Goal: Task Accomplishment & Management: Manage account settings

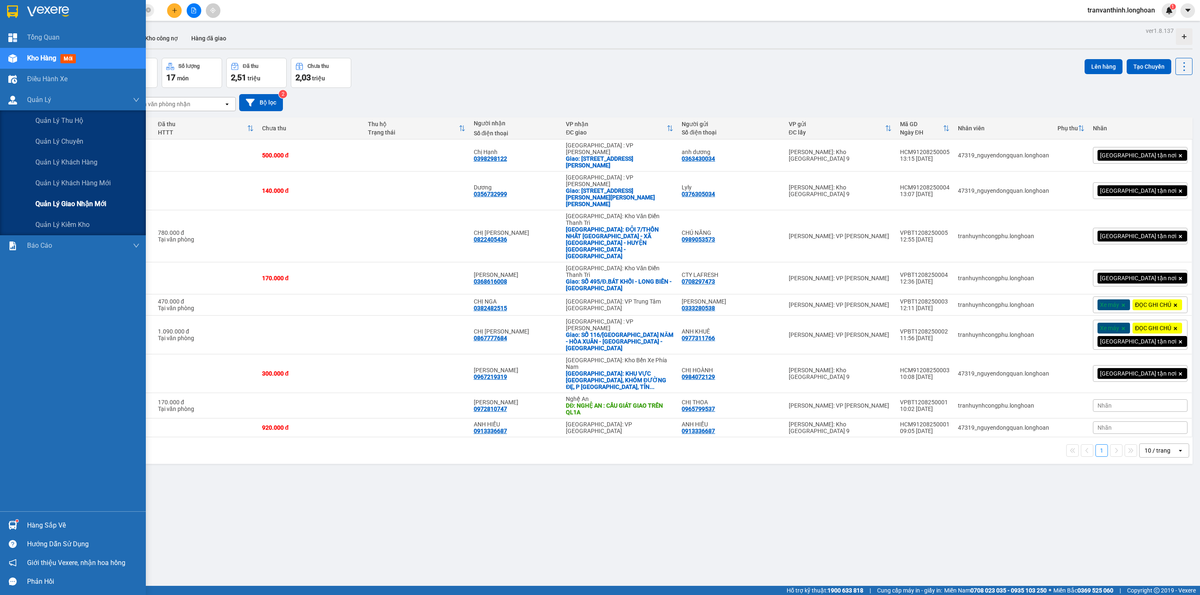
click at [68, 203] on span "Quản lý giao nhận mới" at bounding box center [70, 204] width 71 height 10
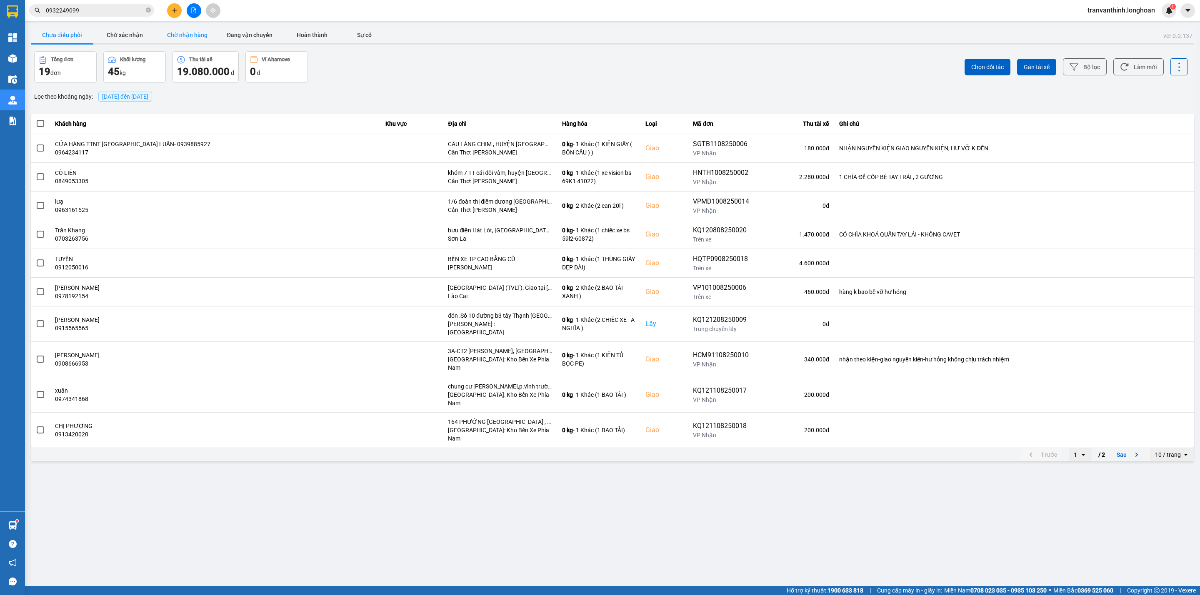
click at [181, 32] on button "Chờ nhận hàng" at bounding box center [187, 35] width 62 height 17
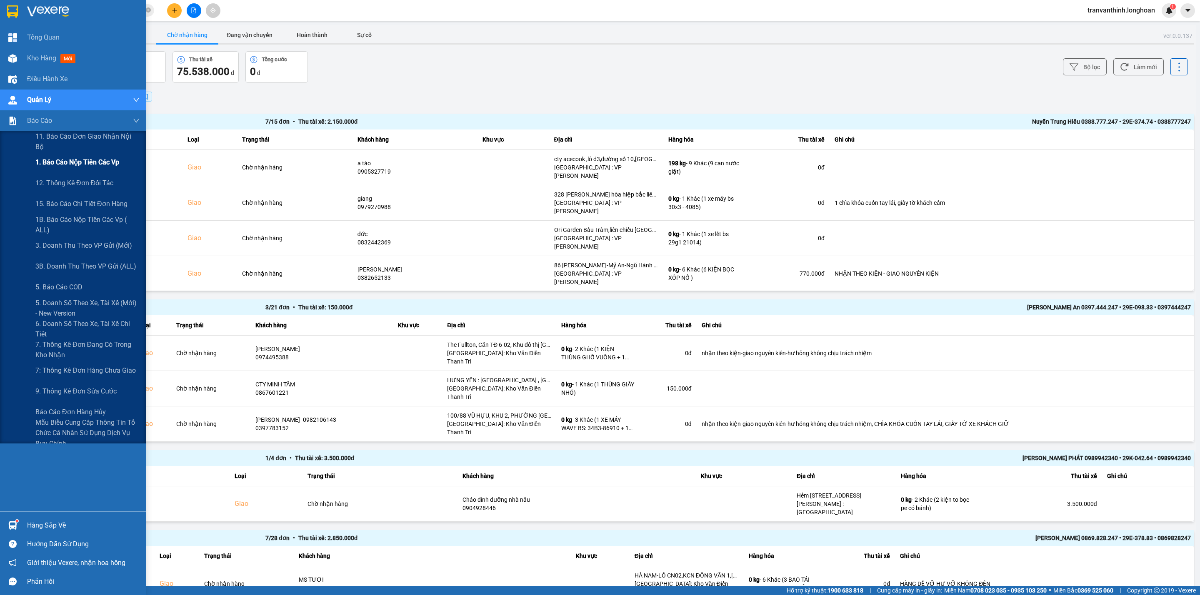
click at [79, 163] on span "1. Báo cáo nộp tiền các vp" at bounding box center [77, 162] width 84 height 10
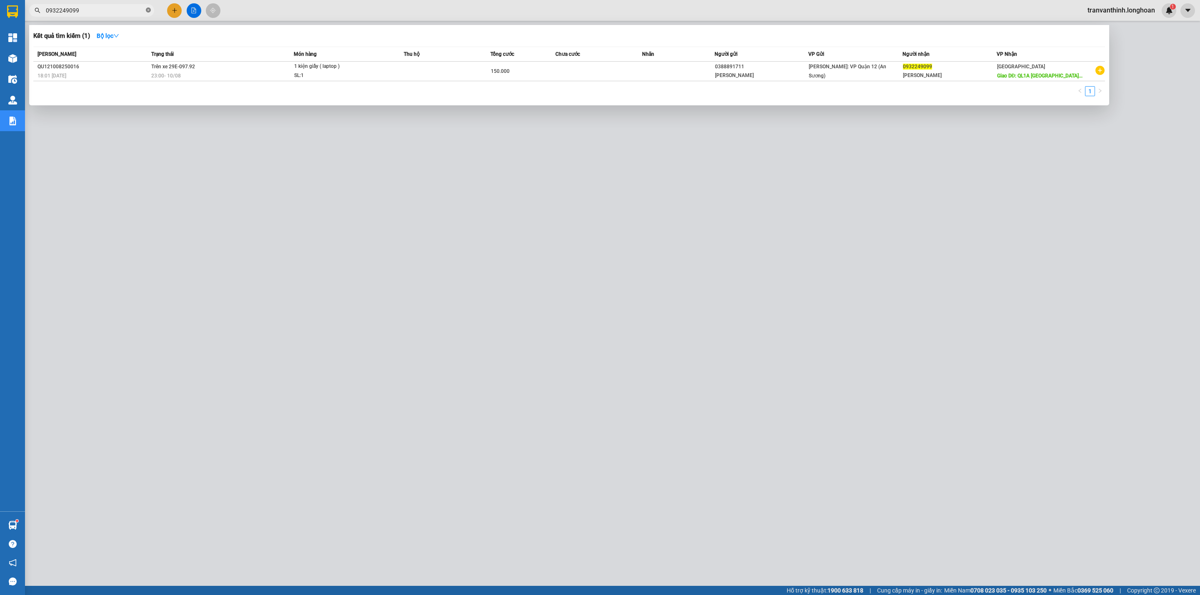
click at [147, 10] on icon "close-circle" at bounding box center [148, 9] width 5 height 5
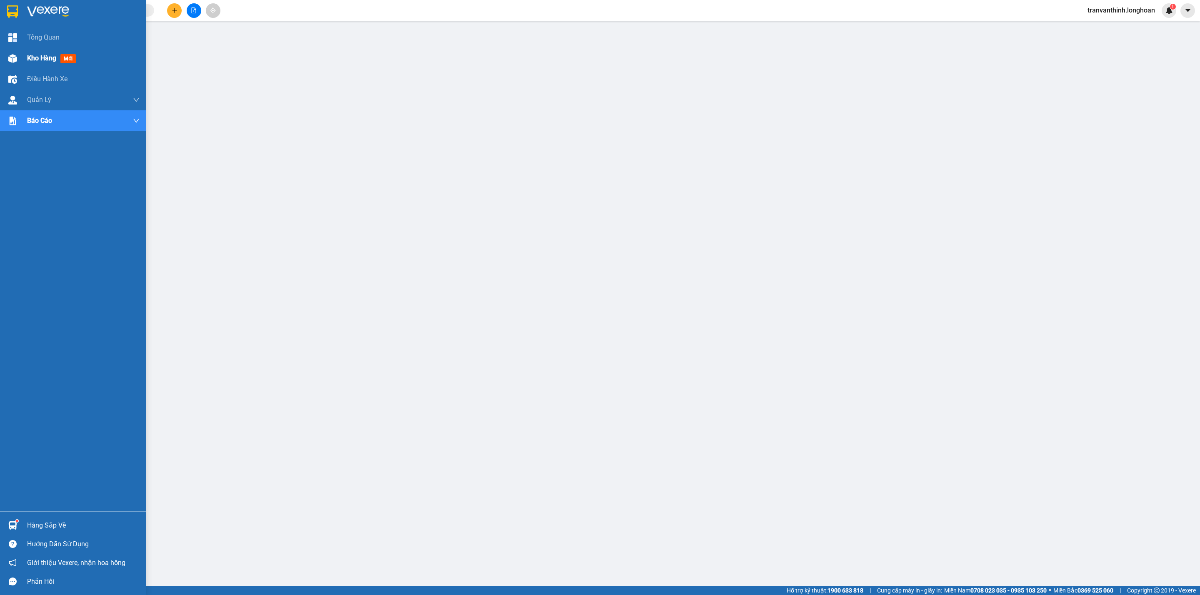
click at [42, 58] on span "Kho hàng" at bounding box center [41, 58] width 29 height 8
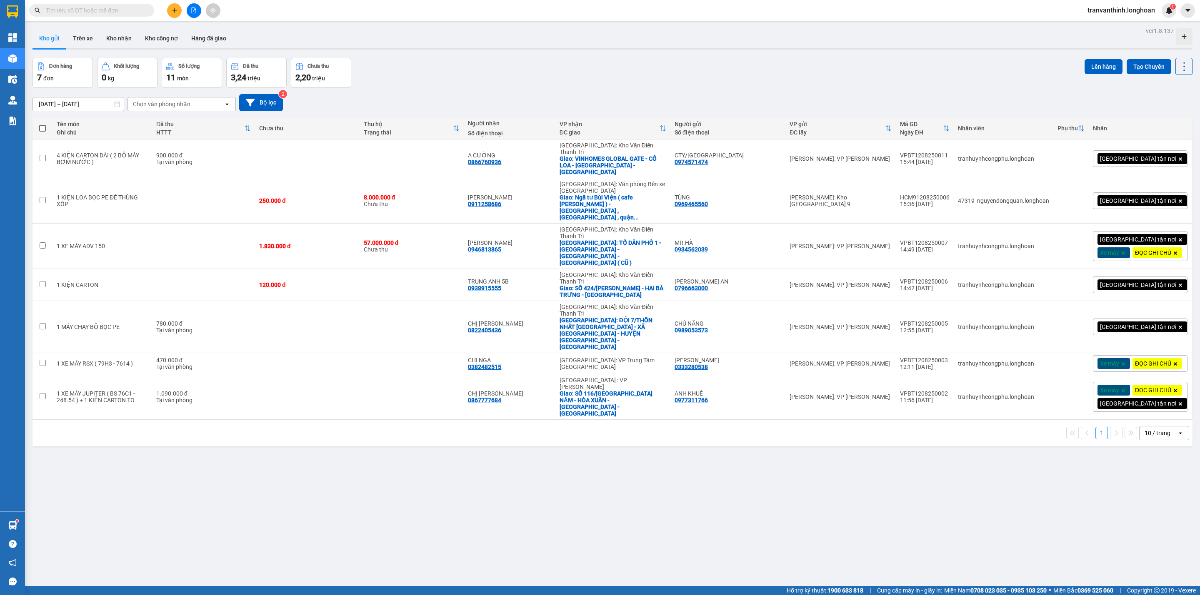
click at [84, 10] on input "text" at bounding box center [95, 10] width 98 height 9
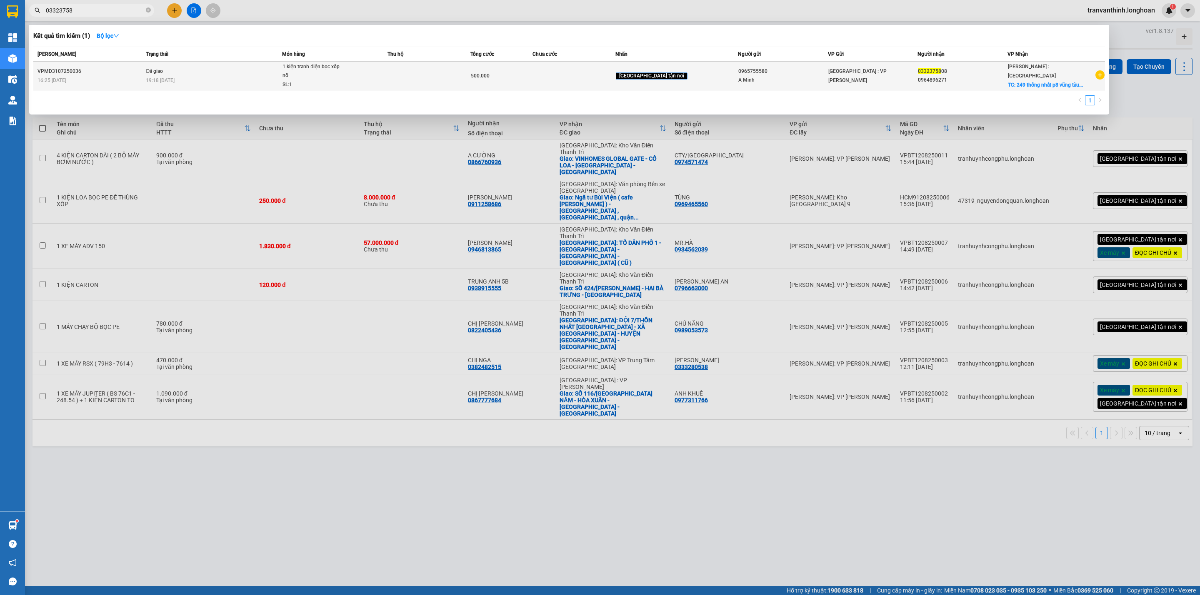
type input "03323758"
click at [808, 72] on div "0965755580" at bounding box center [782, 71] width 89 height 9
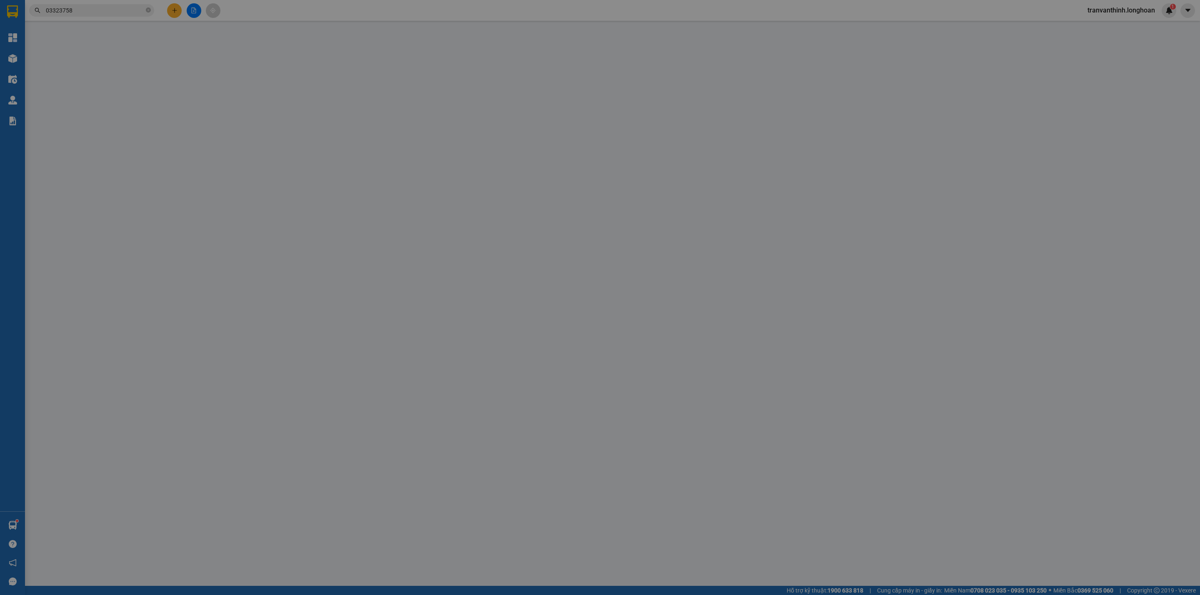
type input "0965755580"
type input "A Minh"
type input "0332375808"
type input "0964896271"
checkbox input "true"
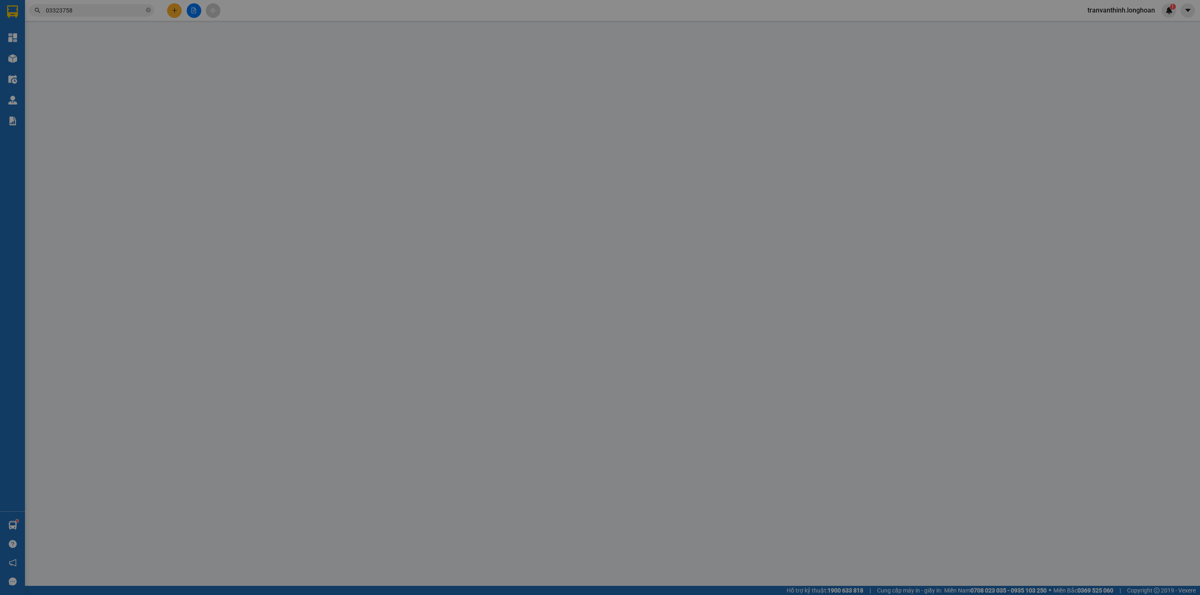
type input "249 thống nhất p8 vũng tàu"
type input "hàng ko đồng kiểm giao nguyên kiện hư vỡ k đền ( đã báo khách gửi )"
type input "500.000"
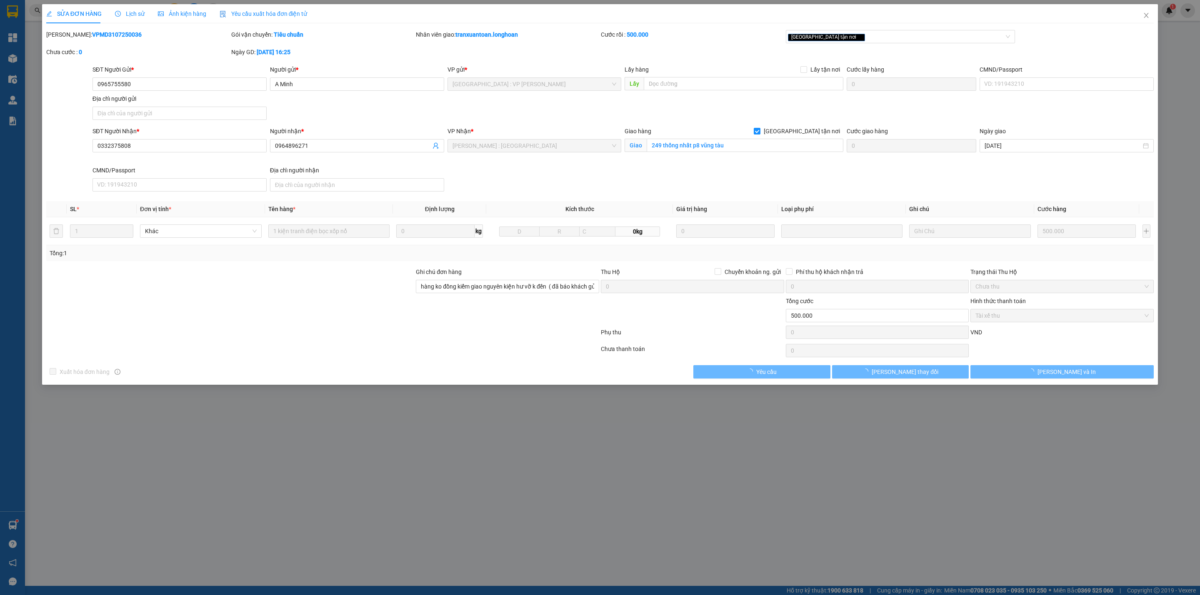
click at [130, 15] on span "Lịch sử" at bounding box center [130, 13] width 30 height 7
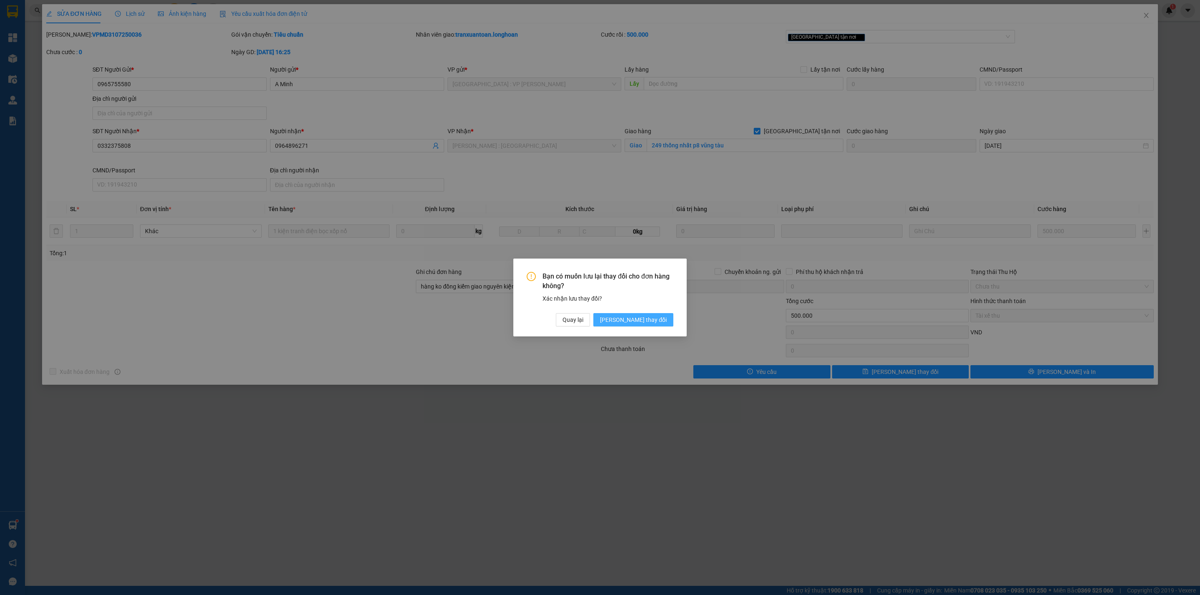
click at [657, 321] on span "[PERSON_NAME] thay đổi" at bounding box center [633, 319] width 67 height 9
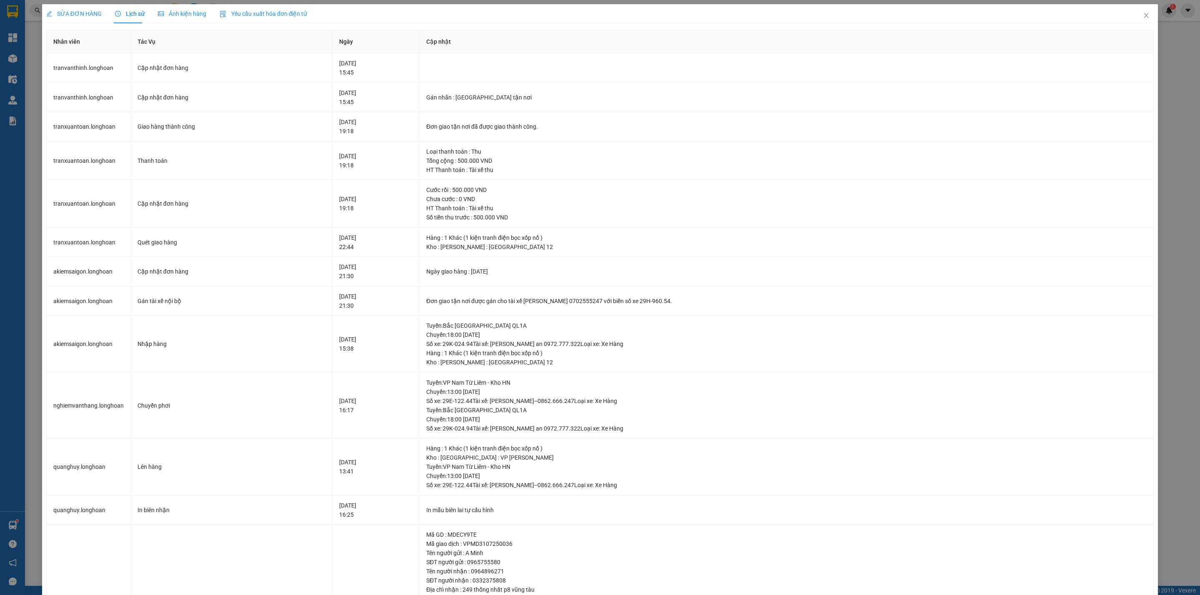
click at [75, 14] on span "SỬA ĐƠN HÀNG" at bounding box center [73, 13] width 55 height 7
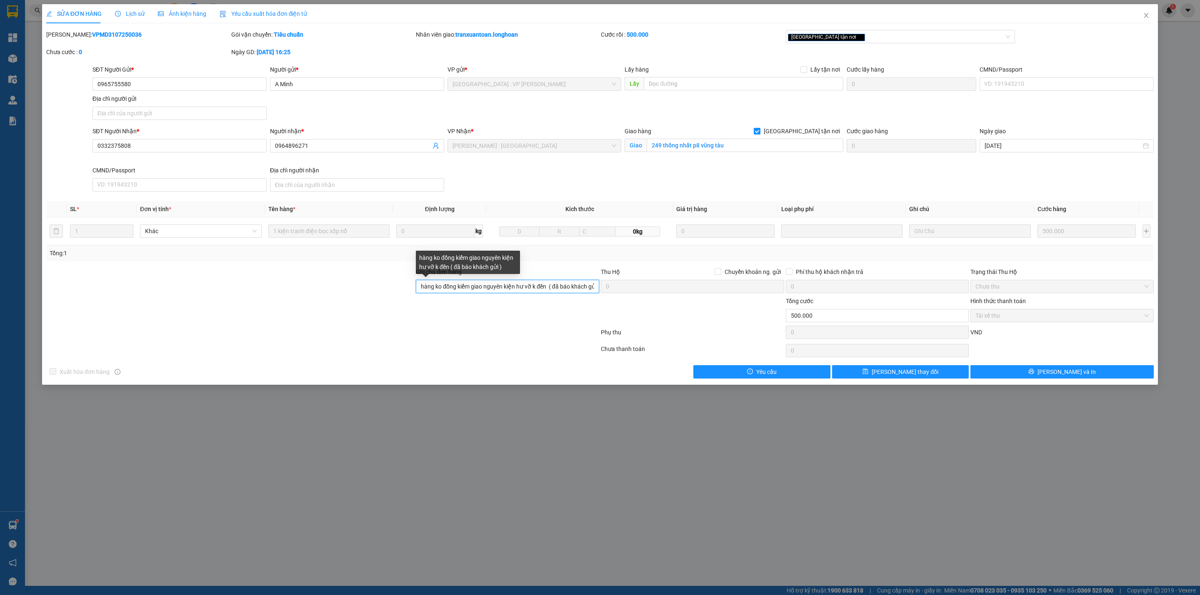
click at [567, 291] on input "hàng ko đồng kiểm giao nguyên kiện hư vỡ k đền ( đã báo khách gửi )" at bounding box center [507, 286] width 183 height 13
drag, startPoint x: 1057, startPoint y: 374, endPoint x: 976, endPoint y: 398, distance: 84.6
click at [1055, 375] on span "[PERSON_NAME] và In" at bounding box center [1066, 371] width 58 height 9
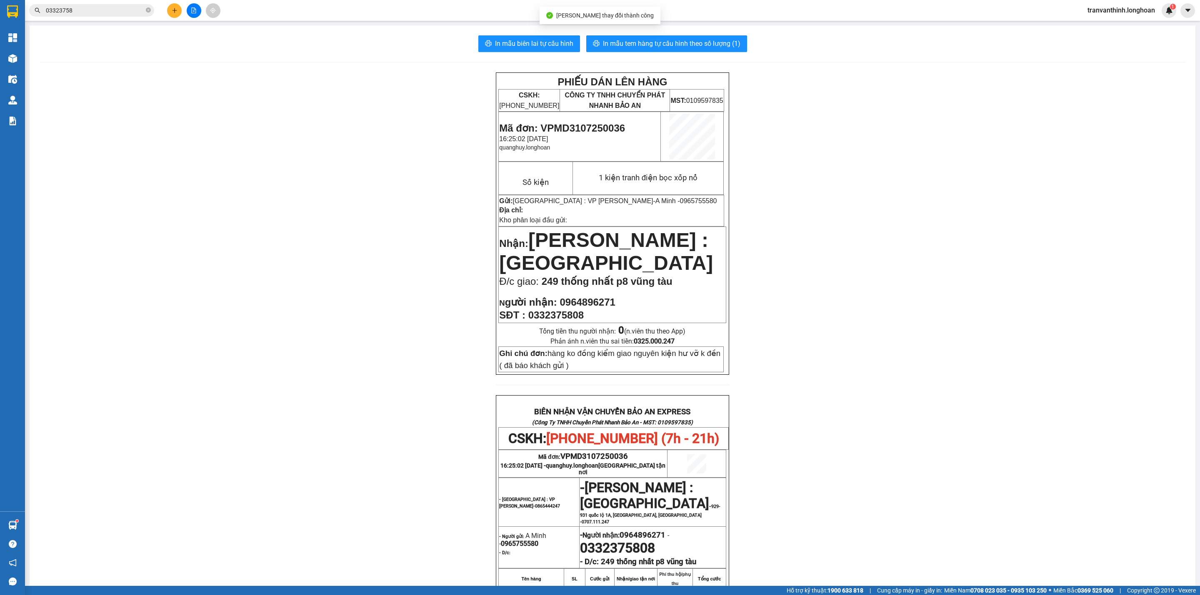
click at [105, 10] on input "03323758" at bounding box center [95, 10] width 98 height 9
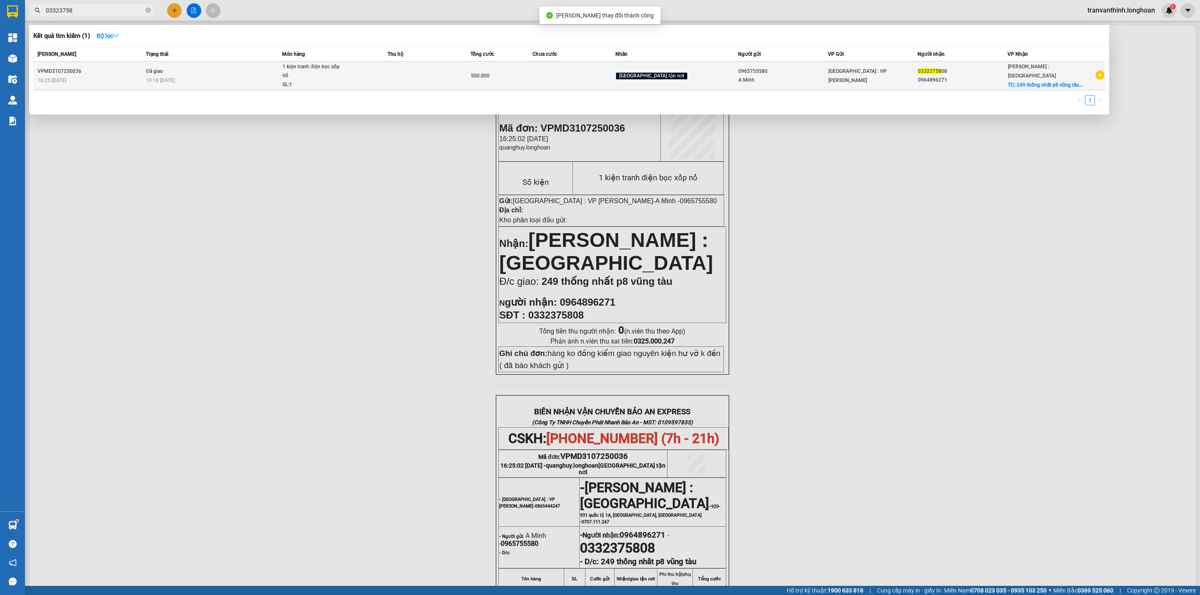
click at [196, 76] on div "19:18 - 05/08" at bounding box center [214, 80] width 136 height 9
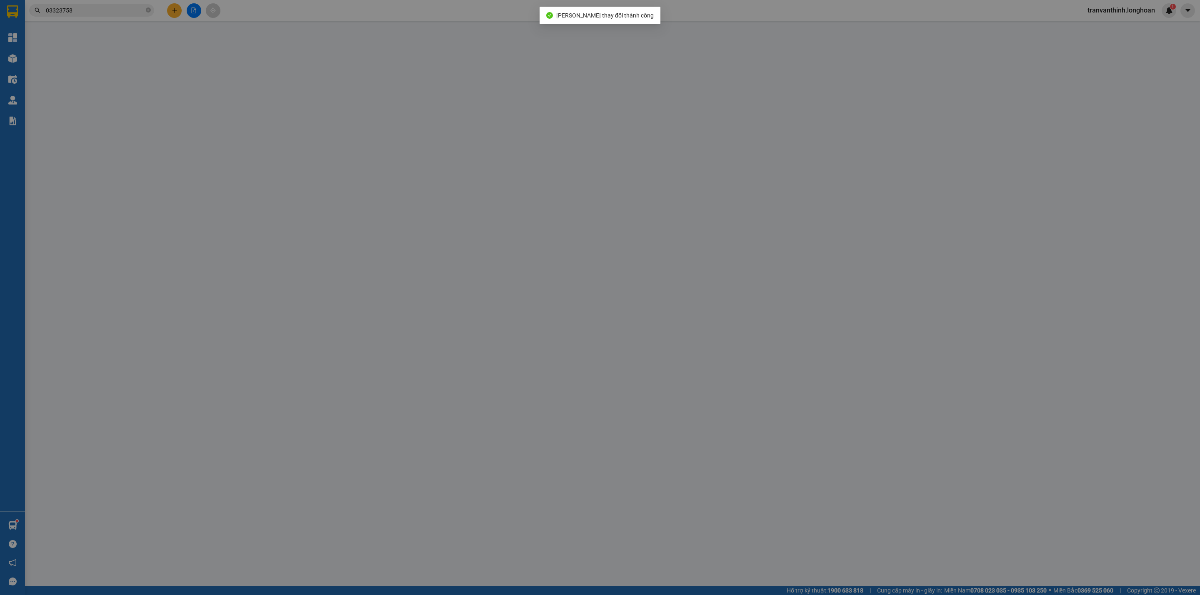
type input "0965755580"
type input "A Minh"
type input "0332375808"
type input "0964896271"
checkbox input "true"
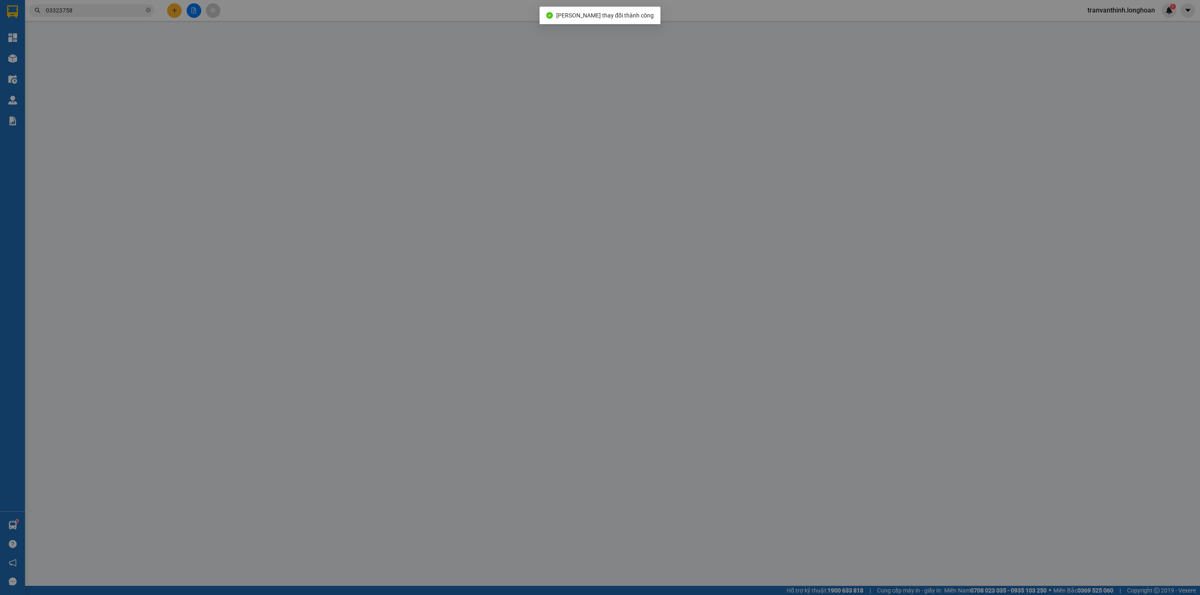
type input "249 thống nhất p8 vũng tàu"
type input "hàng ko đồng kiểm giao nguyên kiện hư vỡ k đền ( đã báo khách gửi )"
type input "500.000"
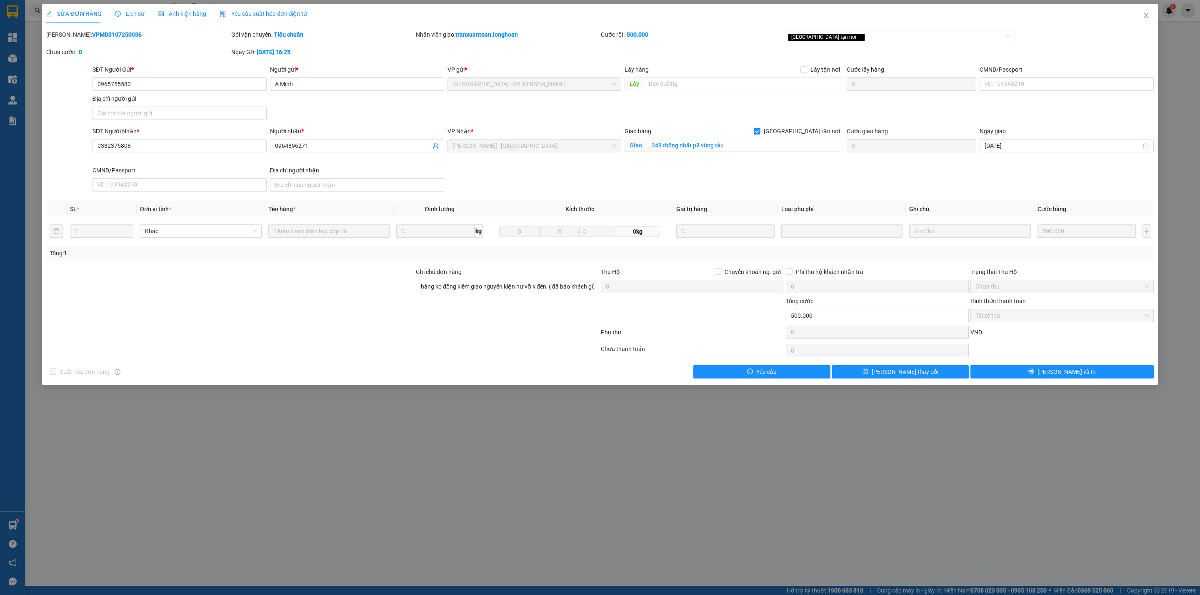
click at [120, 14] on span "Lịch sử" at bounding box center [130, 13] width 30 height 7
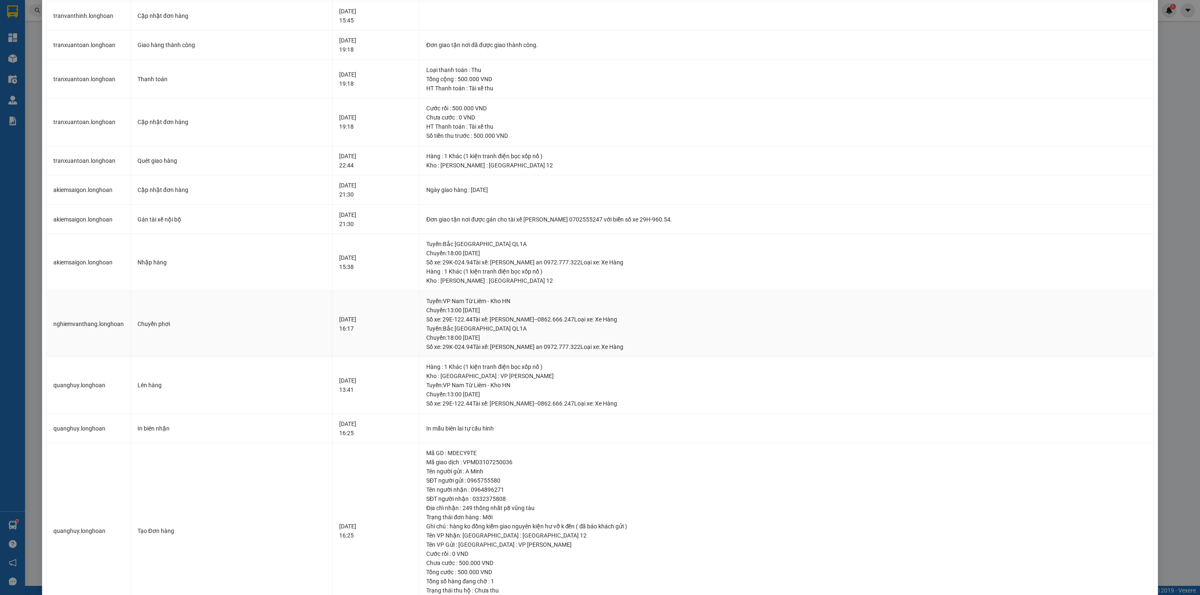
scroll to position [124, 0]
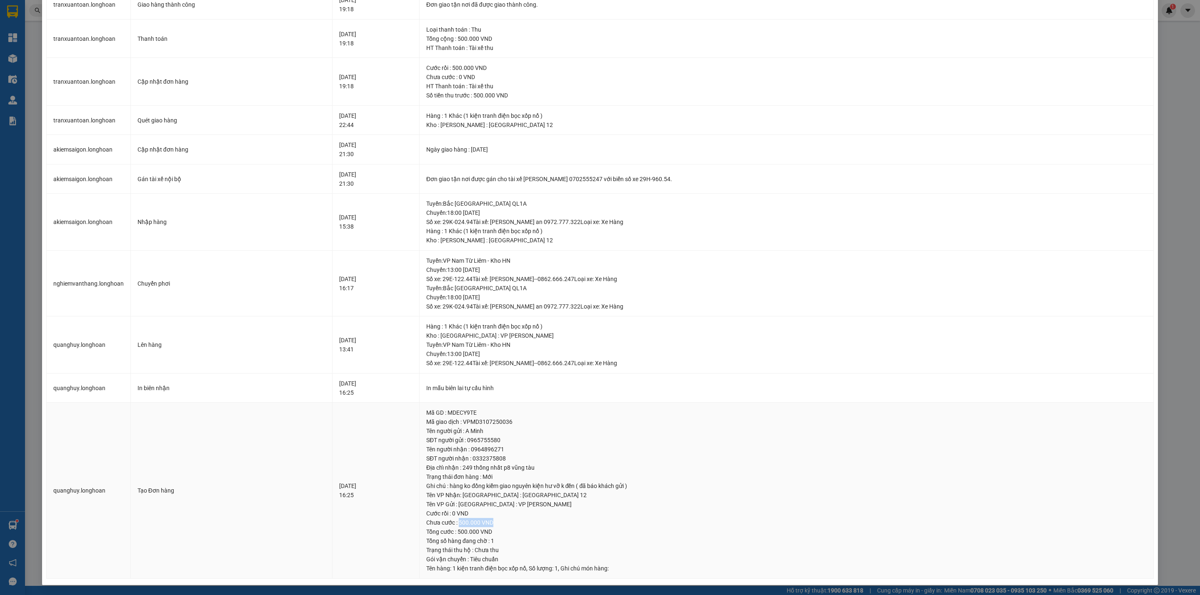
drag, startPoint x: 477, startPoint y: 522, endPoint x: 520, endPoint y: 520, distance: 43.4
click at [520, 520] on div "Chưa cước : 500.000 VND" at bounding box center [786, 522] width 720 height 9
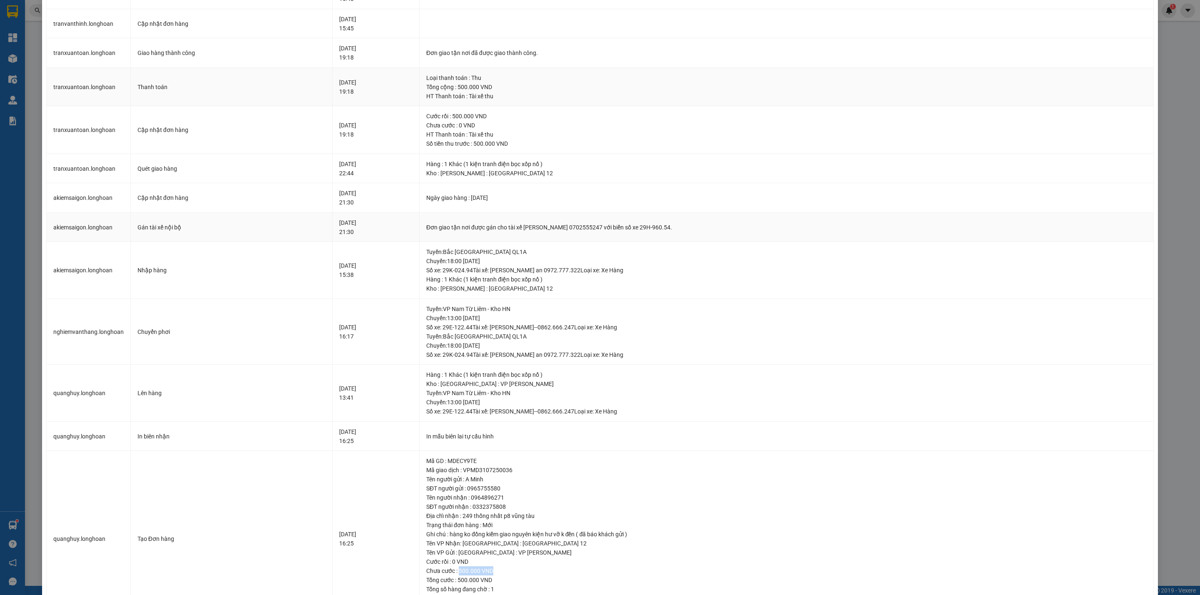
scroll to position [0, 0]
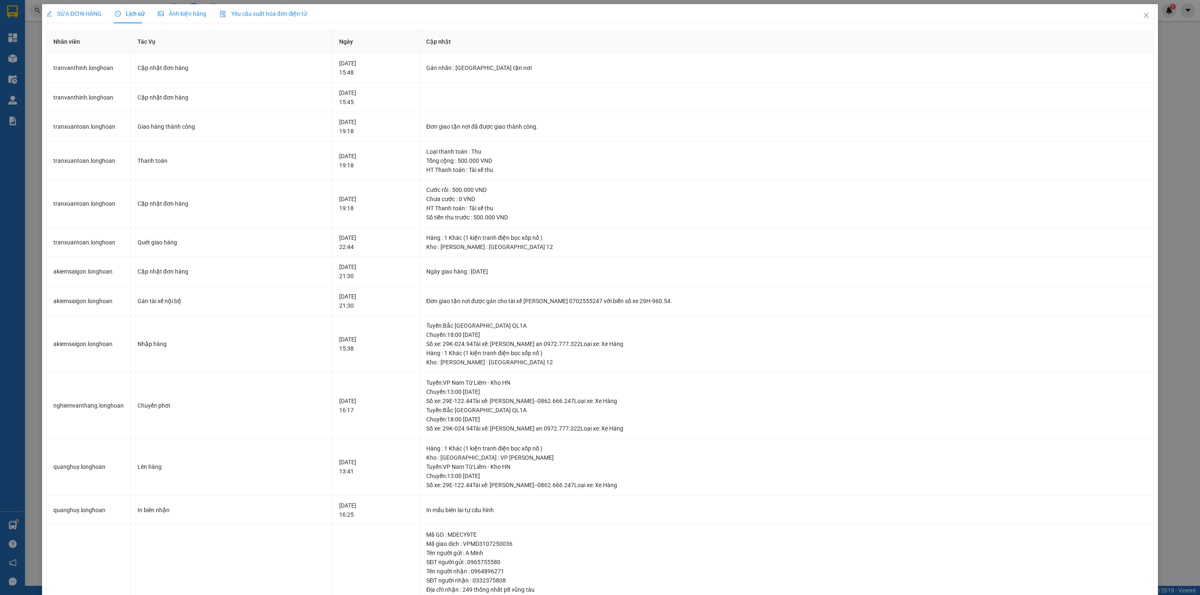
click at [74, 12] on span "SỬA ĐƠN HÀNG" at bounding box center [73, 13] width 55 height 7
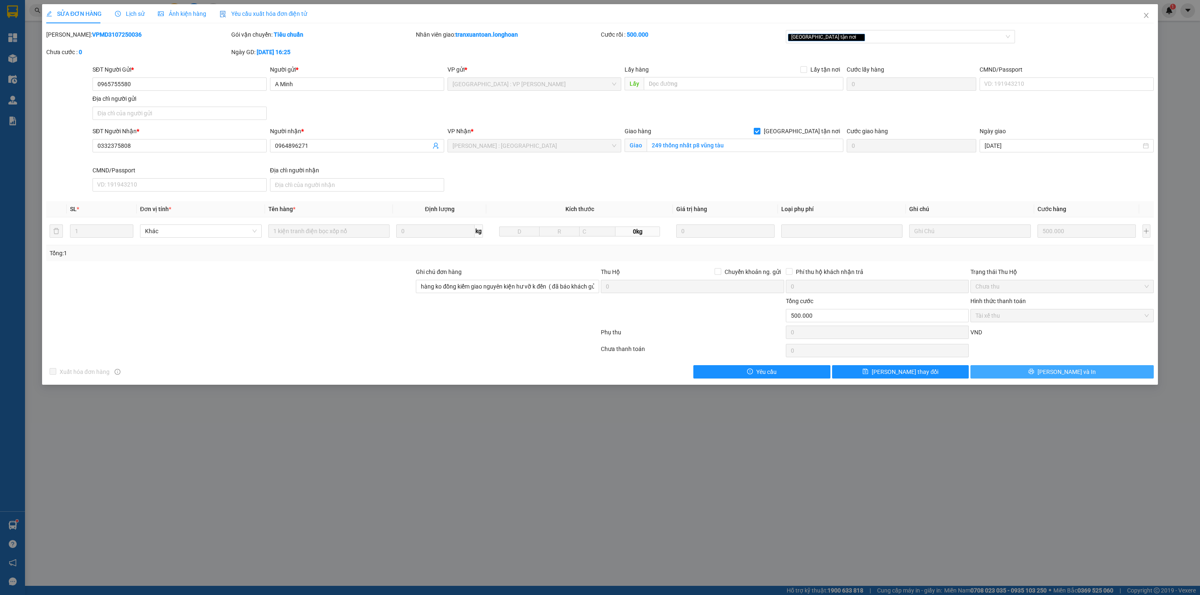
drag, startPoint x: 1070, startPoint y: 377, endPoint x: 862, endPoint y: 407, distance: 210.0
click at [1070, 377] on span "[PERSON_NAME] và In" at bounding box center [1066, 371] width 58 height 9
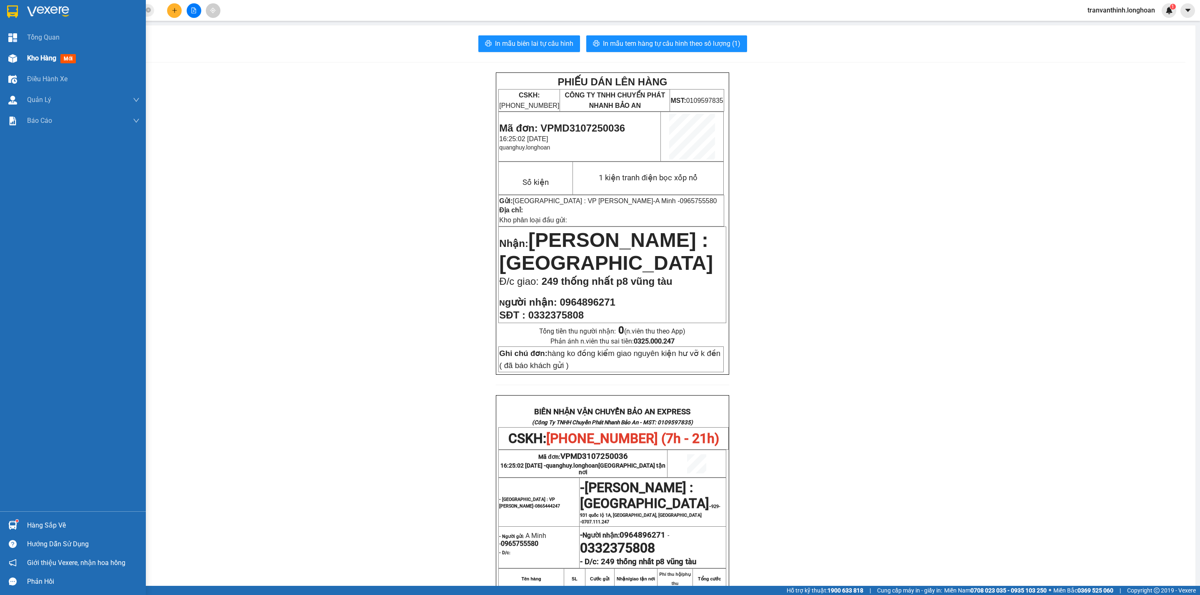
click at [34, 57] on span "Kho hàng" at bounding box center [41, 58] width 29 height 8
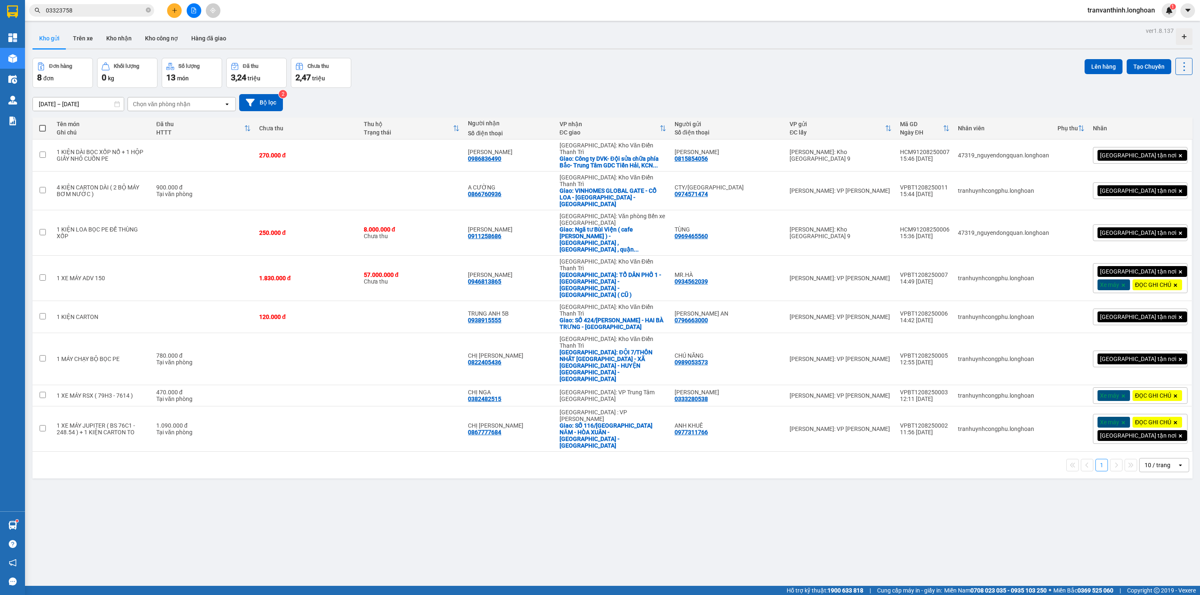
click at [97, 10] on input "03323758" at bounding box center [95, 10] width 98 height 9
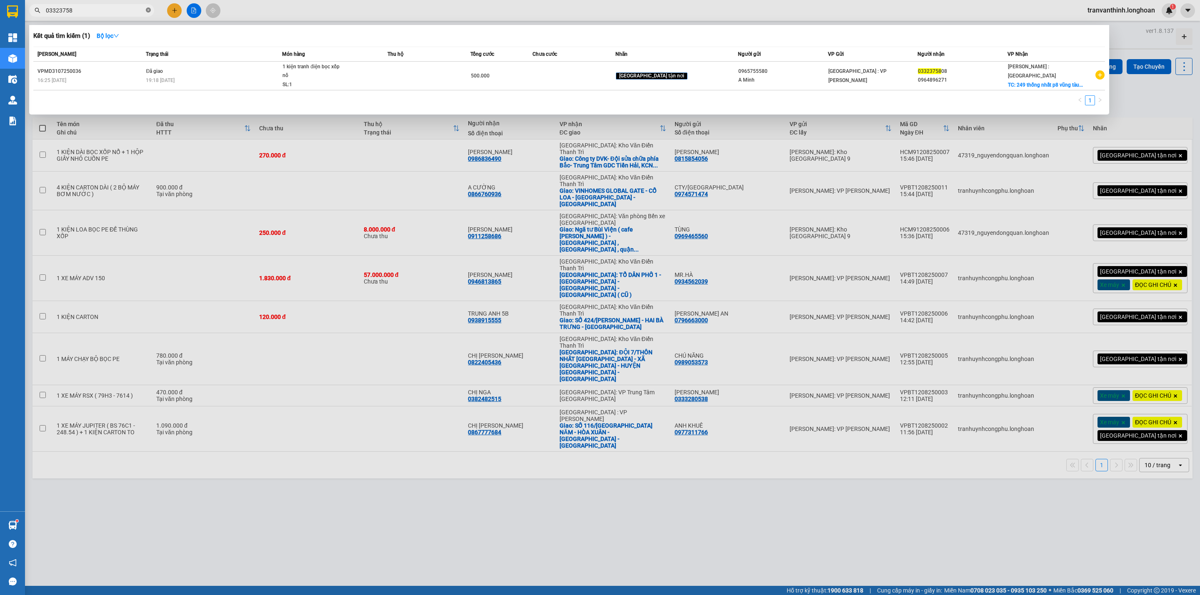
click at [147, 10] on icon "close-circle" at bounding box center [148, 9] width 5 height 5
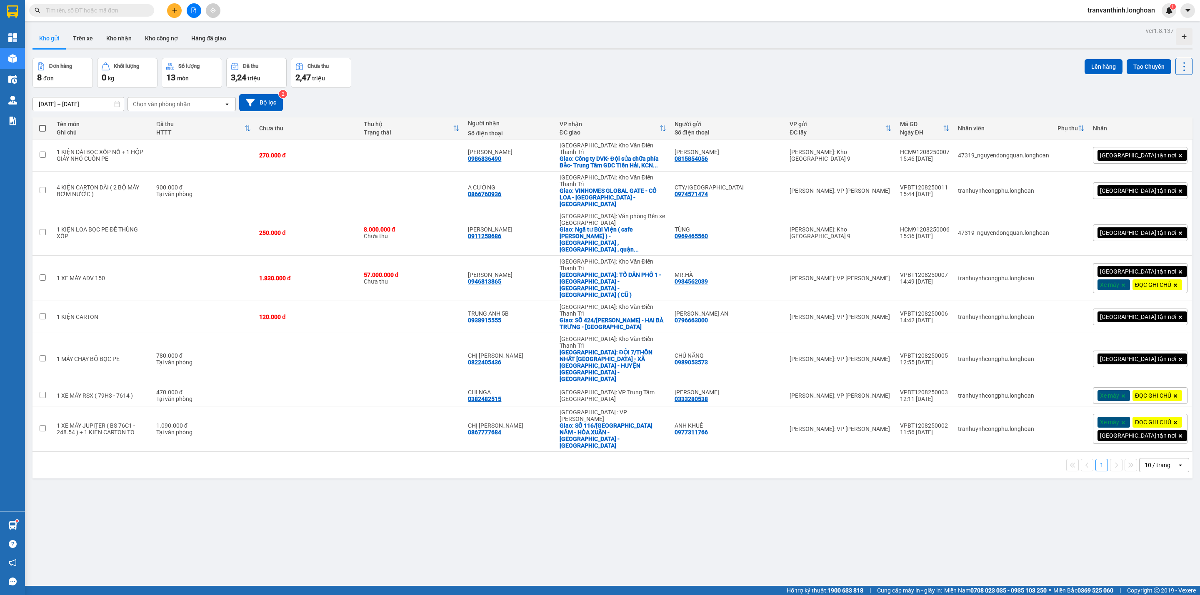
click at [72, 10] on input "text" at bounding box center [95, 10] width 98 height 9
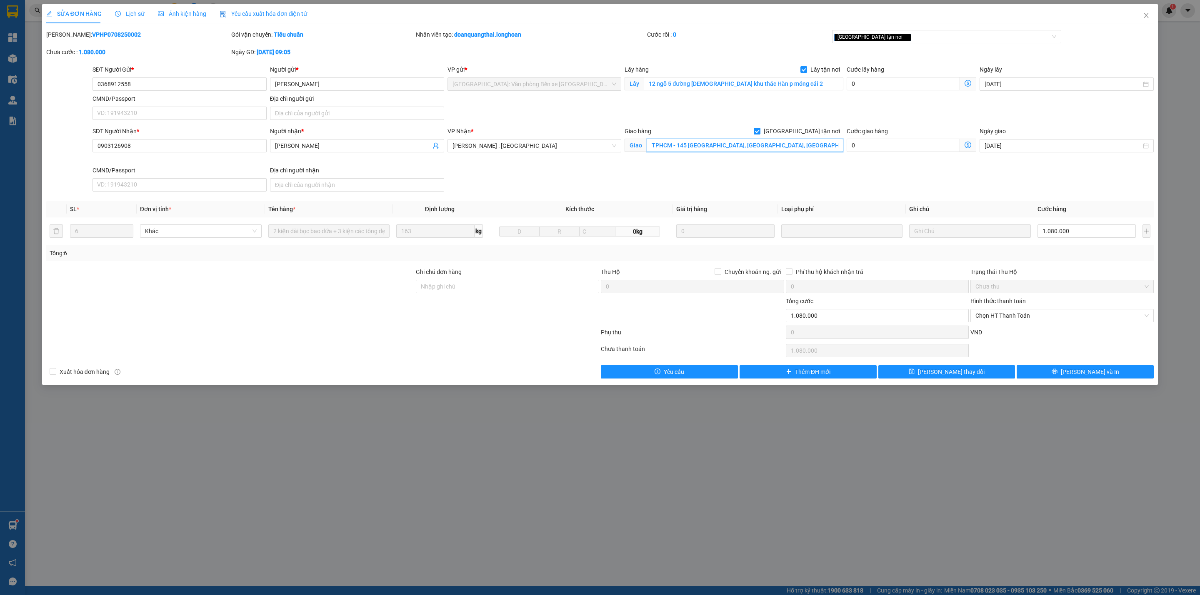
click at [779, 148] on input "TPHCM - 145 [GEOGRAPHIC_DATA], [GEOGRAPHIC_DATA], [GEOGRAPHIC_DATA]" at bounding box center [745, 145] width 196 height 13
click at [130, 15] on span "Lịch sử" at bounding box center [130, 13] width 30 height 7
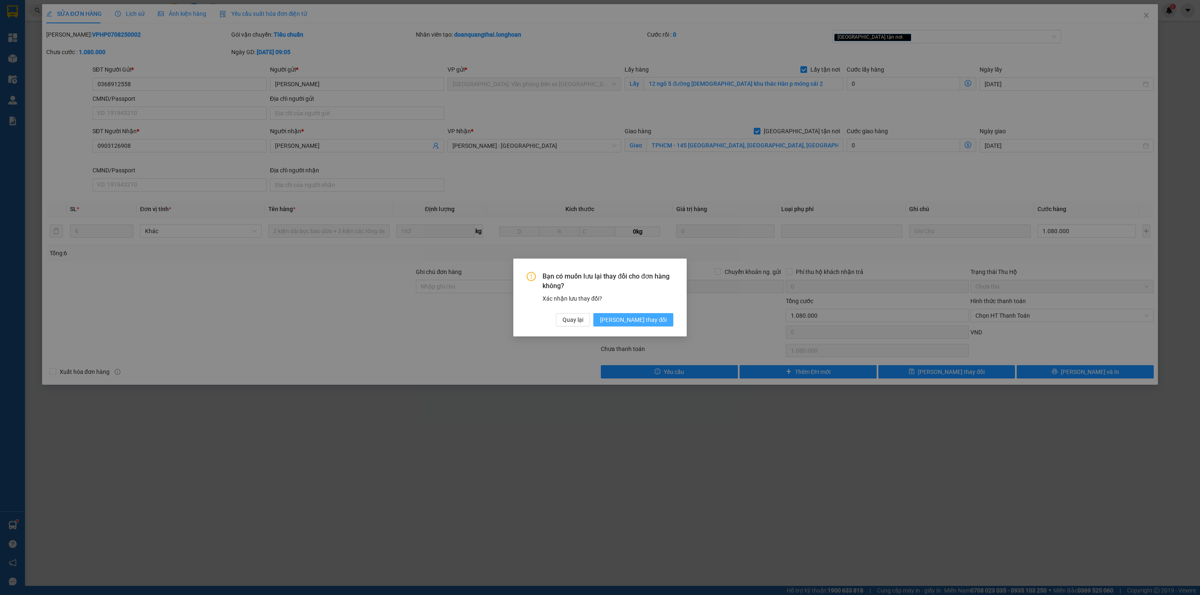
drag, startPoint x: 642, startPoint y: 321, endPoint x: 616, endPoint y: 327, distance: 26.8
click at [642, 321] on span "[PERSON_NAME] thay đổi" at bounding box center [633, 319] width 67 height 9
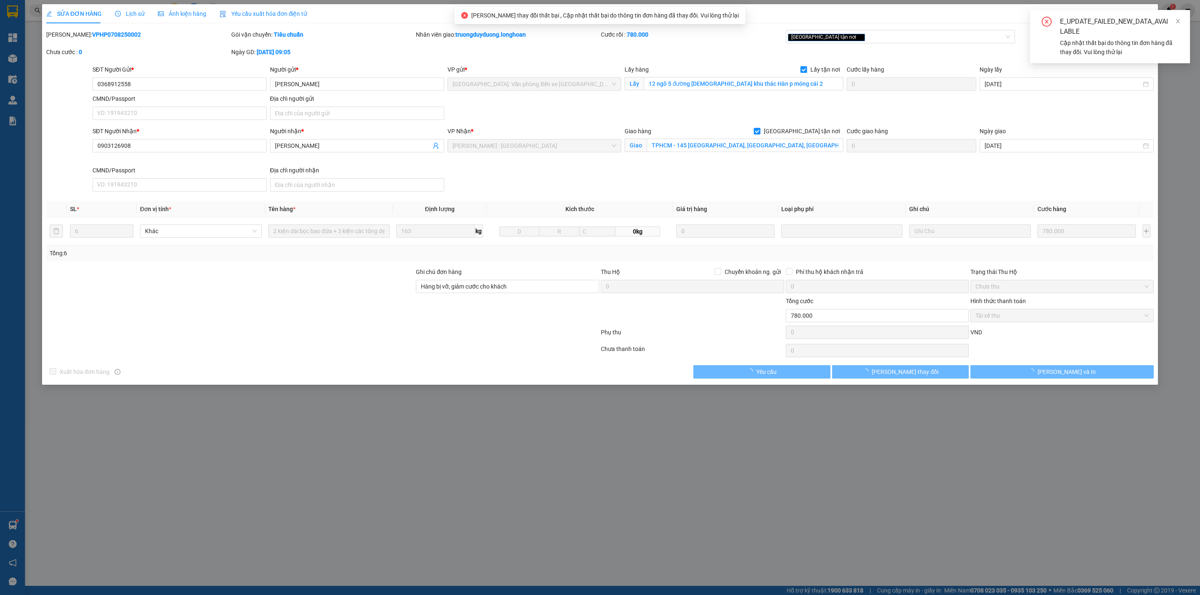
type input "Hàng bị vỡ, giảm cước cho khách"
type input "780.000"
type input "0"
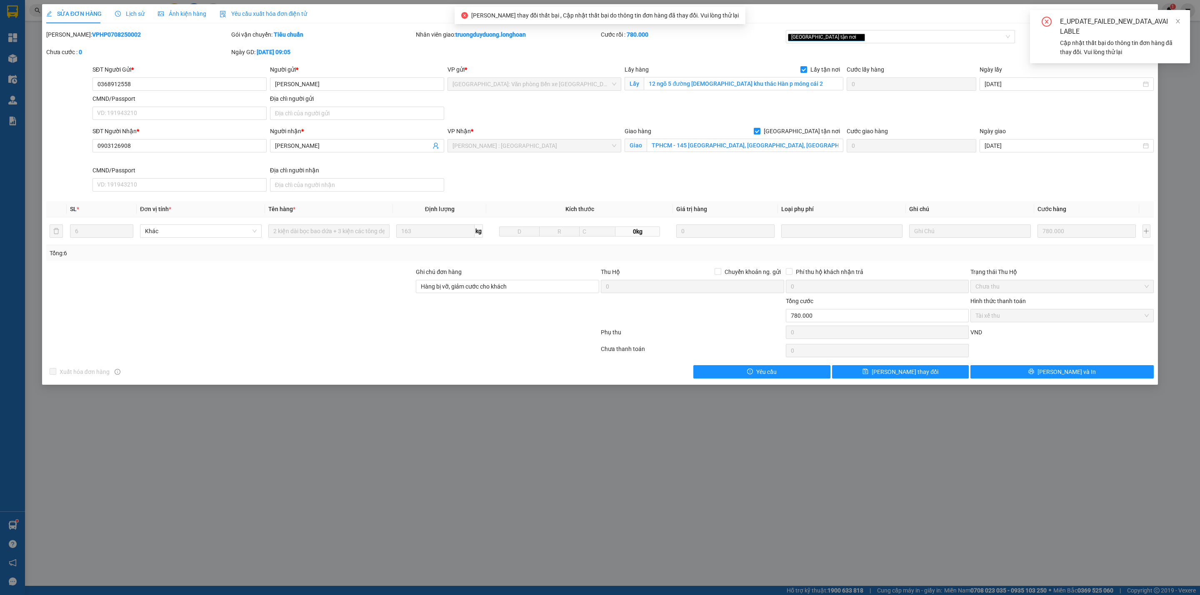
click at [67, 12] on span "SỬA ĐƠN HÀNG" at bounding box center [73, 13] width 55 height 7
click at [126, 15] on span "Lịch sử" at bounding box center [130, 13] width 30 height 7
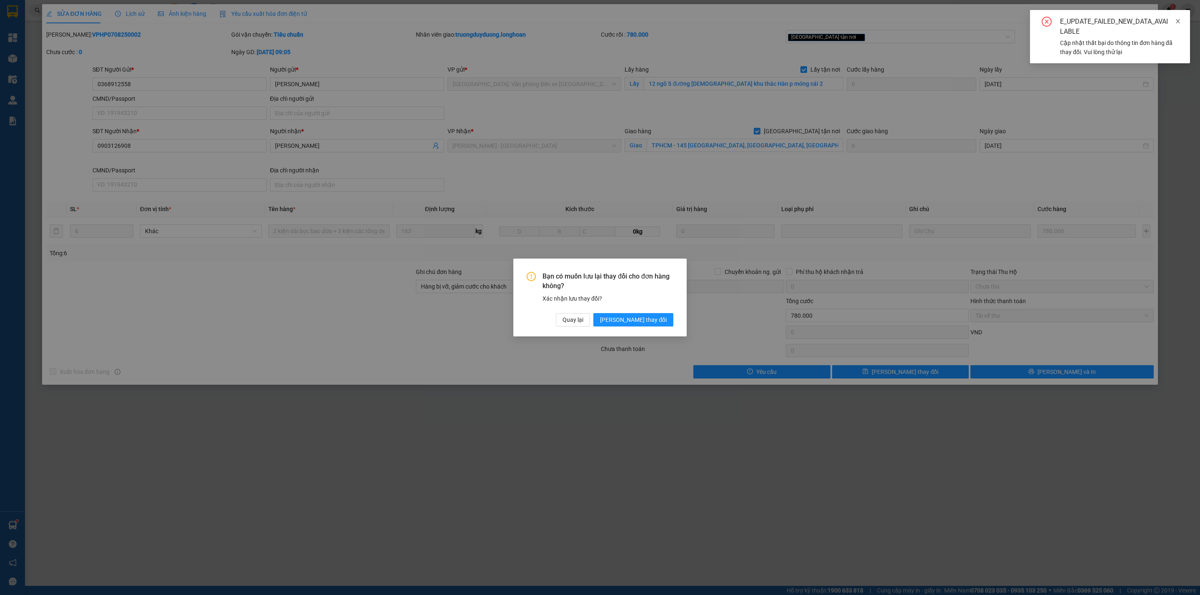
click at [1176, 21] on icon "close" at bounding box center [1178, 21] width 6 height 6
click at [1176, 21] on body "Kết quả tìm kiếm ( 4 ) Bộ lọc Mã ĐH Trạng thái Món hàng Thu hộ Tổng cước Chưa c…" at bounding box center [600, 297] width 1200 height 595
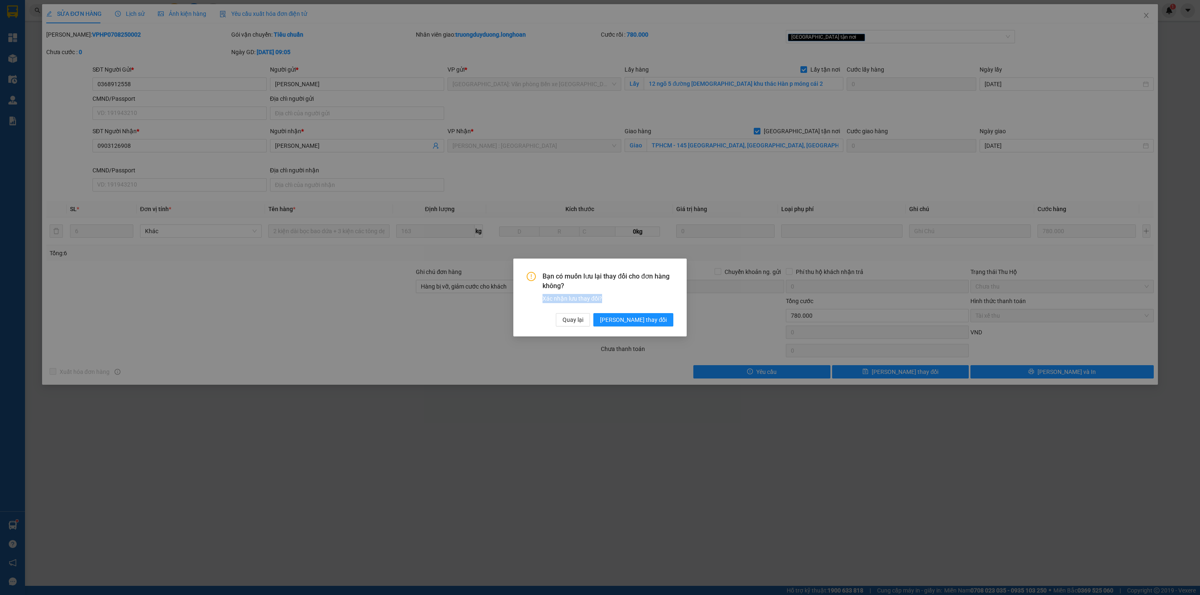
click at [1178, 20] on div "Bạn có muốn lưu lại thay đổi cho đơn hàng không? Xác nhận lưu thay đổi? Quay lạ…" at bounding box center [600, 297] width 1200 height 595
drag, startPoint x: 604, startPoint y: 319, endPoint x: 896, endPoint y: 207, distance: 313.3
click at [583, 319] on span "Quay lại" at bounding box center [572, 319] width 21 height 9
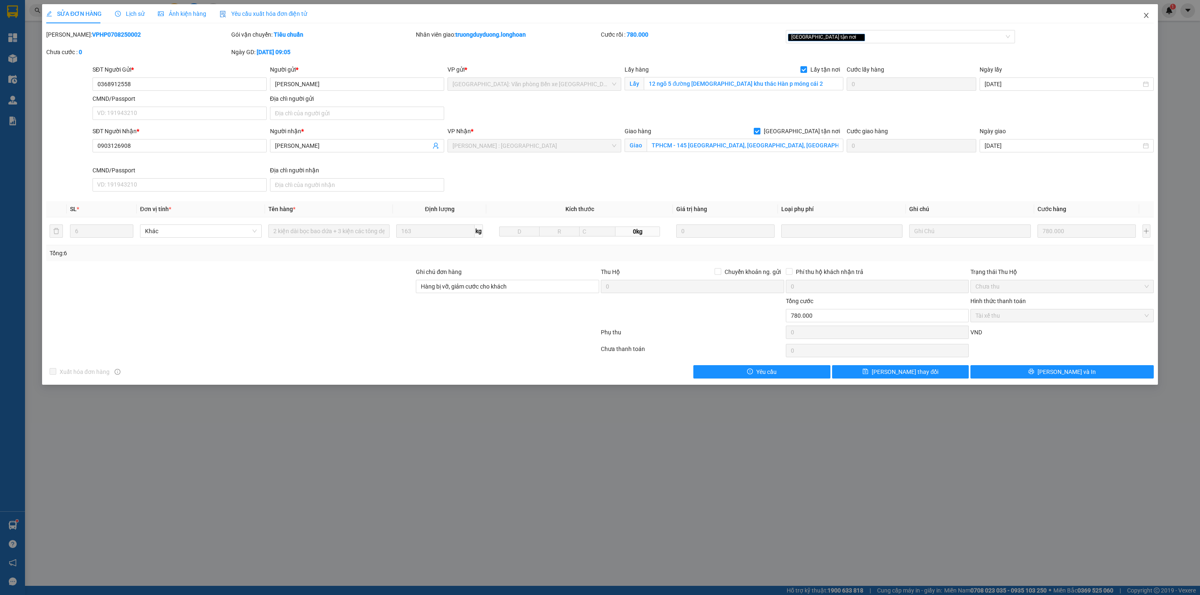
click at [1147, 12] on icon "close" at bounding box center [1146, 15] width 7 height 7
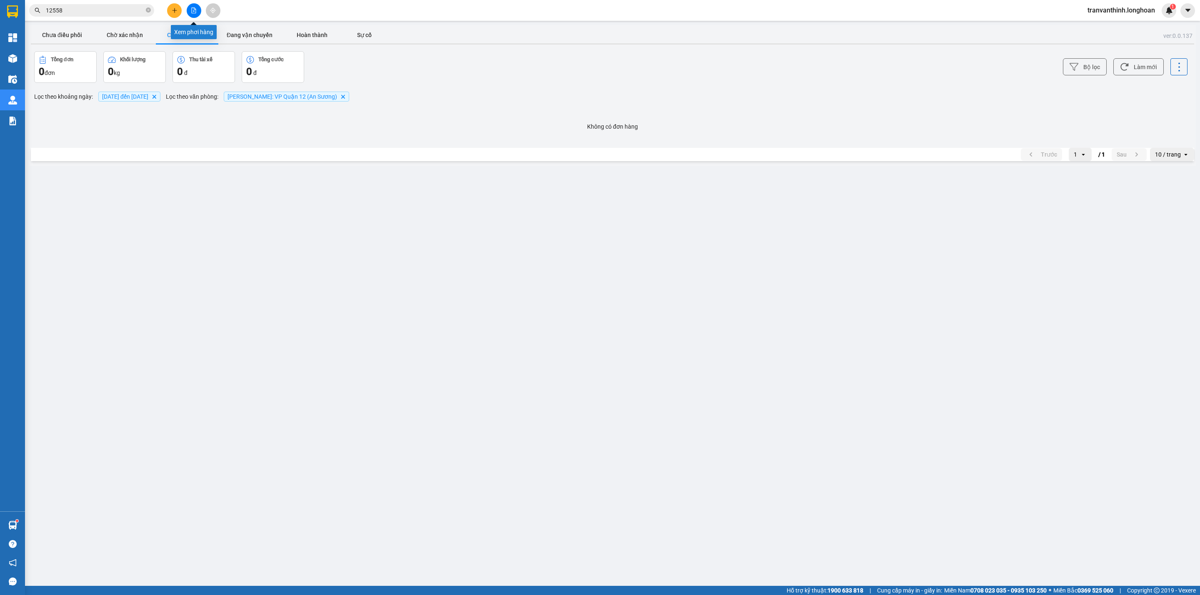
click at [193, 15] on button at bounding box center [194, 10] width 15 height 15
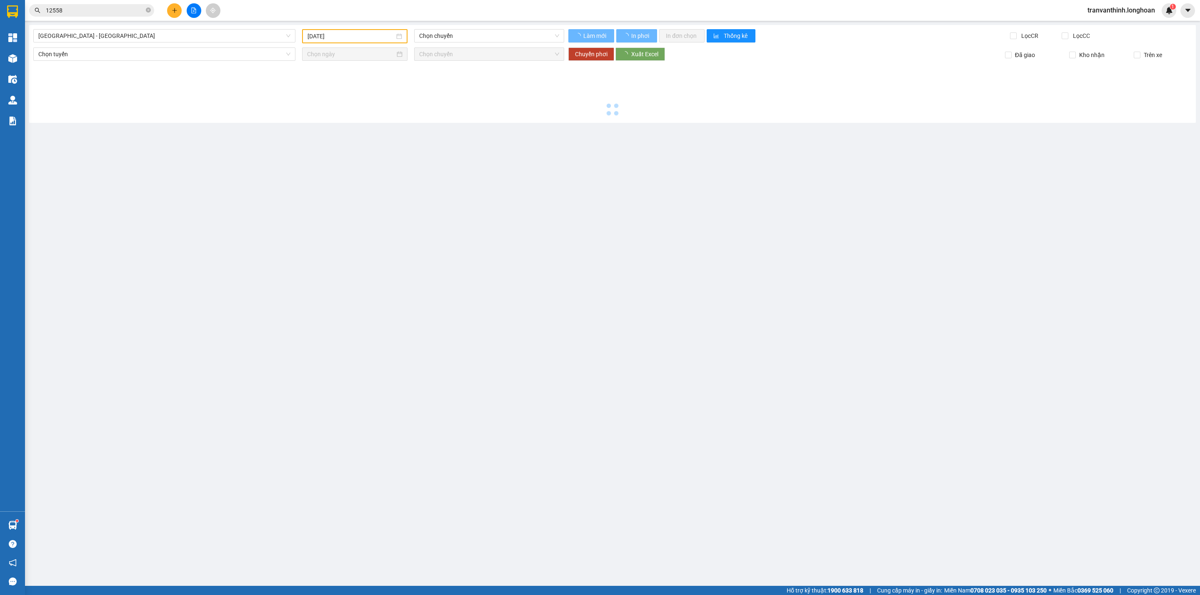
type input "[DATE]"
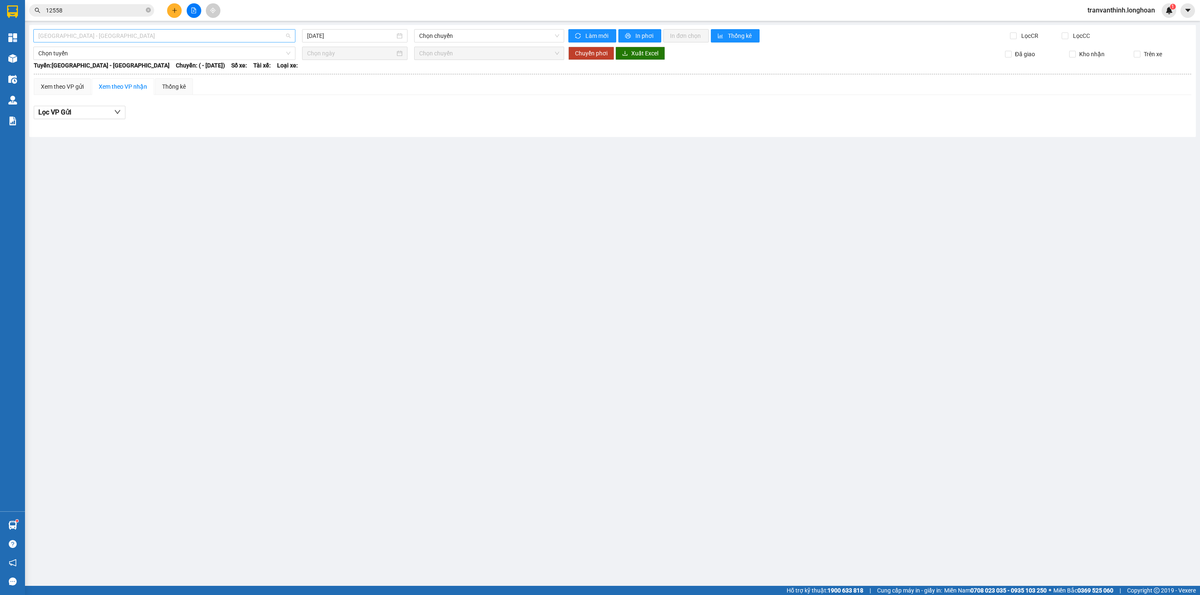
click at [159, 37] on span "Hải Phòng - Hà Nội" at bounding box center [164, 36] width 252 height 12
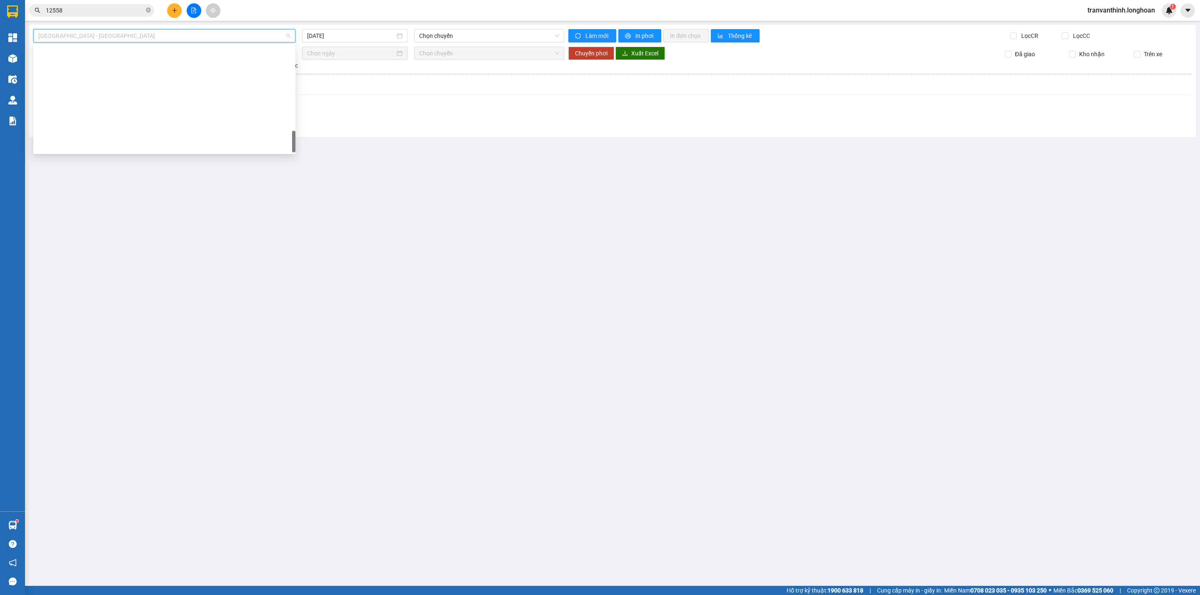
scroll to position [546, 0]
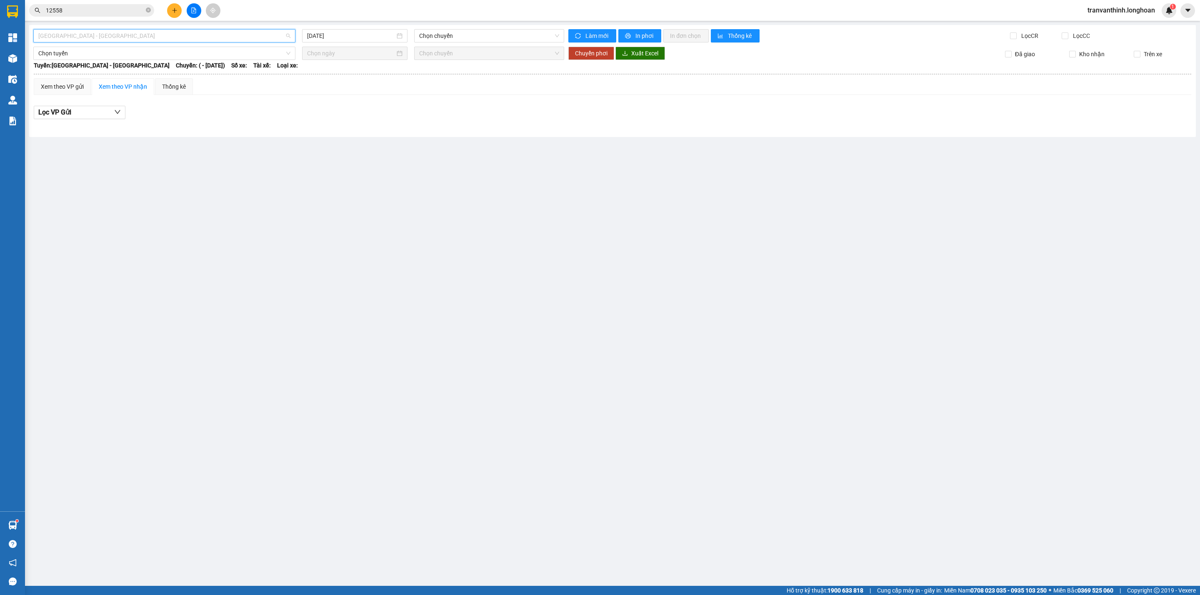
click at [168, 37] on span "Hải Phòng - Hà Nội" at bounding box center [164, 36] width 252 height 12
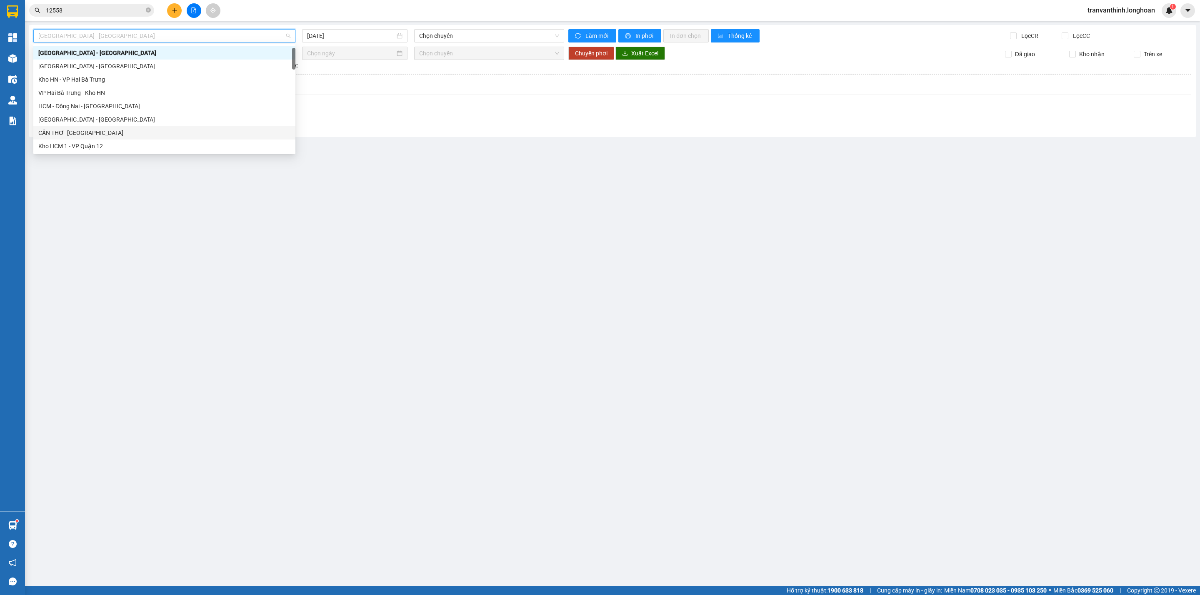
drag, startPoint x: 274, startPoint y: 202, endPoint x: 249, endPoint y: 104, distance: 102.0
click at [273, 202] on main "Hải Phòng - Hà Nội 12/08/2025 Chọn chuyến Làm mới In phơi In đơn chọn Thống kê …" at bounding box center [600, 293] width 1200 height 586
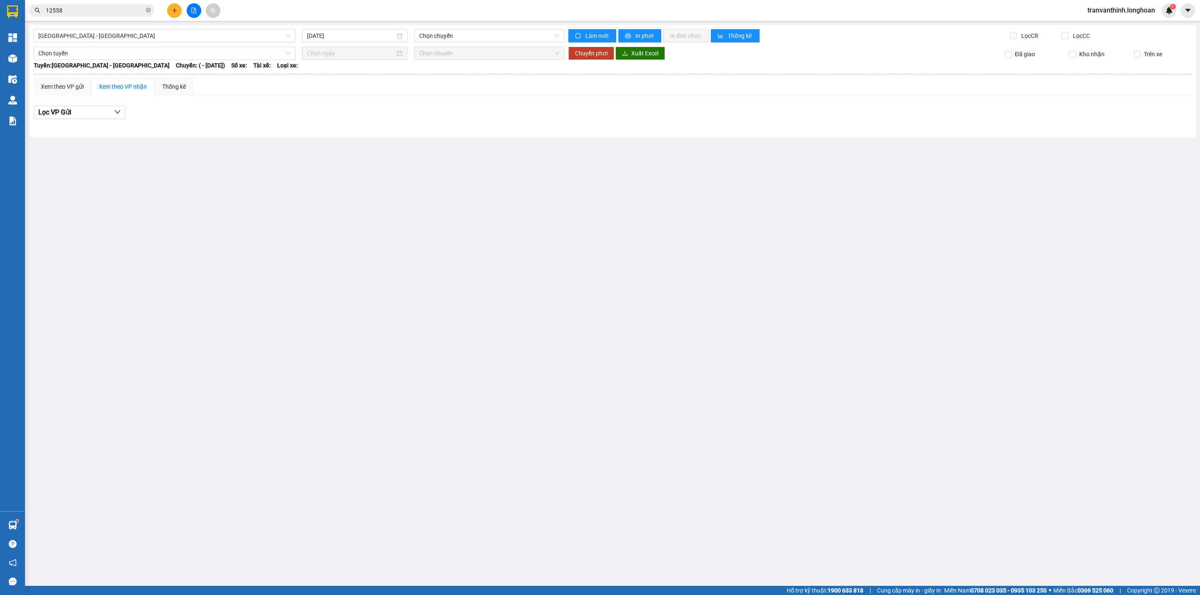
click at [159, 43] on div "Hải Phòng - Hà Nội 12/08/2025 Chọn chuyến Làm mới In phơi In đơn chọn Thống kê …" at bounding box center [612, 81] width 1166 height 112
click at [160, 34] on span "Hải Phòng - Hà Nội" at bounding box center [164, 36] width 252 height 12
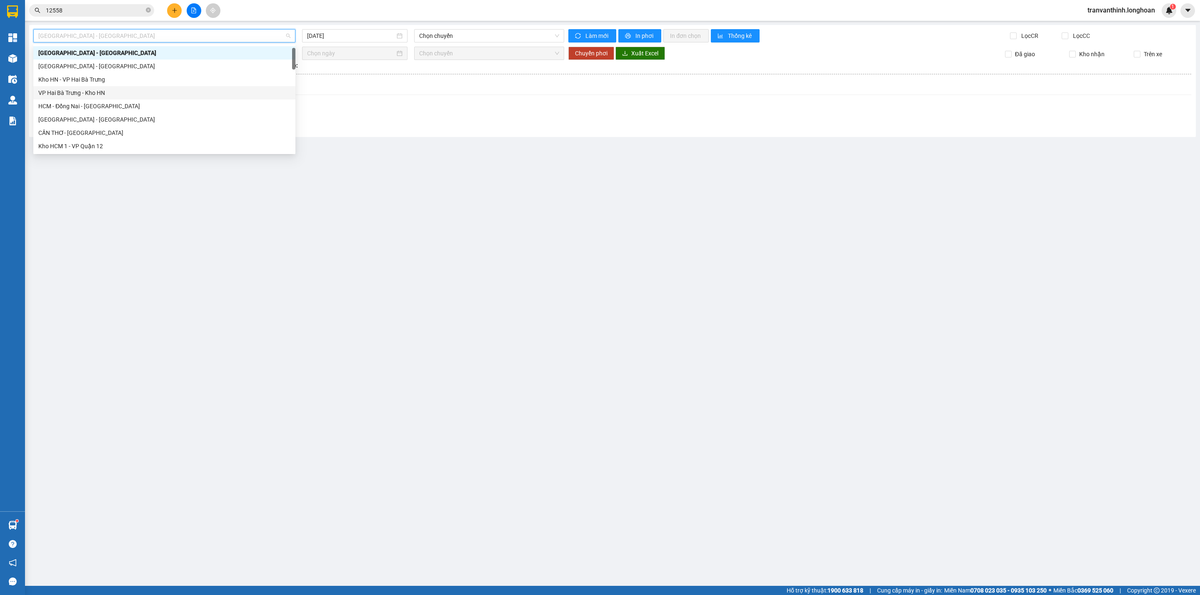
scroll to position [546, 0]
click at [54, 88] on div "Bắc Trung Nam QL1A" at bounding box center [164, 92] width 252 height 9
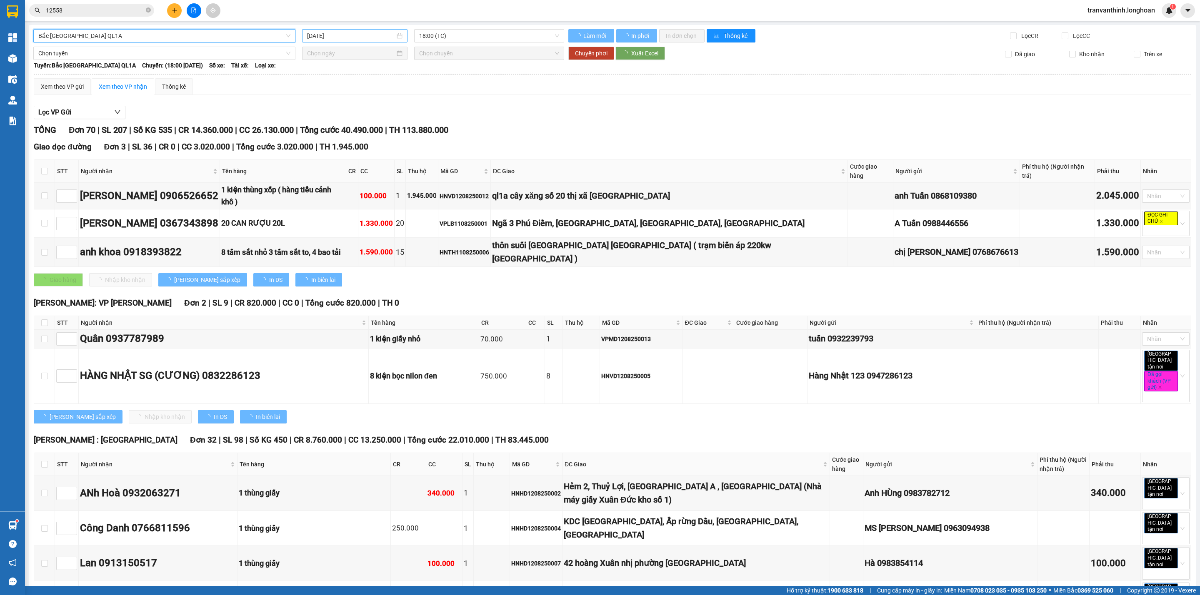
click at [369, 33] on input "[DATE]" at bounding box center [351, 35] width 88 height 9
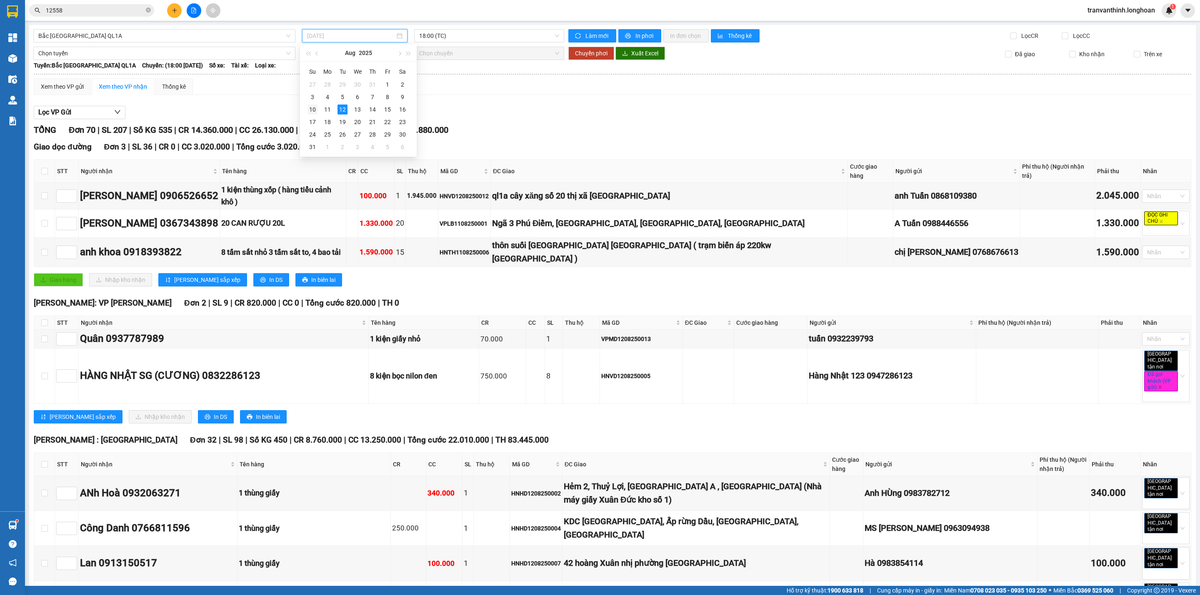
click at [311, 110] on div "10" at bounding box center [312, 110] width 10 height 10
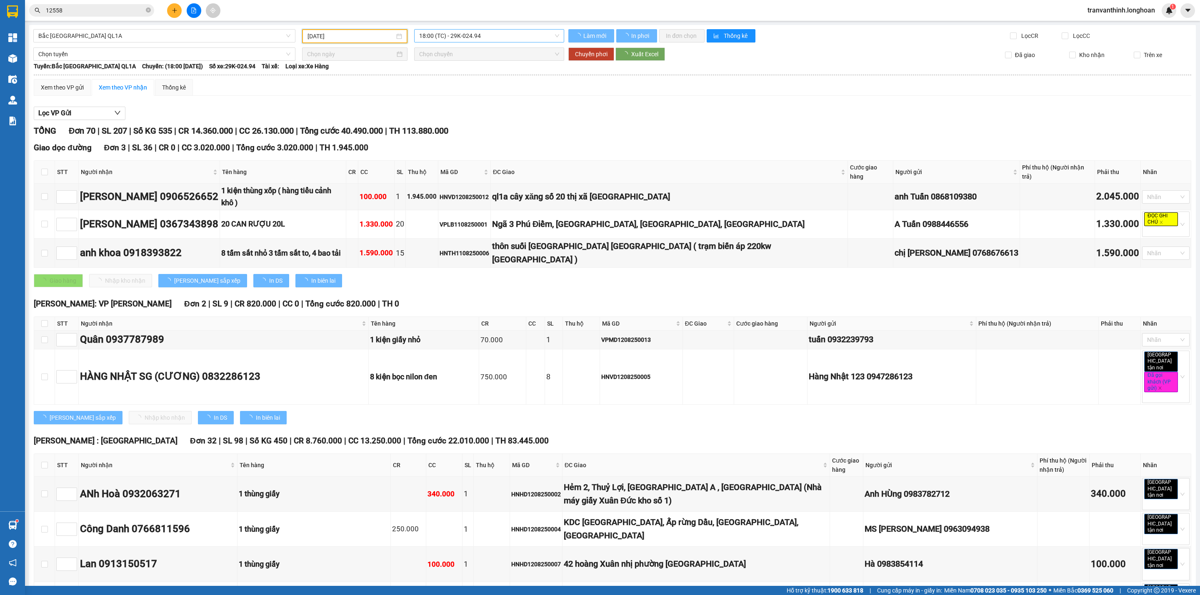
type input "10/08/2025"
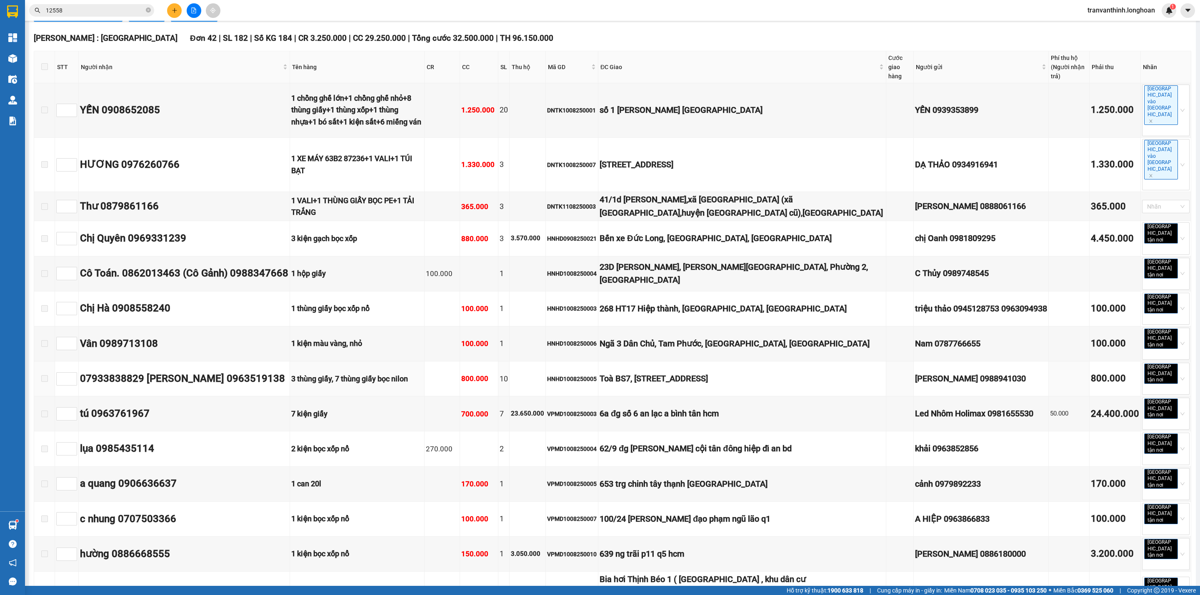
scroll to position [625, 0]
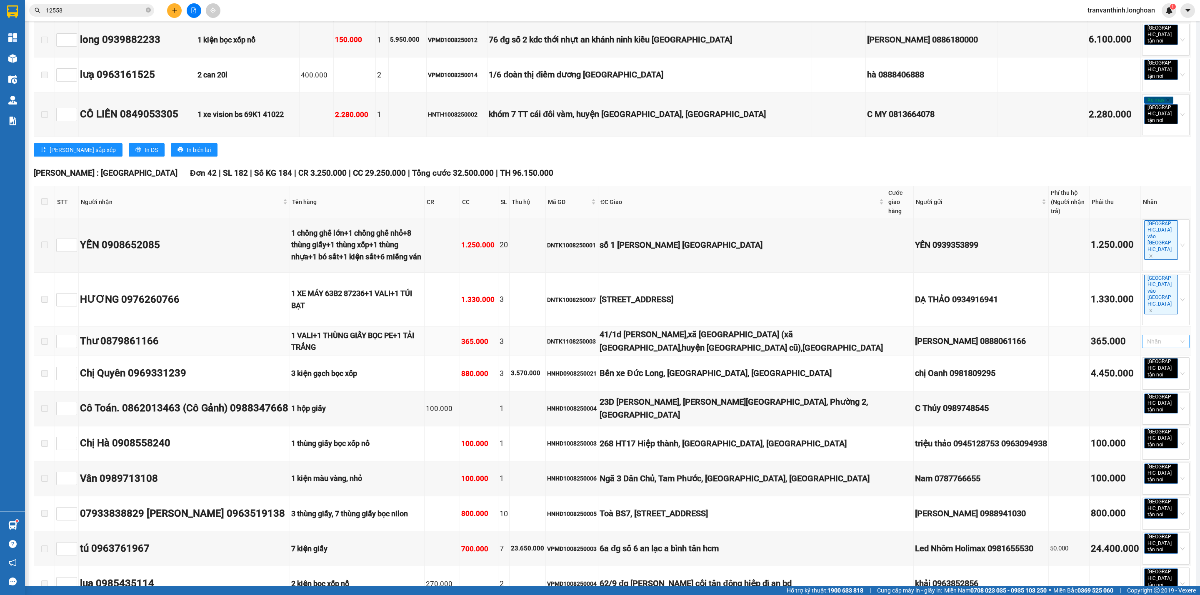
click at [1145, 337] on div at bounding box center [1161, 342] width 35 height 10
type input "G"
click at [1154, 354] on div "[GEOGRAPHIC_DATA] tận nơi" at bounding box center [1155, 354] width 37 height 9
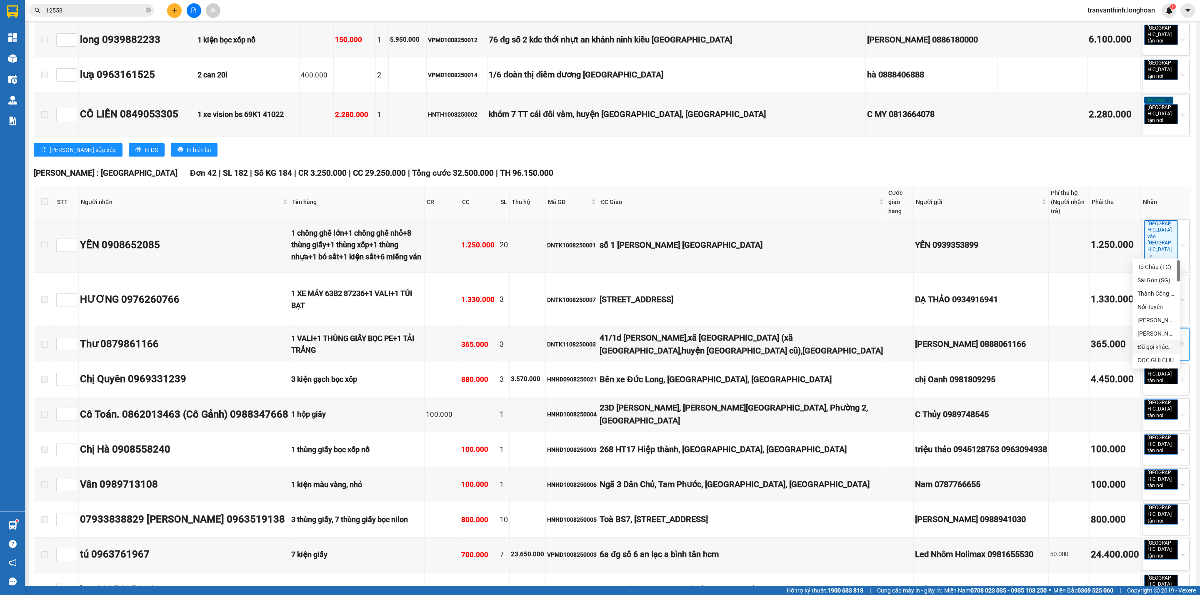
click at [968, 167] on div "Hồ Chí Minh : Kho Quận 12 Đơn 42 | SL 182 | Số KG 184 | CR 3.250.000 | CC 29.25…" at bounding box center [612, 173] width 1157 height 12
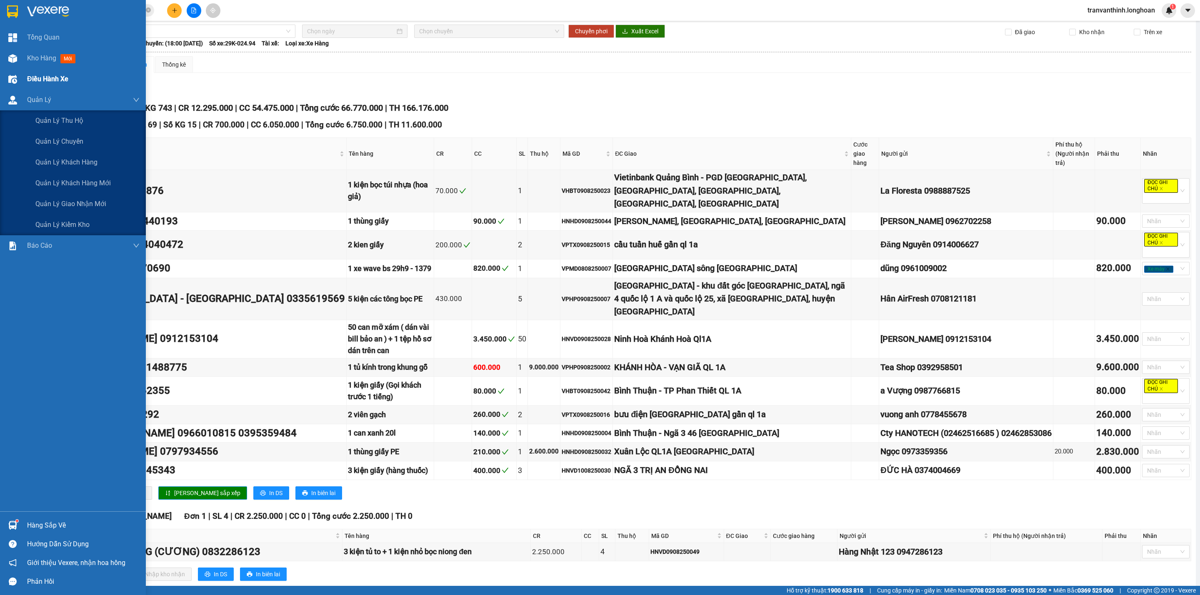
scroll to position [0, 0]
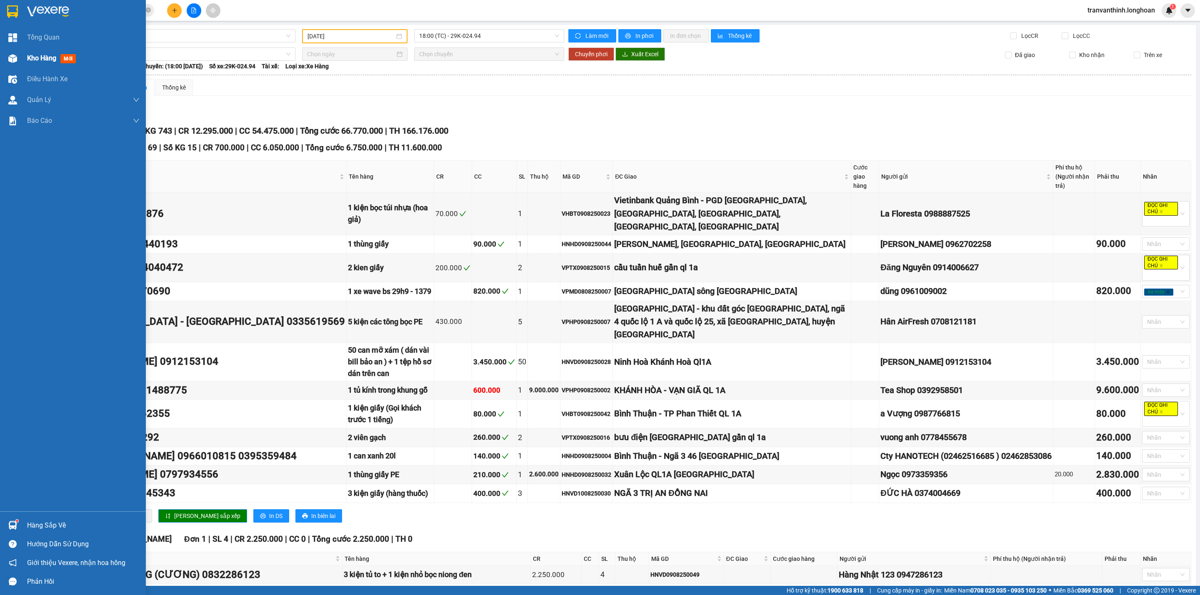
click at [35, 55] on span "Kho hàng" at bounding box center [41, 58] width 29 height 8
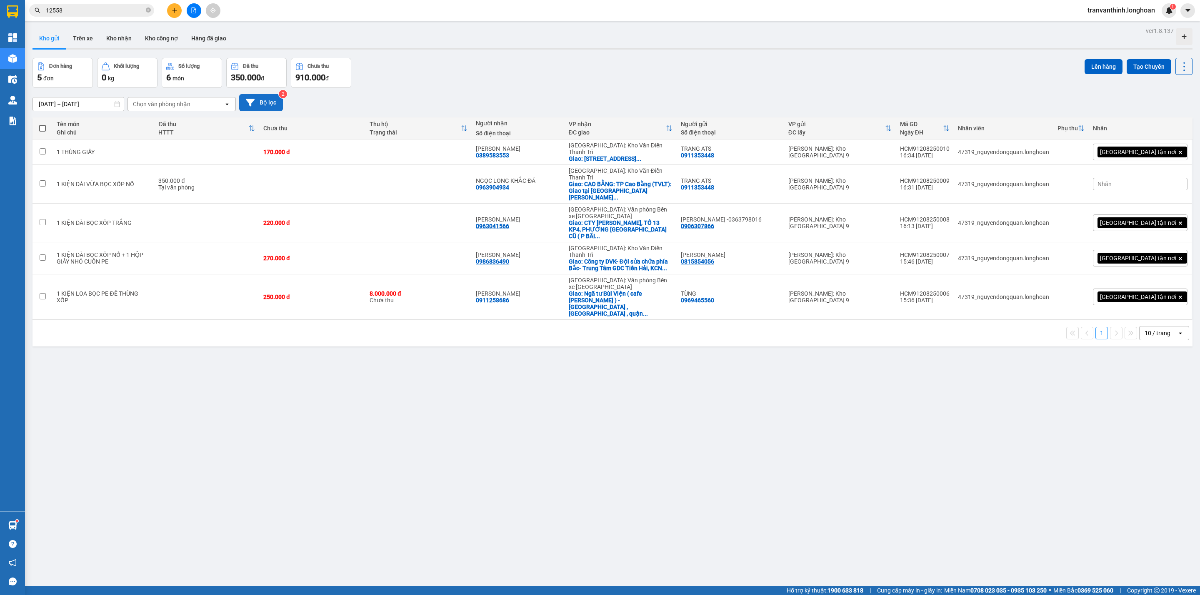
click at [270, 102] on button "Bộ lọc" at bounding box center [261, 102] width 44 height 17
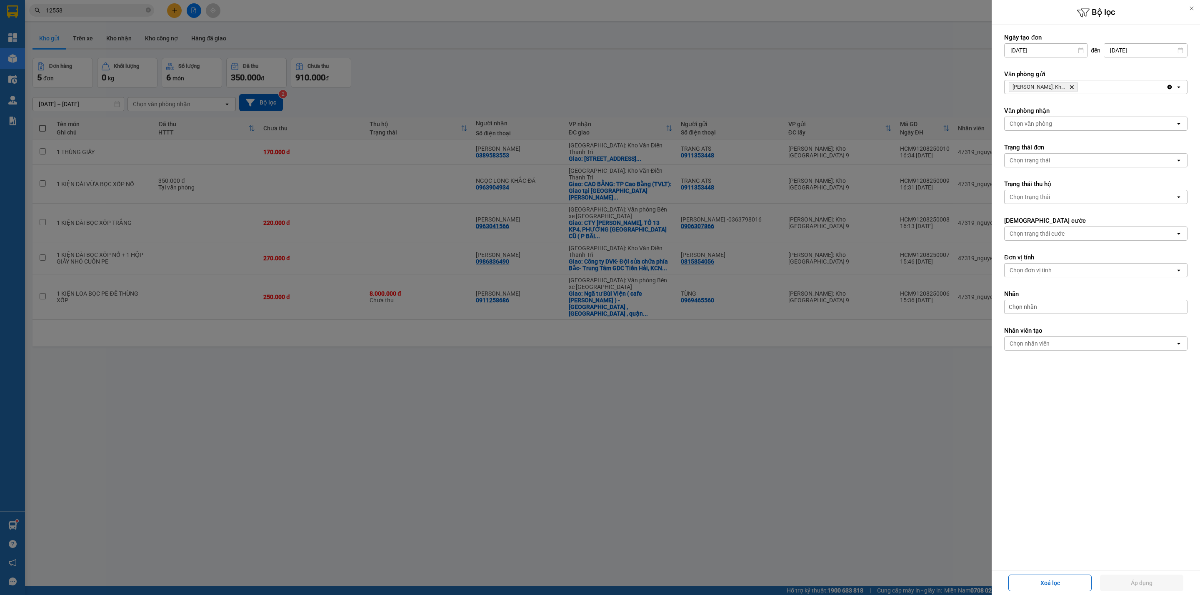
click at [1073, 85] on icon "Delete" at bounding box center [1071, 87] width 5 height 5
drag, startPoint x: 1071, startPoint y: 87, endPoint x: 1074, endPoint y: 94, distance: 7.5
click at [1072, 89] on div "Chọn văn phòng" at bounding box center [1089, 86] width 171 height 13
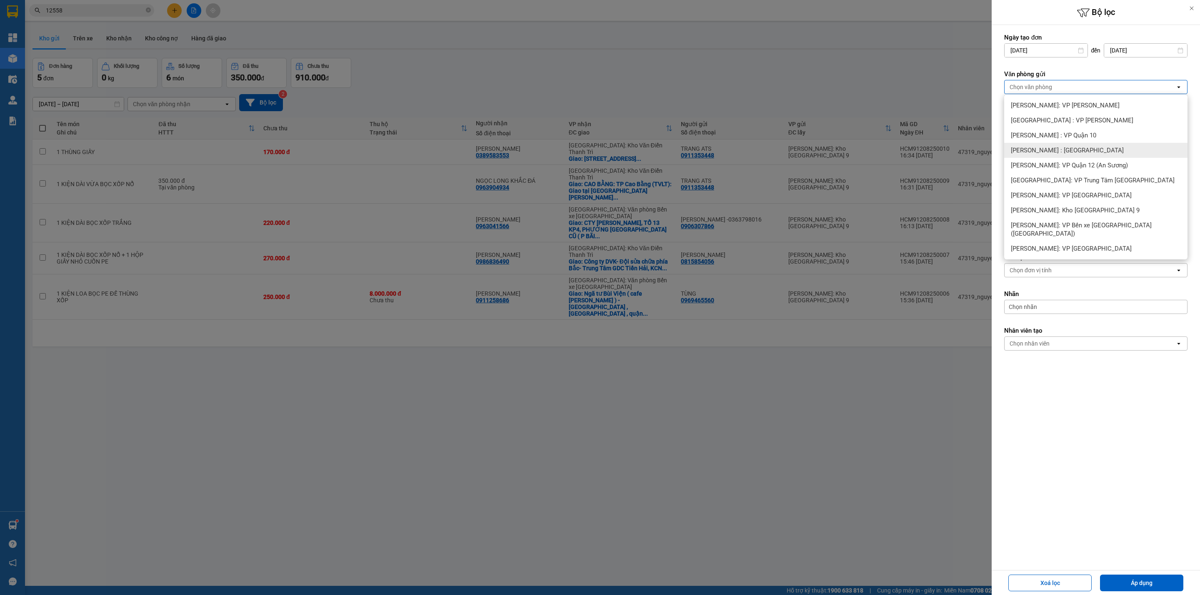
click at [1065, 150] on span "[PERSON_NAME] : [GEOGRAPHIC_DATA]" at bounding box center [1067, 150] width 113 height 8
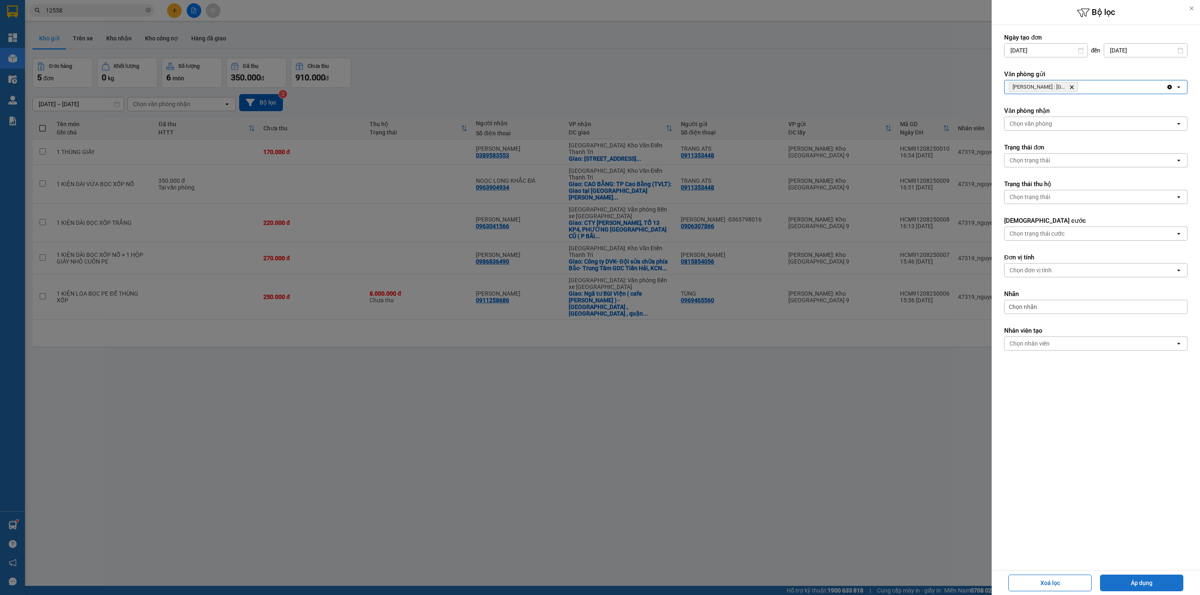
click at [1140, 582] on button "Áp dụng" at bounding box center [1141, 583] width 83 height 17
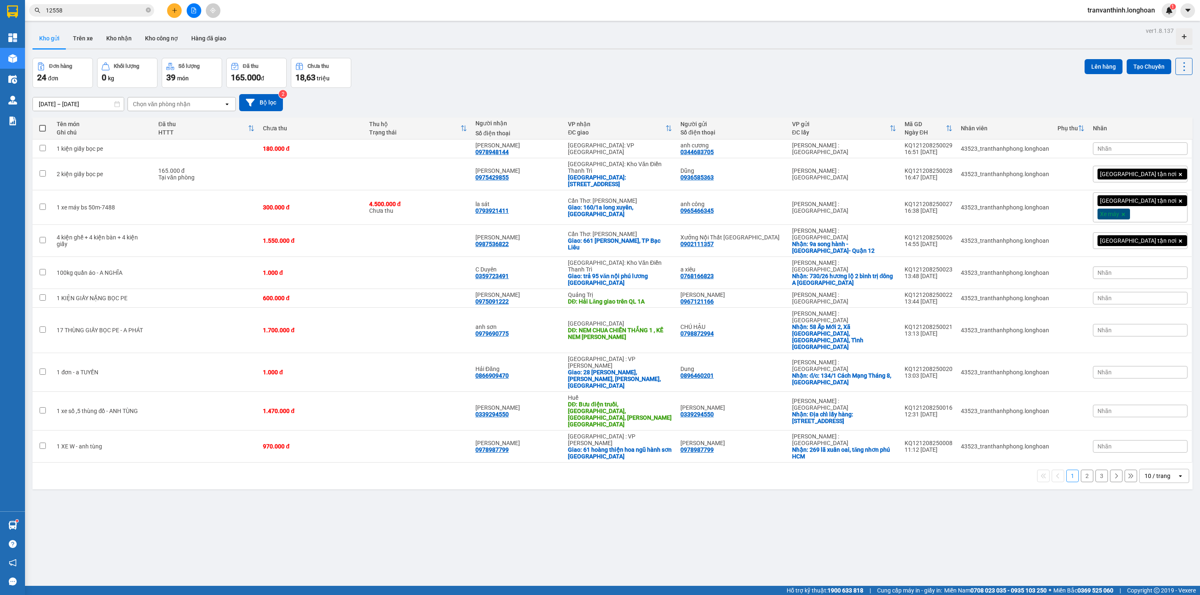
click at [1151, 470] on div "10 / trang" at bounding box center [1157, 476] width 37 height 13
click at [1148, 495] on span "100 / trang" at bounding box center [1151, 499] width 30 height 8
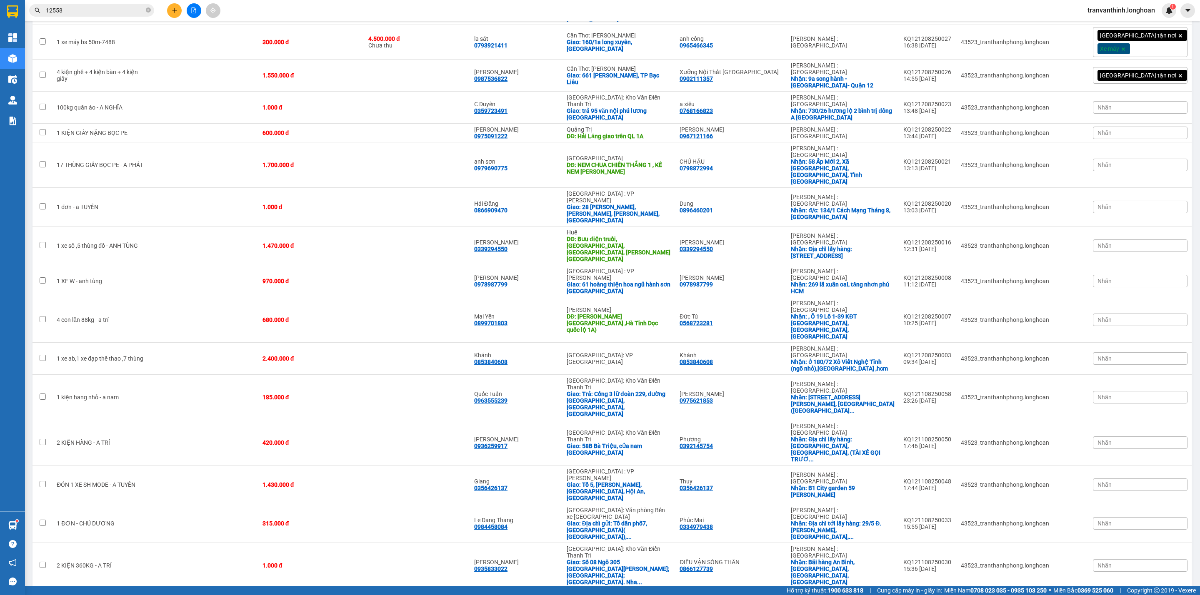
scroll to position [223, 0]
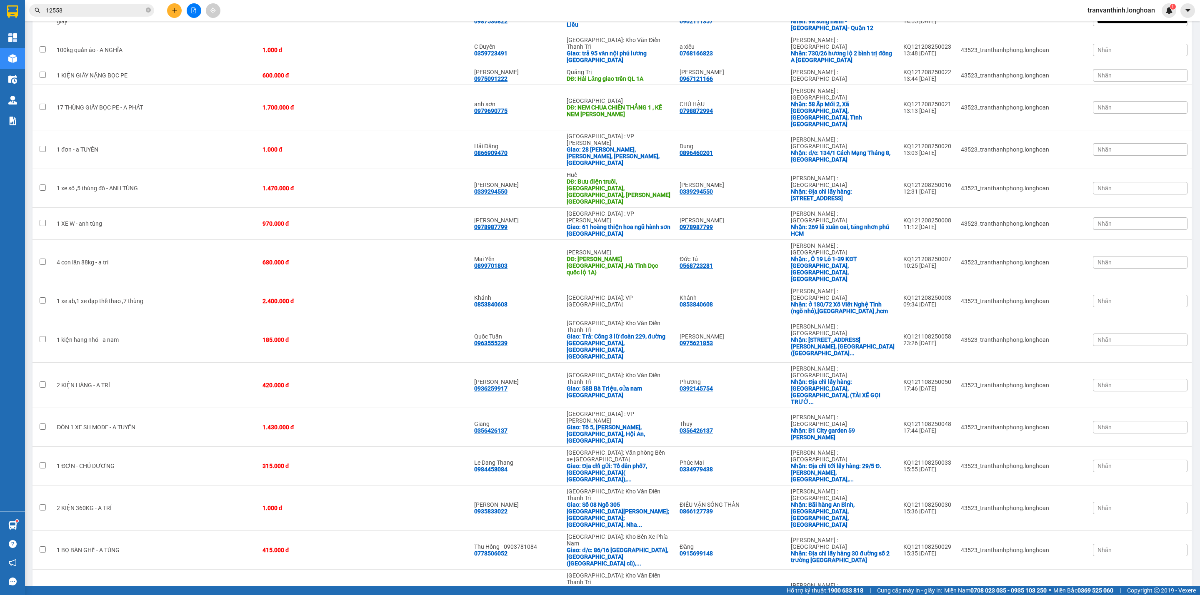
checkbox input "true"
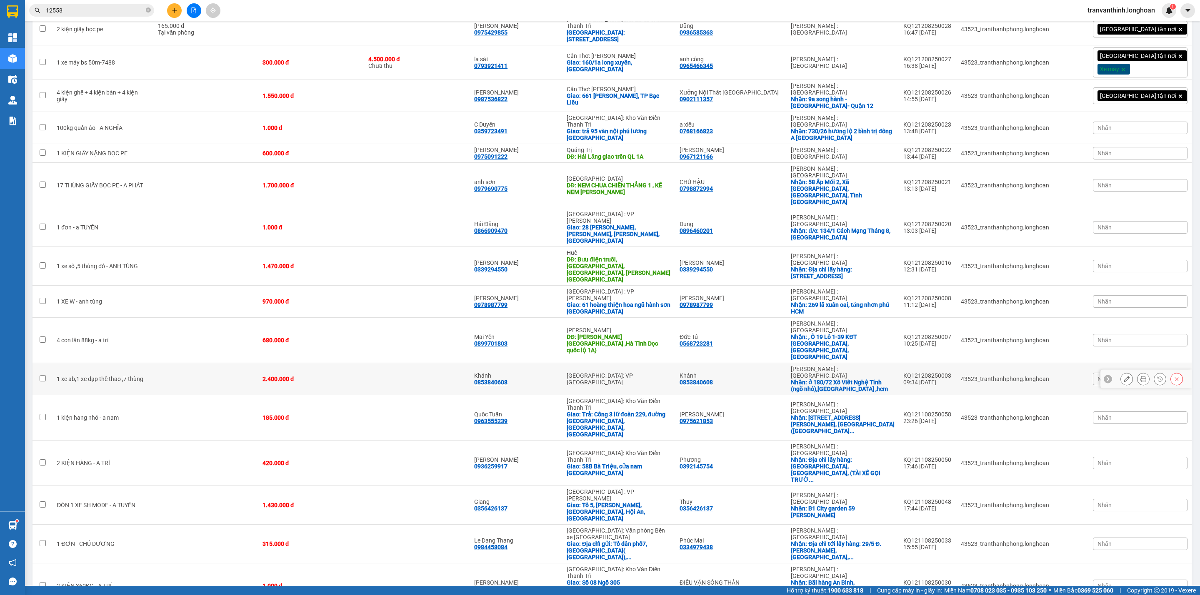
scroll to position [0, 0]
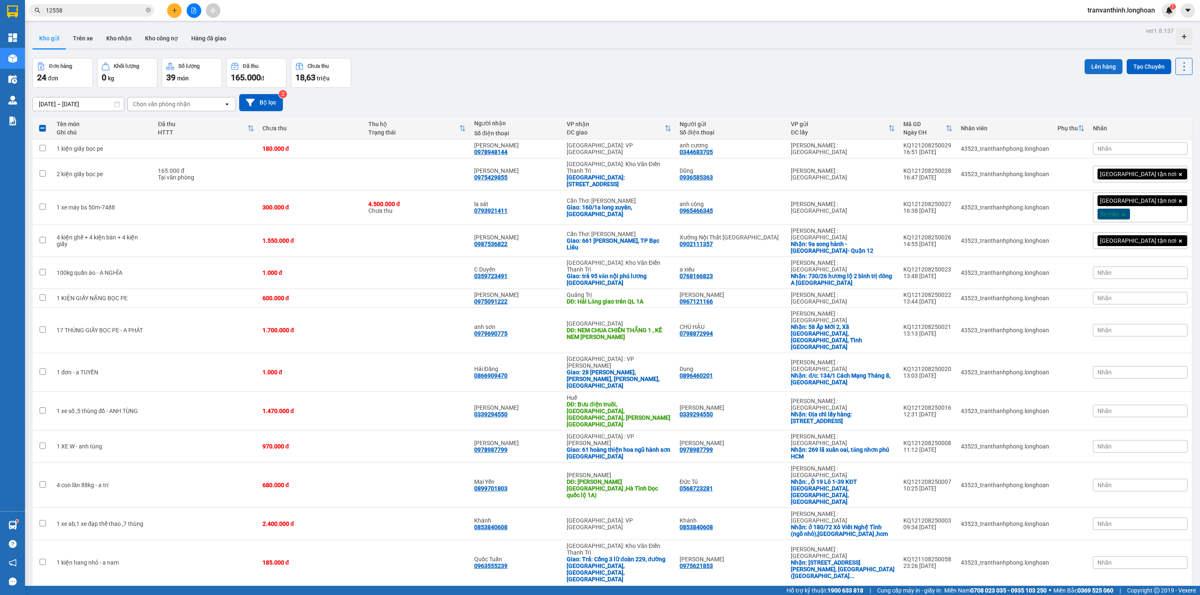
click at [1091, 59] on button "Lên hàng" at bounding box center [1103, 66] width 38 height 15
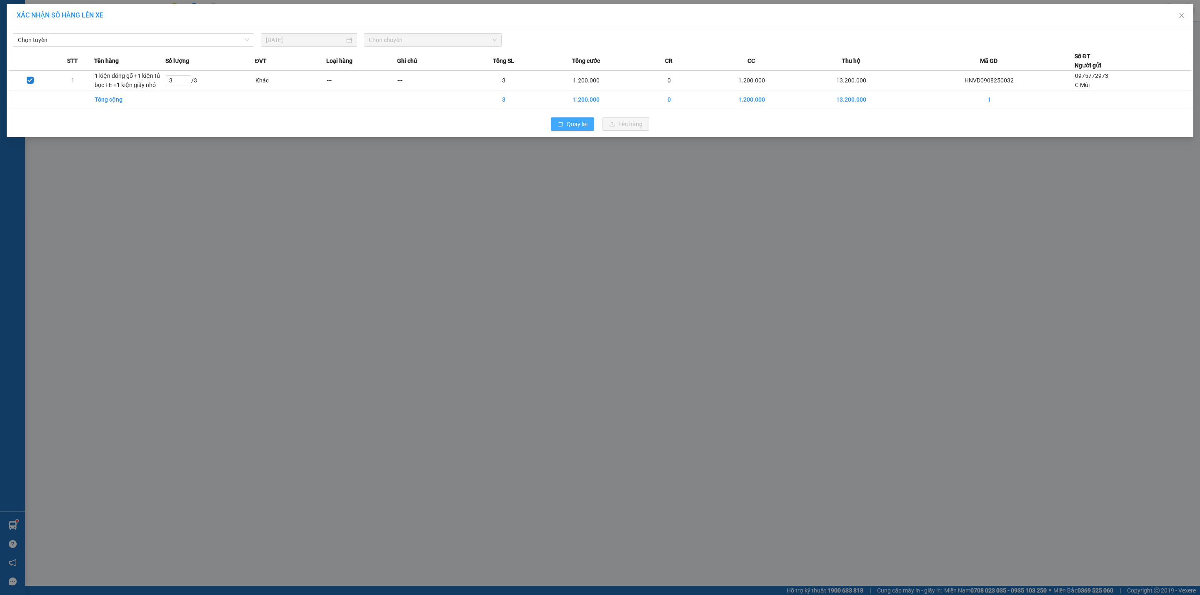
click at [573, 125] on span "Quay lại" at bounding box center [577, 124] width 21 height 9
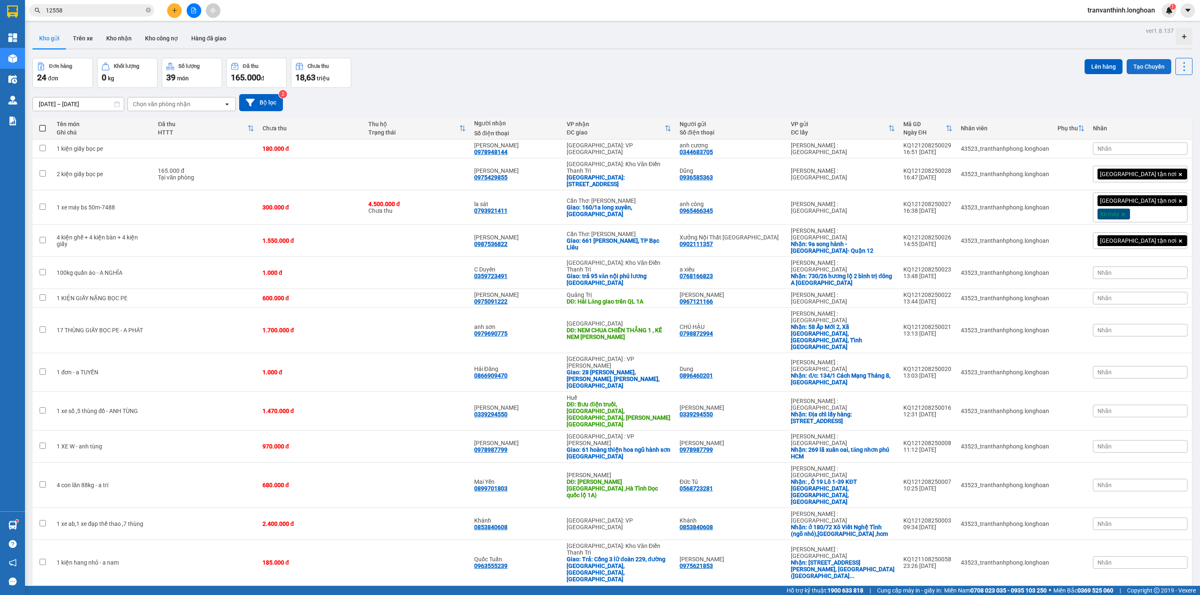
click at [1134, 65] on button "Tạo Chuyến" at bounding box center [1148, 66] width 45 height 15
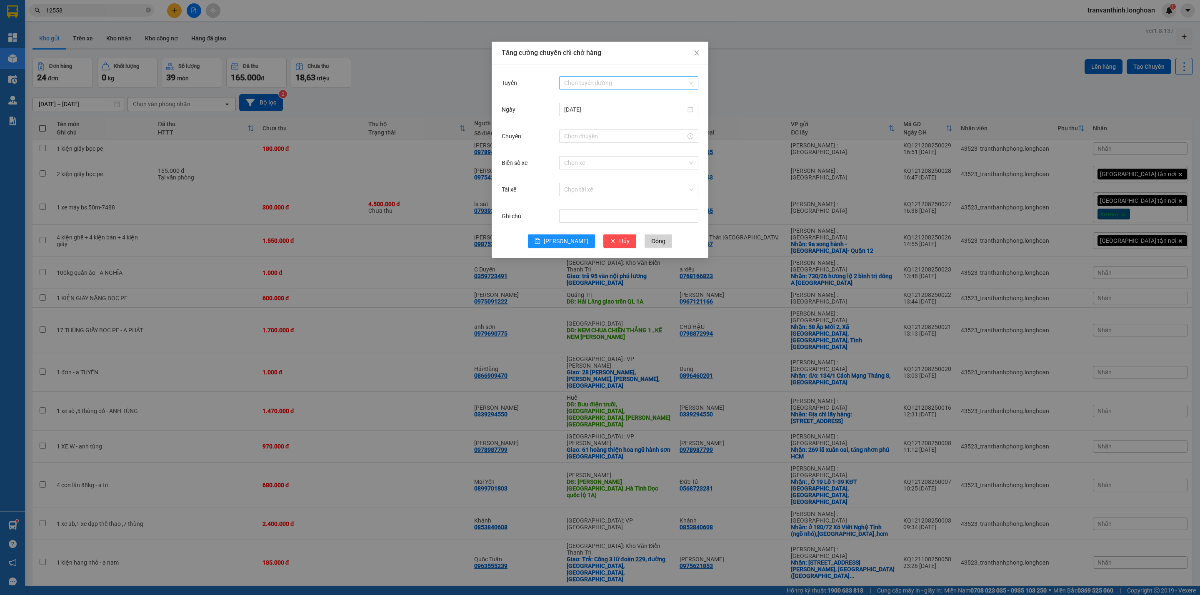
click at [592, 82] on input "Tuyến" at bounding box center [625, 83] width 123 height 12
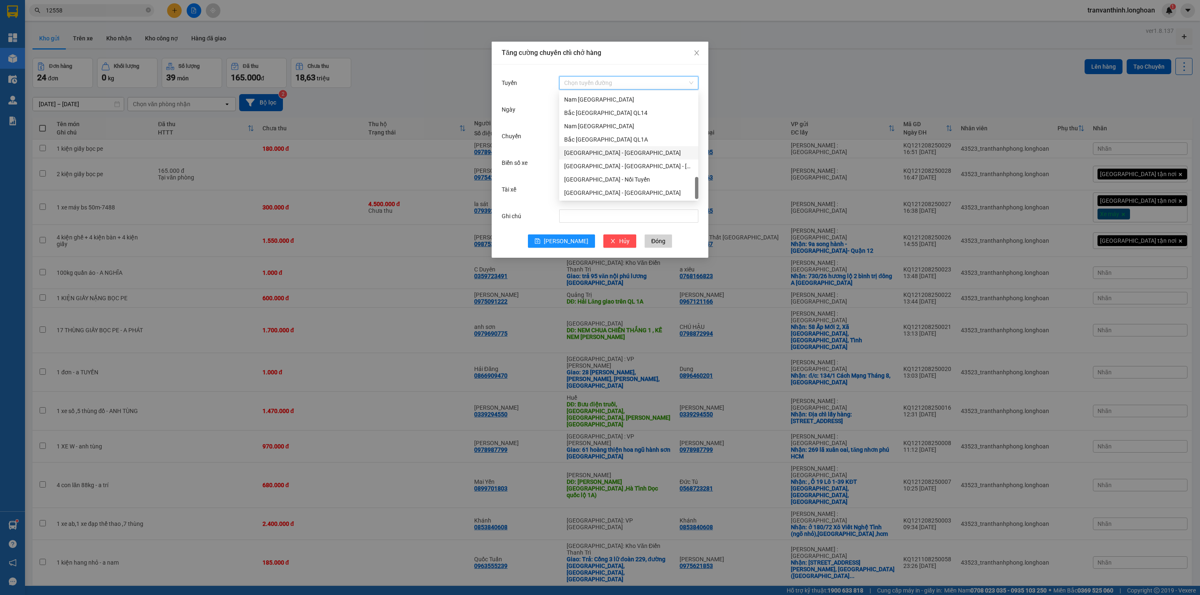
scroll to position [533, 0]
drag, startPoint x: 599, startPoint y: 180, endPoint x: 605, endPoint y: 182, distance: 6.7
click at [599, 180] on div "Sài Gòn - Nối Tuyến" at bounding box center [628, 179] width 129 height 9
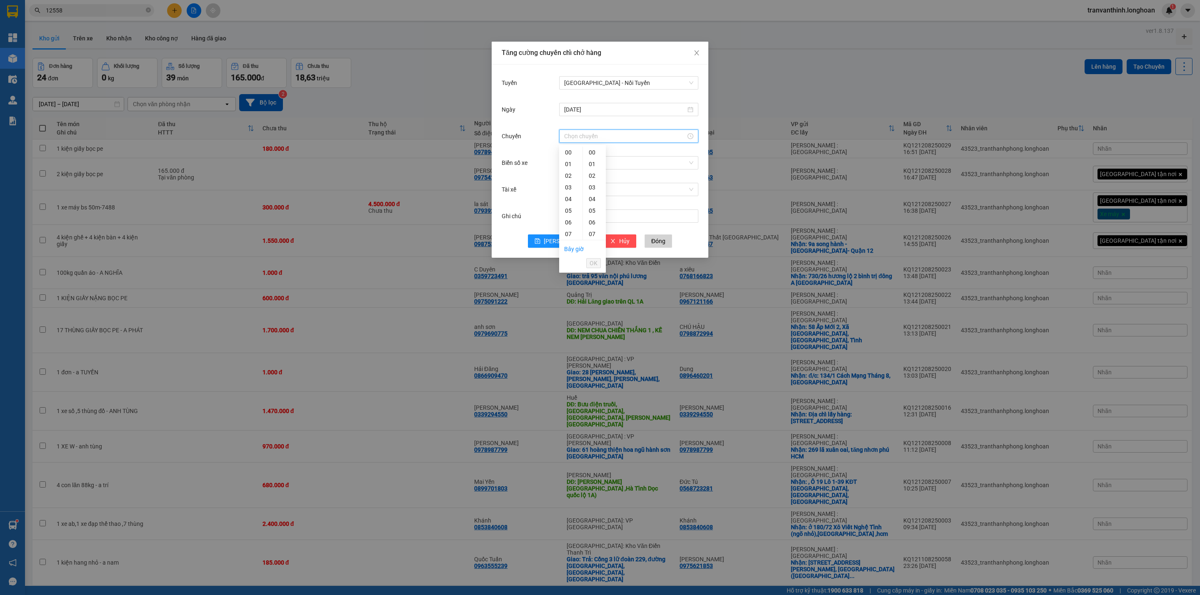
drag, startPoint x: 601, startPoint y: 135, endPoint x: 615, endPoint y: 145, distance: 17.0
click at [601, 134] on input "Chuyến" at bounding box center [625, 136] width 122 height 9
drag, startPoint x: 568, startPoint y: 209, endPoint x: 586, endPoint y: 196, distance: 22.2
click at [568, 209] on div "17" at bounding box center [570, 208] width 23 height 12
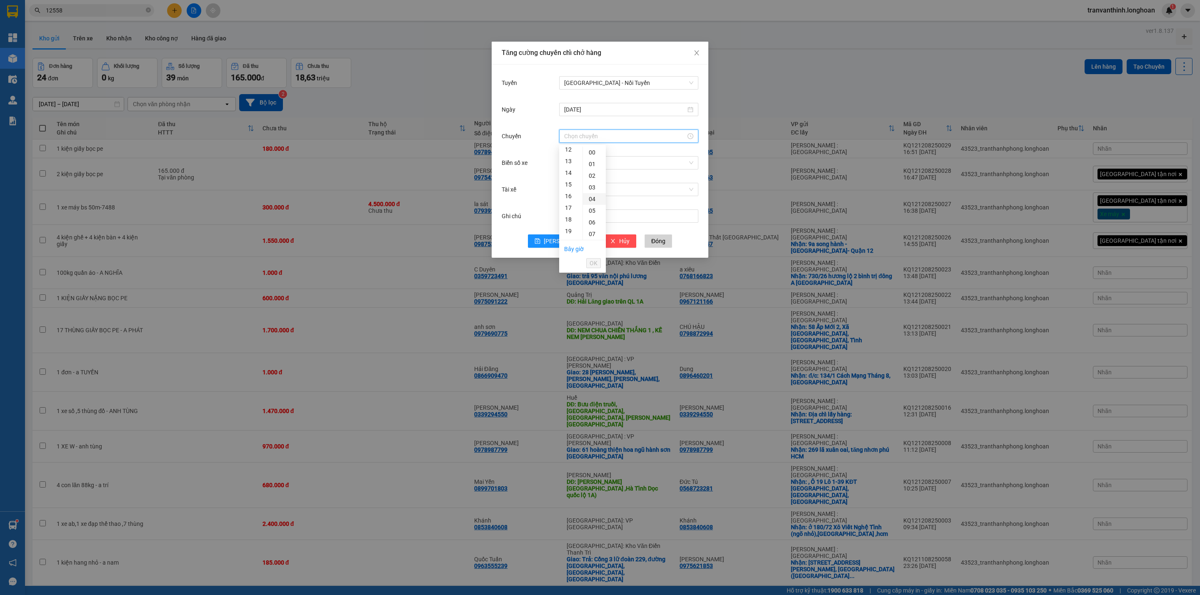
type input "17:00"
click at [592, 263] on span "OK" at bounding box center [593, 263] width 8 height 9
click at [591, 164] on input "Biển số xe" at bounding box center [625, 163] width 123 height 12
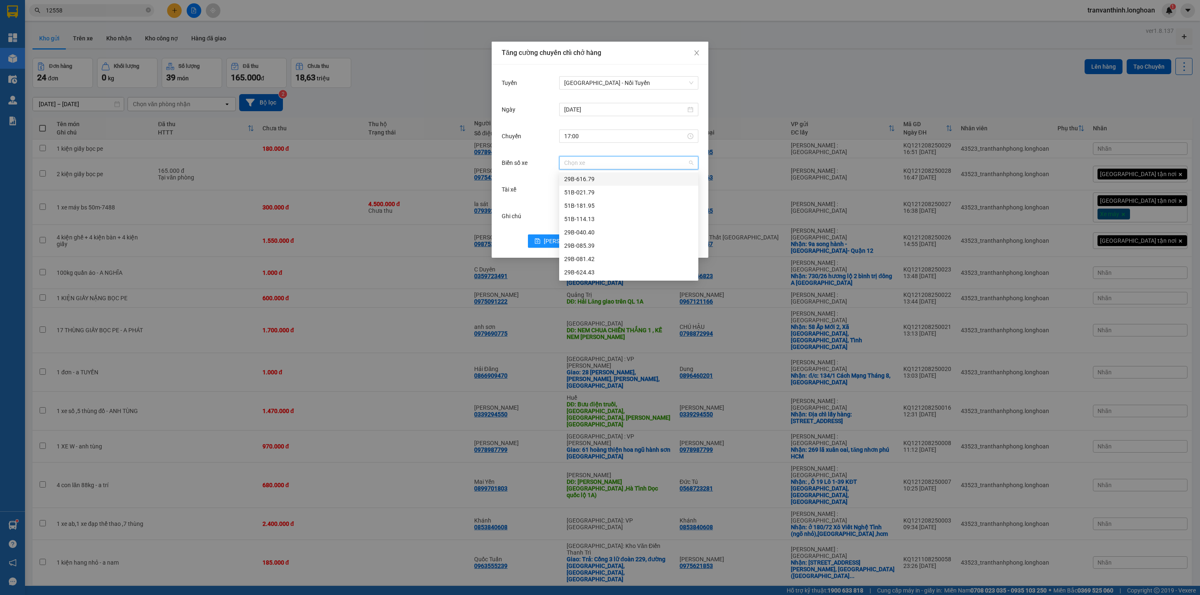
click at [597, 164] on input "Biển số xe" at bounding box center [625, 163] width 123 height 12
type input "68"
click at [589, 220] on div "29K-040.68" at bounding box center [628, 219] width 129 height 9
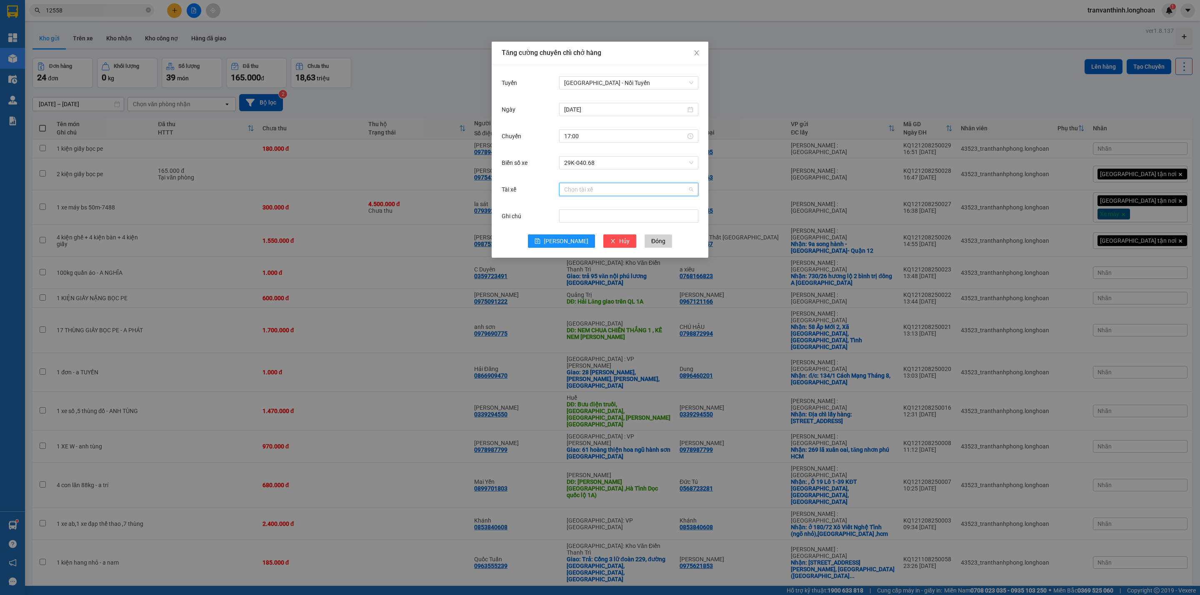
click at [579, 189] on input "Tài xế" at bounding box center [625, 189] width 123 height 12
type input "TÙNG"
click at [620, 219] on div "NGUYỄN THIỆN THANH TÙNG 0788000247" at bounding box center [628, 219] width 129 height 9
click at [560, 238] on span "Lưu" at bounding box center [566, 241] width 45 height 9
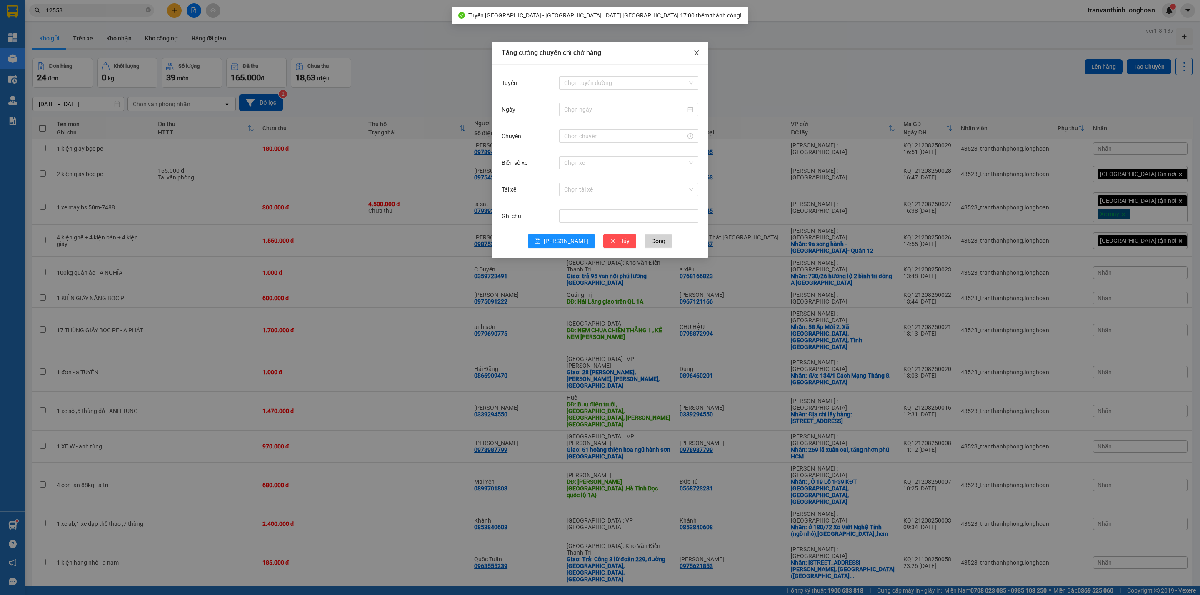
click at [697, 52] on icon "close" at bounding box center [696, 52] width 5 height 5
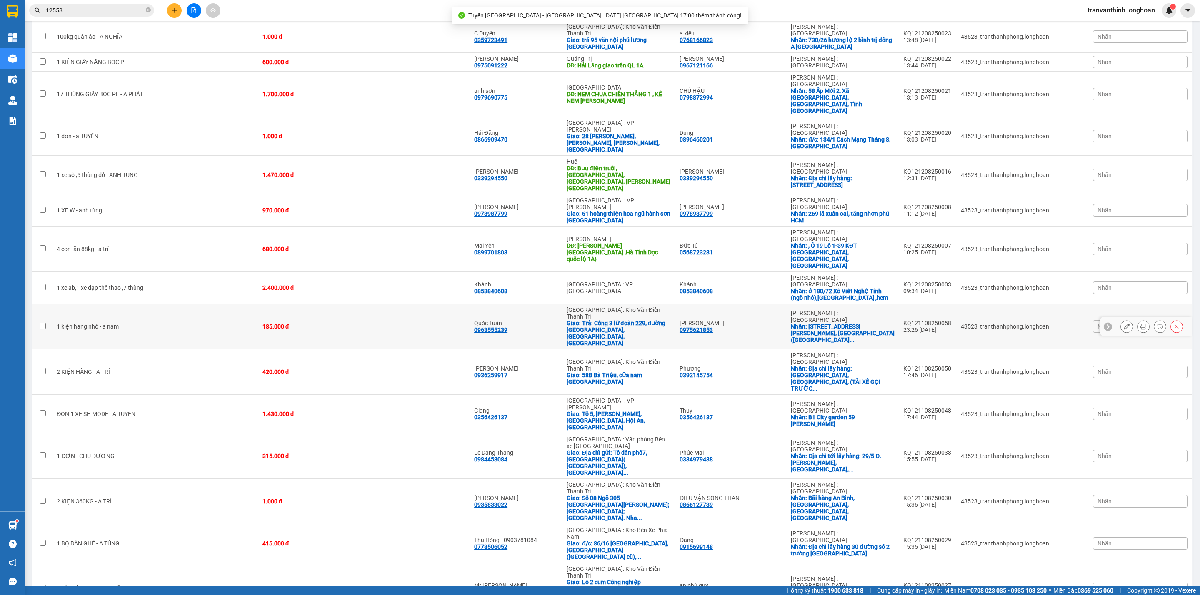
scroll to position [243, 0]
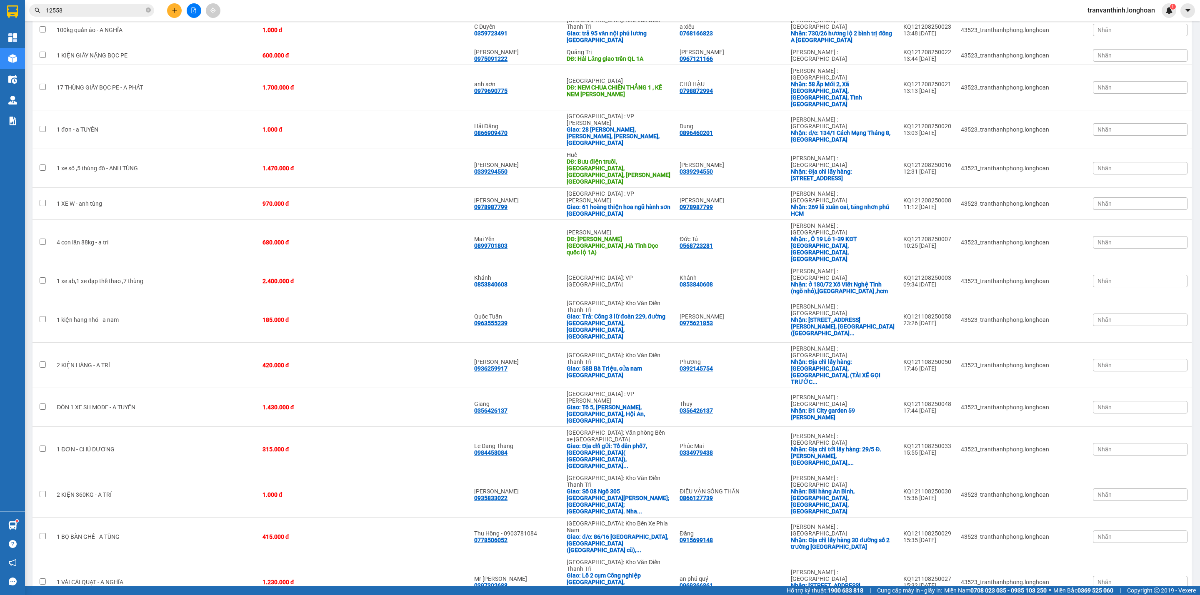
drag, startPoint x: 626, startPoint y: 524, endPoint x: 803, endPoint y: 515, distance: 176.9
checkbox input "true"
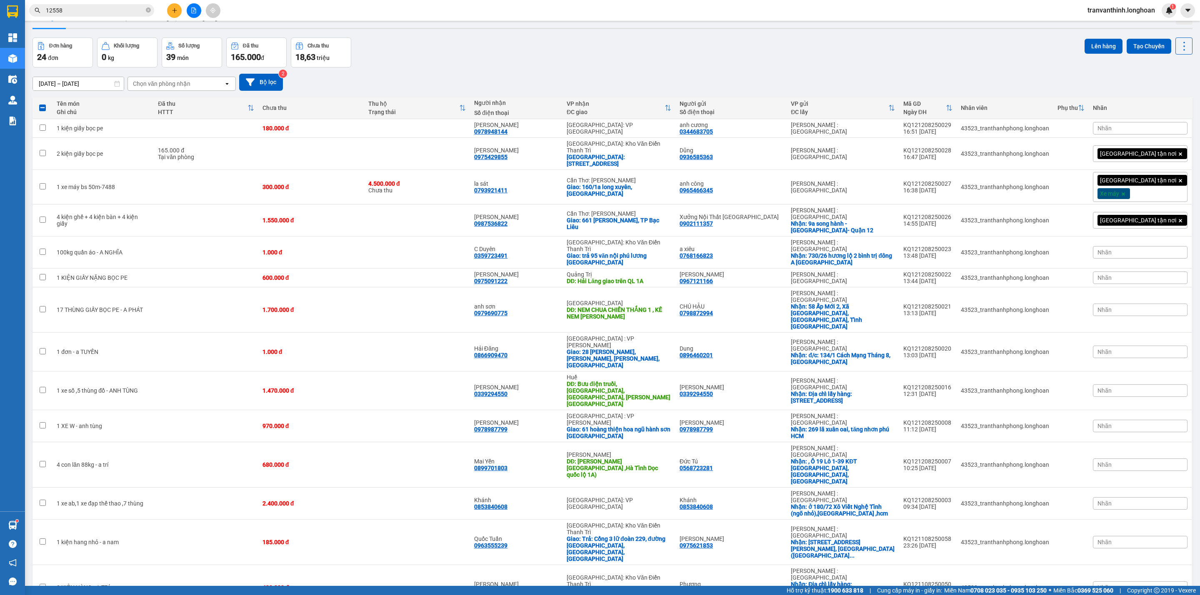
scroll to position [0, 0]
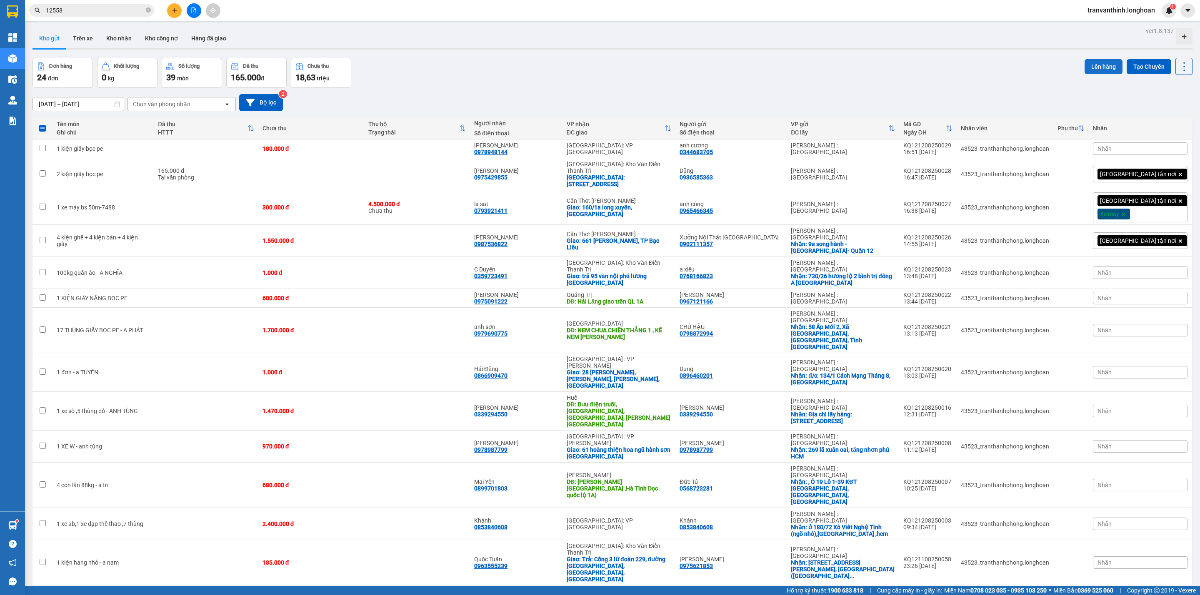
click at [1089, 66] on button "Lên hàng" at bounding box center [1103, 66] width 38 height 15
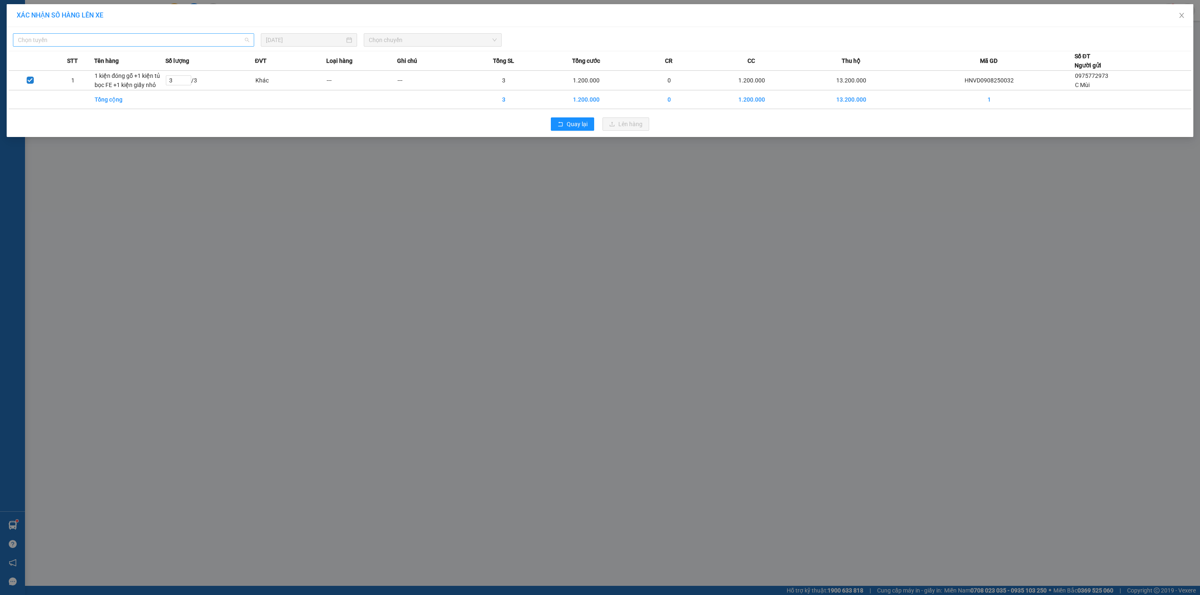
click at [194, 36] on span "Chọn tuyến" at bounding box center [133, 40] width 231 height 12
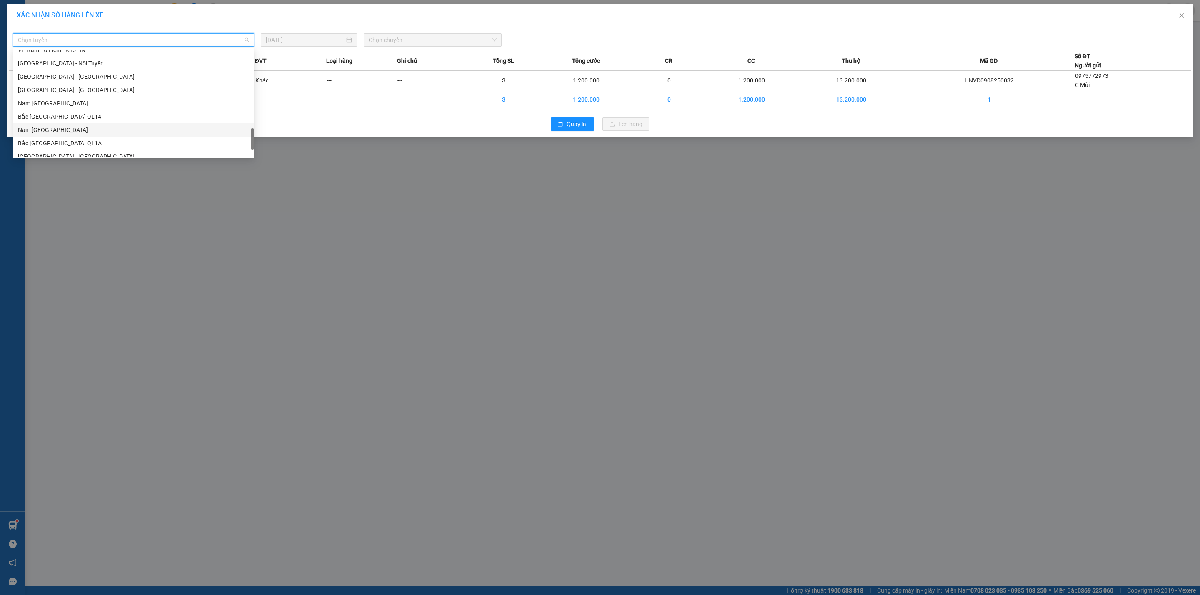
scroll to position [546, 0]
click at [49, 137] on div "Sài Gòn - Nối Tuyến" at bounding box center [133, 136] width 231 height 9
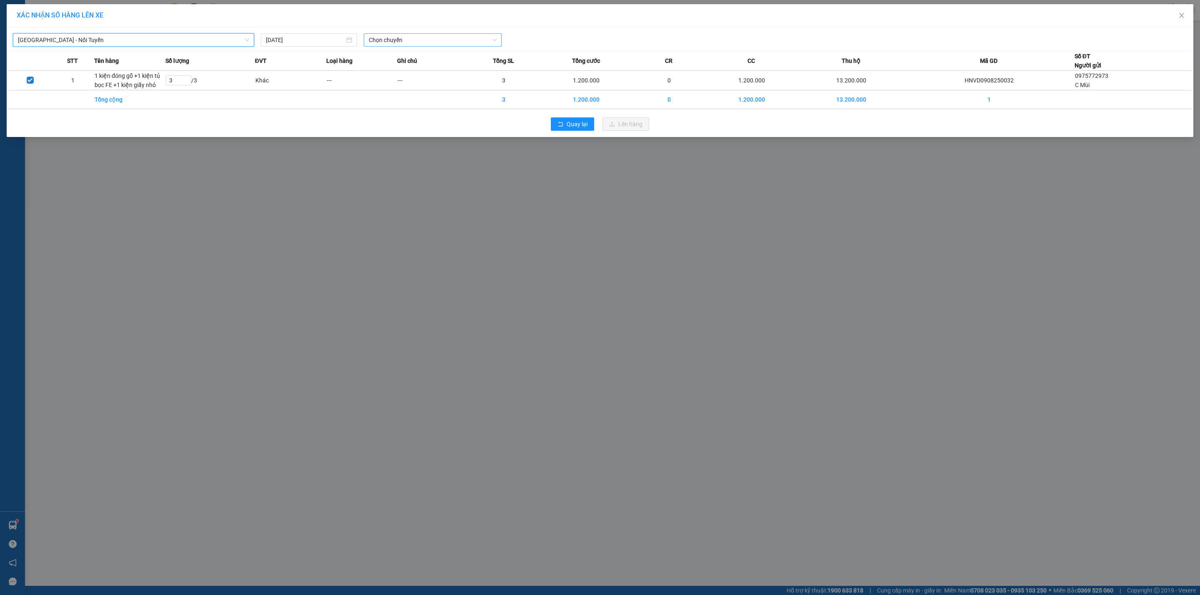
click at [395, 39] on span "Chọn chuyến" at bounding box center [433, 40] width 128 height 12
drag, startPoint x: 401, startPoint y: 70, endPoint x: 409, endPoint y: 70, distance: 7.9
click at [401, 70] on div "17:00 (TC) - 29K-040.68" at bounding box center [401, 69] width 65 height 9
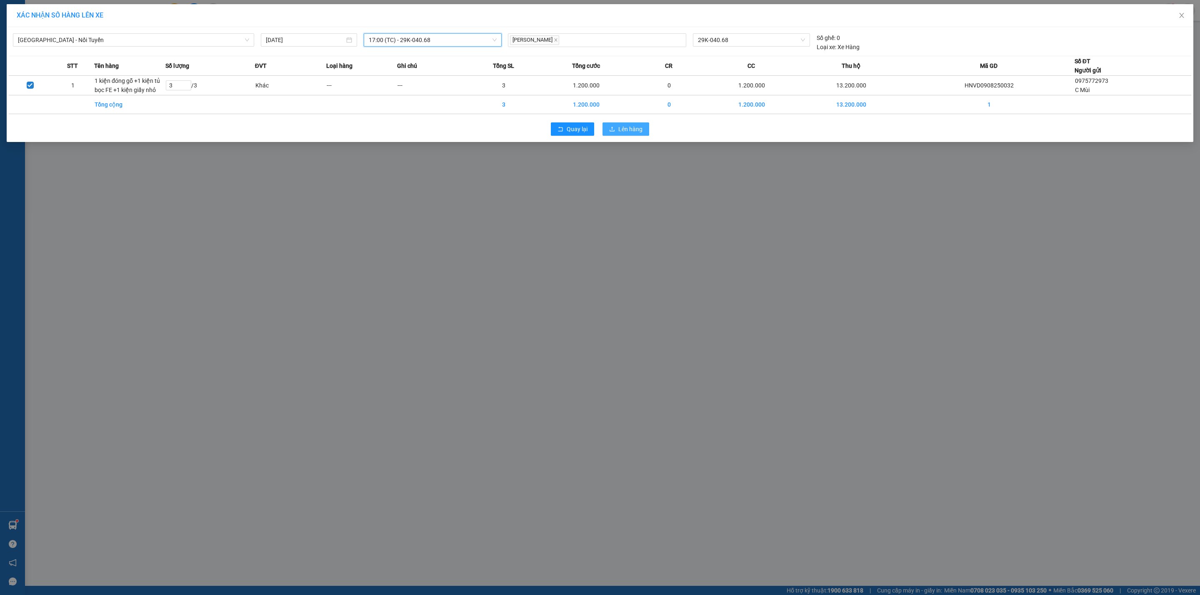
drag, startPoint x: 629, startPoint y: 125, endPoint x: 631, endPoint y: 146, distance: 21.0
click at [629, 125] on span "Lên hàng" at bounding box center [630, 129] width 24 height 9
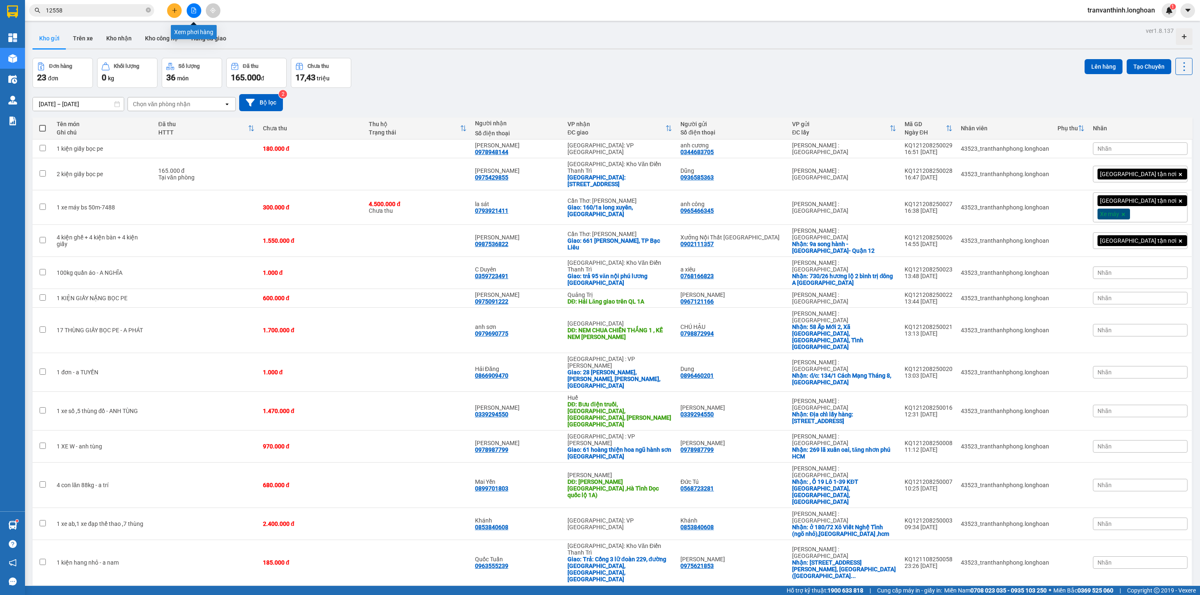
click at [191, 10] on icon "file-add" at bounding box center [194, 10] width 6 height 6
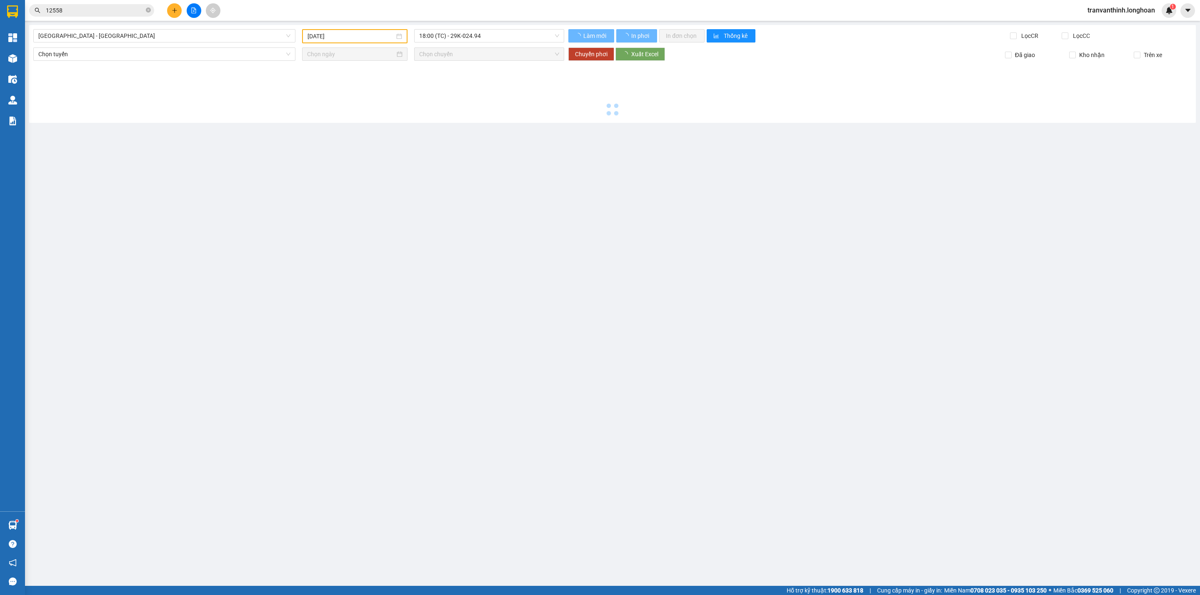
type input "[DATE]"
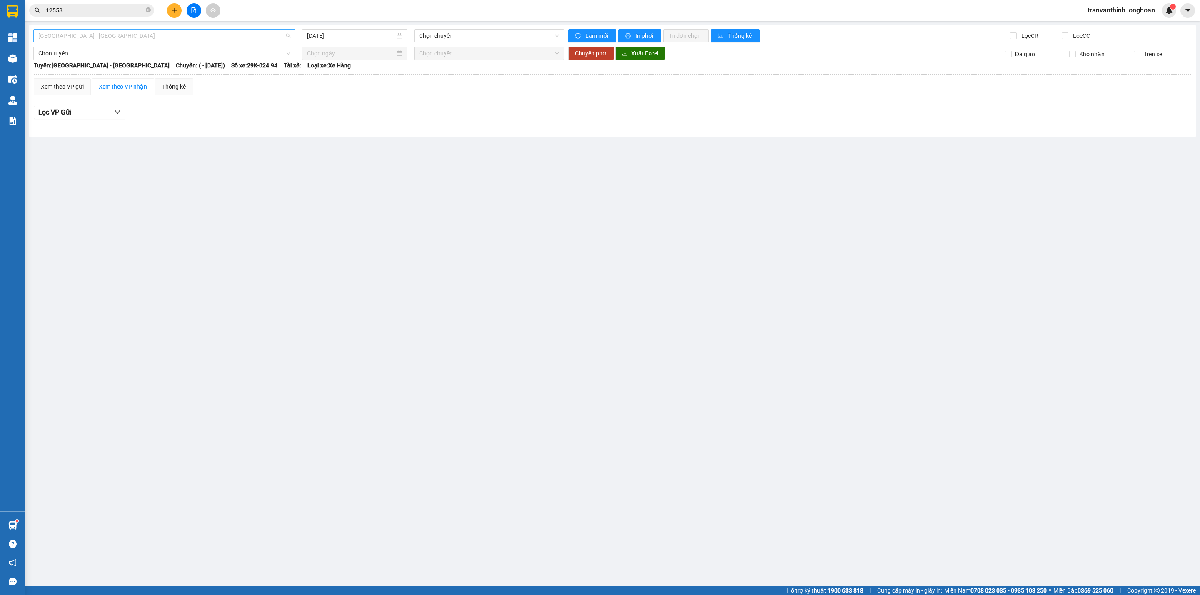
click at [135, 36] on span "Hải Phòng - Hà Nội" at bounding box center [164, 36] width 252 height 12
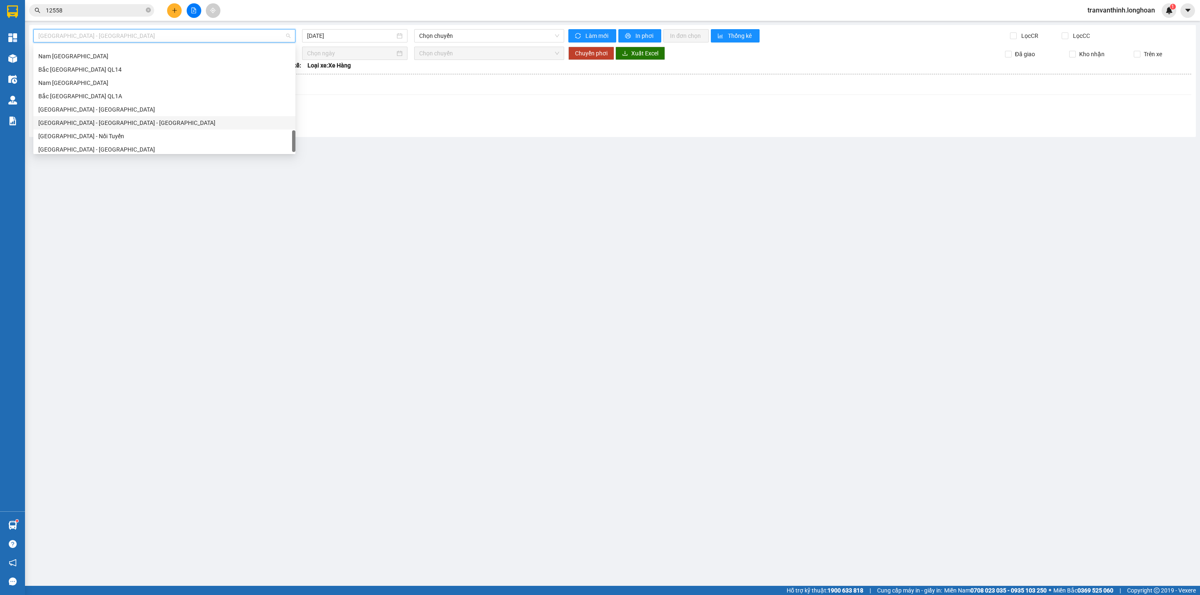
scroll to position [546, 0]
click at [84, 132] on div "Sài Gòn - Nối Tuyến" at bounding box center [164, 132] width 252 height 9
type input "[DATE]"
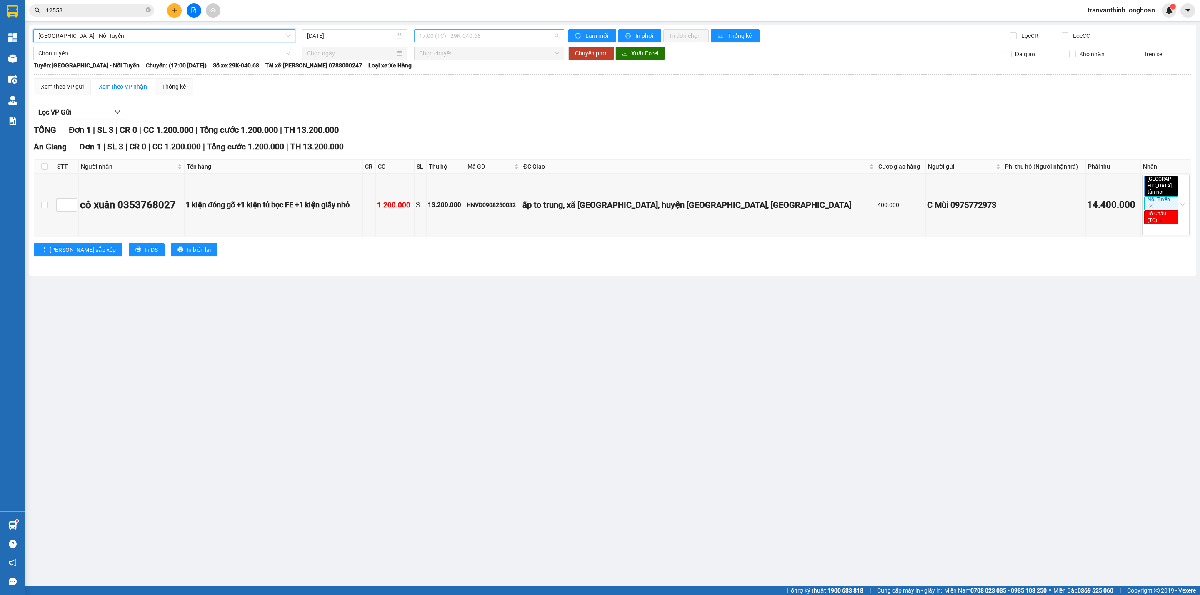
click at [507, 34] on span "17:00 (TC) - 29K-040.68" at bounding box center [489, 36] width 140 height 12
click at [462, 64] on div "17:00 (TC) - 29K-040.68" at bounding box center [451, 65] width 65 height 9
click at [630, 31] on button "In phơi" at bounding box center [639, 35] width 43 height 13
click at [136, 36] on span "Sài Gòn - Nối Tuyến" at bounding box center [164, 36] width 252 height 12
click at [640, 35] on span "In phơi" at bounding box center [644, 35] width 19 height 9
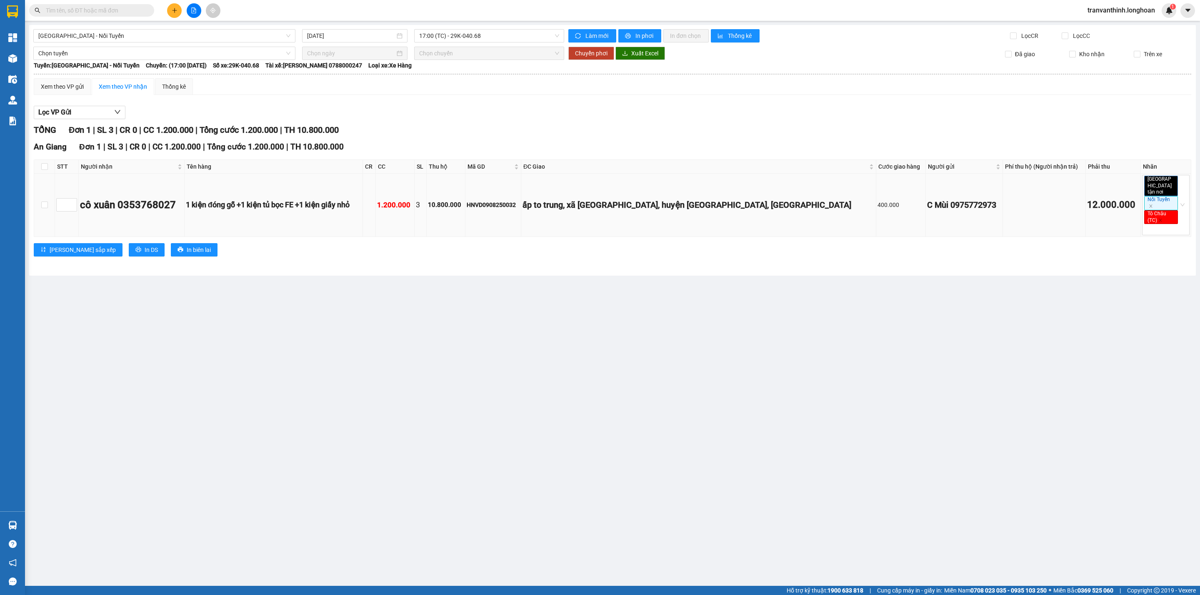
click at [519, 204] on div "HNVD0908250032" at bounding box center [493, 204] width 53 height 9
drag, startPoint x: 580, startPoint y: 204, endPoint x: 572, endPoint y: 210, distance: 10.5
click at [519, 204] on div "HNVD0908250032" at bounding box center [493, 204] width 53 height 9
copy div "HNVD0908250032"
click at [102, 11] on input "text" at bounding box center [95, 10] width 98 height 9
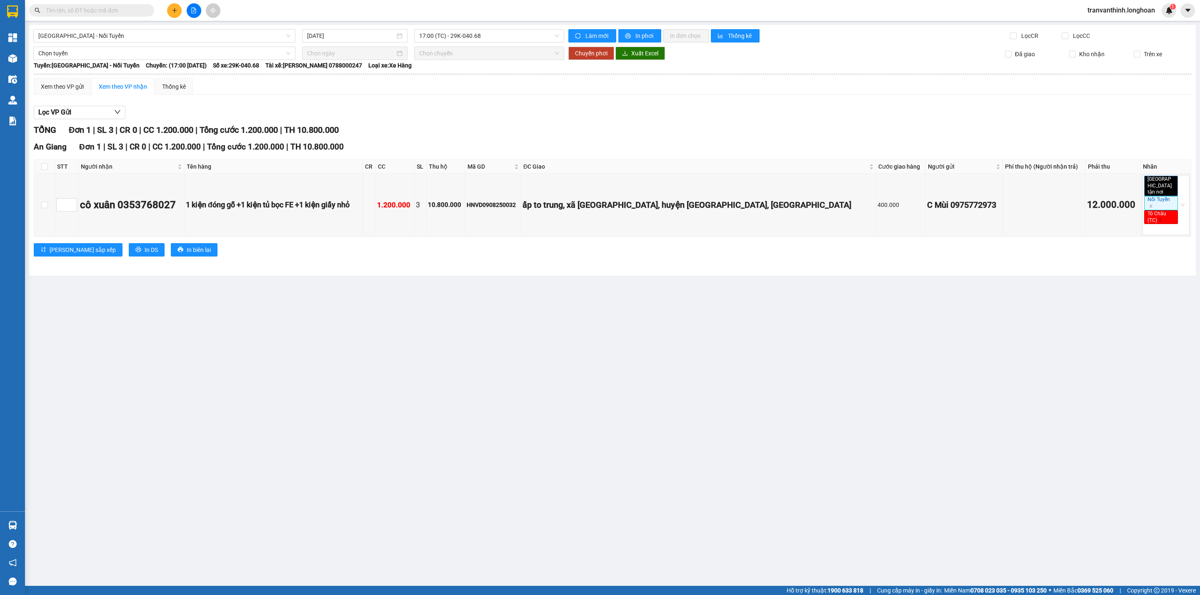
paste input "HNVD0908250032"
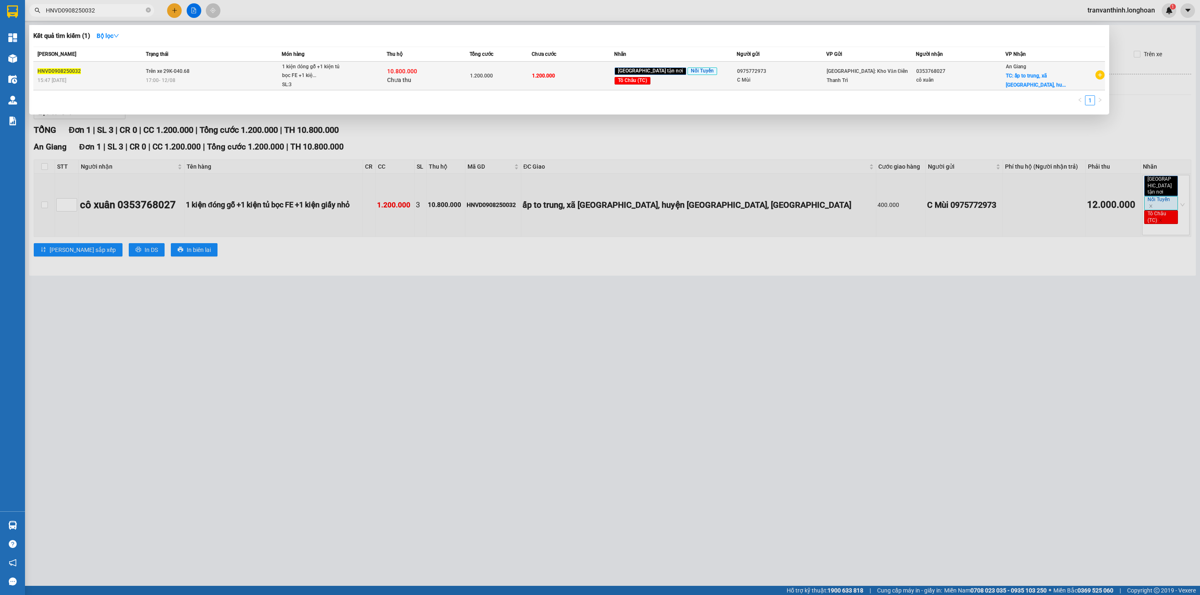
type input "HNVD0908250032"
click at [709, 71] on span "Nối Tuyến" at bounding box center [702, 70] width 30 height 7
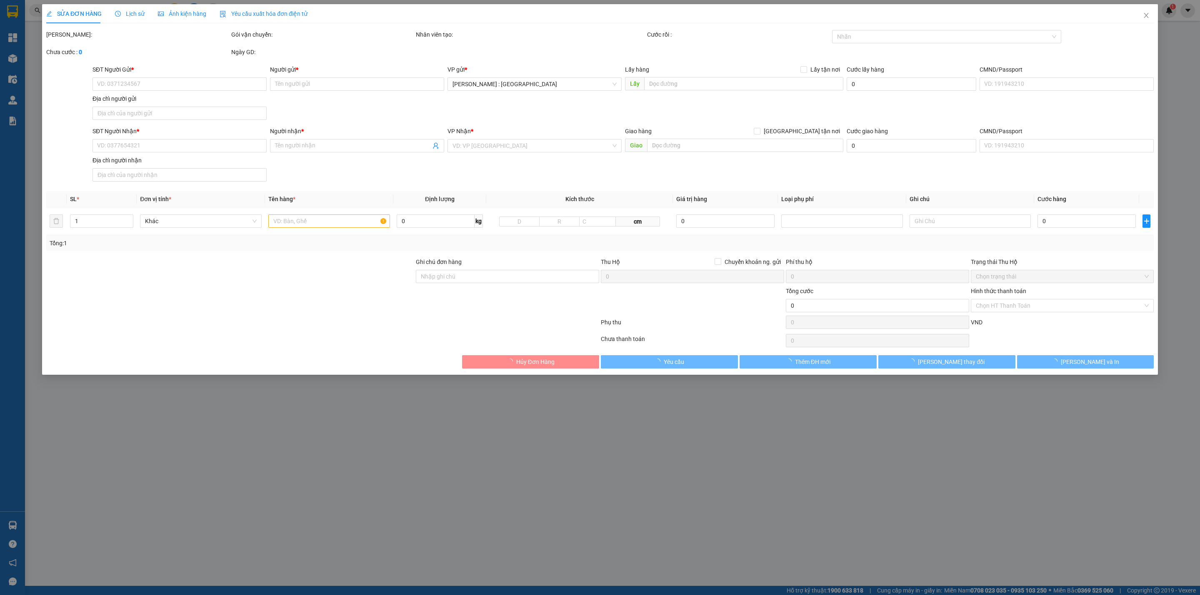
type input "0975772973"
type input "C Mùi"
type input "0353768027"
type input "cô xuân"
checkbox input "true"
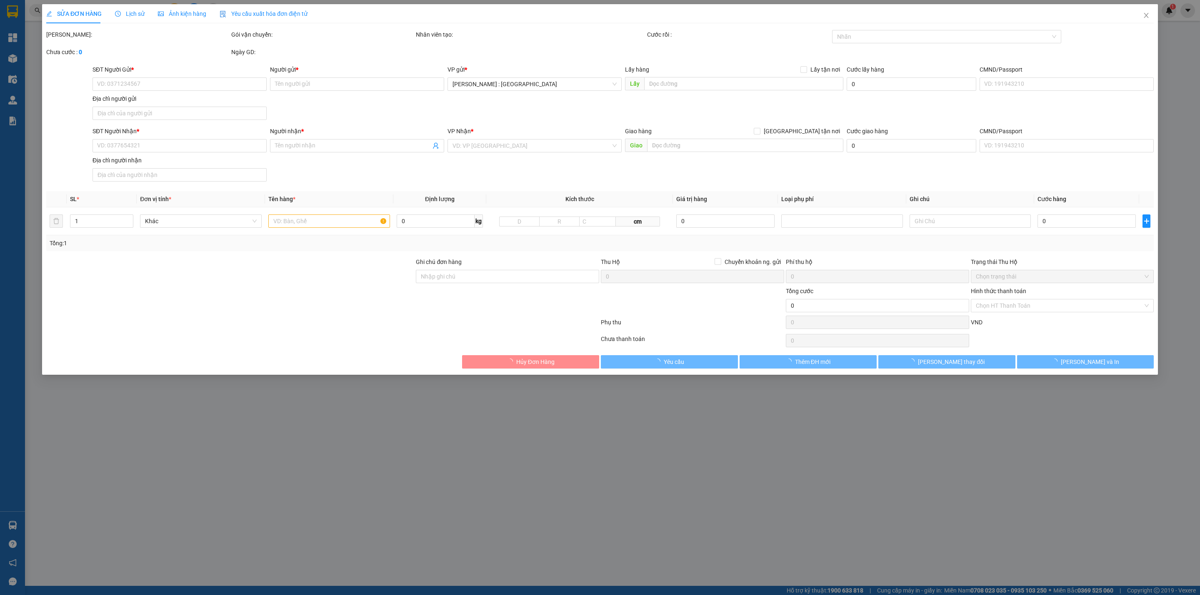
type input "ấp to trung, xã [GEOGRAPHIC_DATA], huyện [GEOGRAPHIC_DATA], [GEOGRAPHIC_DATA]"
type input "1.200.000"
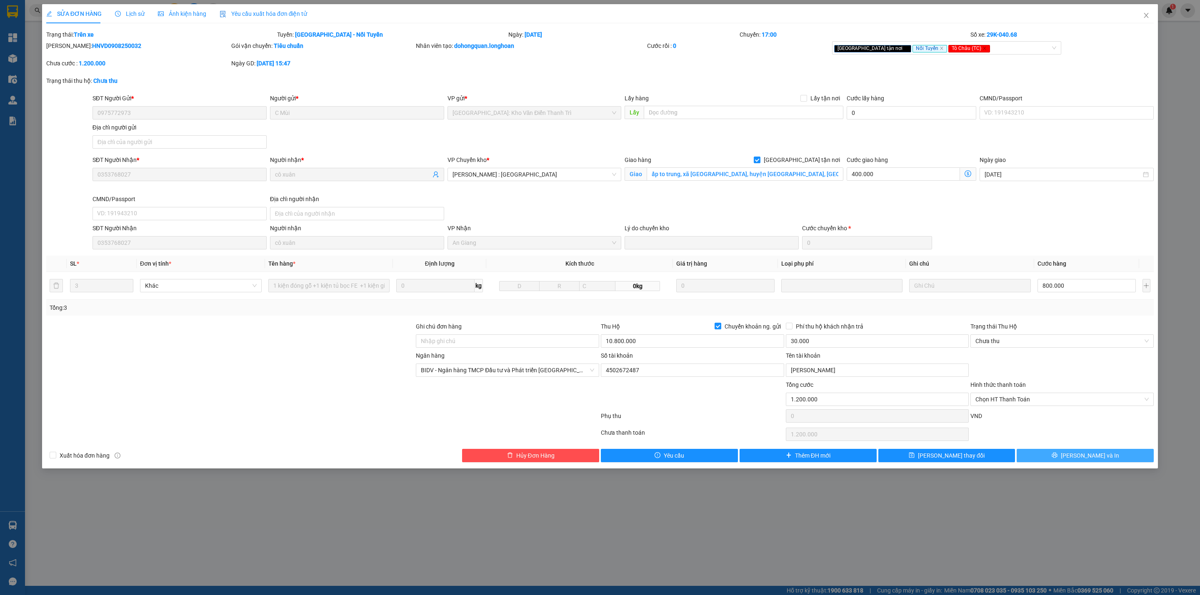
click at [1087, 458] on span "[PERSON_NAME] và In" at bounding box center [1090, 455] width 58 height 9
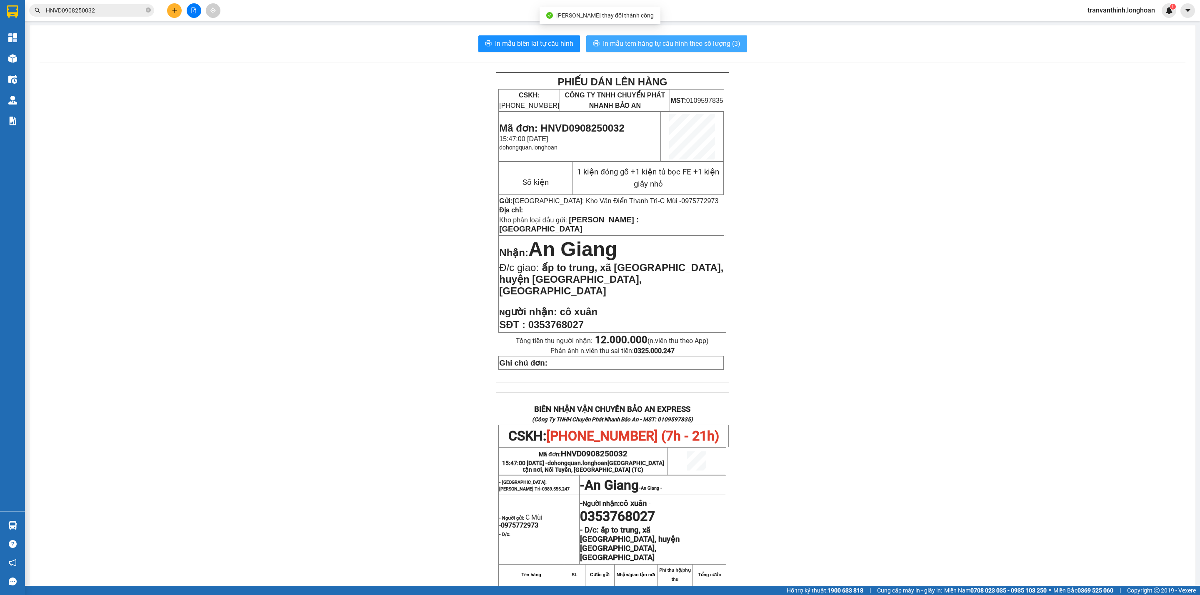
click at [660, 42] on span "In mẫu tem hàng tự cấu hình theo số lượng (3)" at bounding box center [671, 43] width 137 height 10
click at [148, 9] on icon "close-circle" at bounding box center [148, 9] width 5 height 5
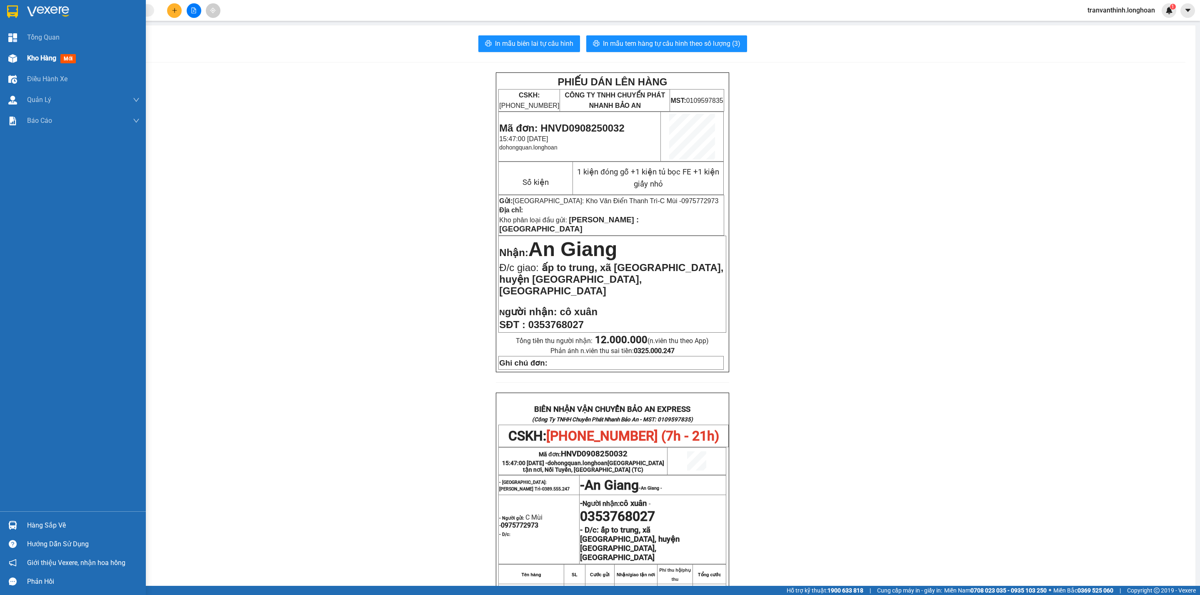
click at [37, 59] on span "Kho hàng" at bounding box center [41, 58] width 29 height 8
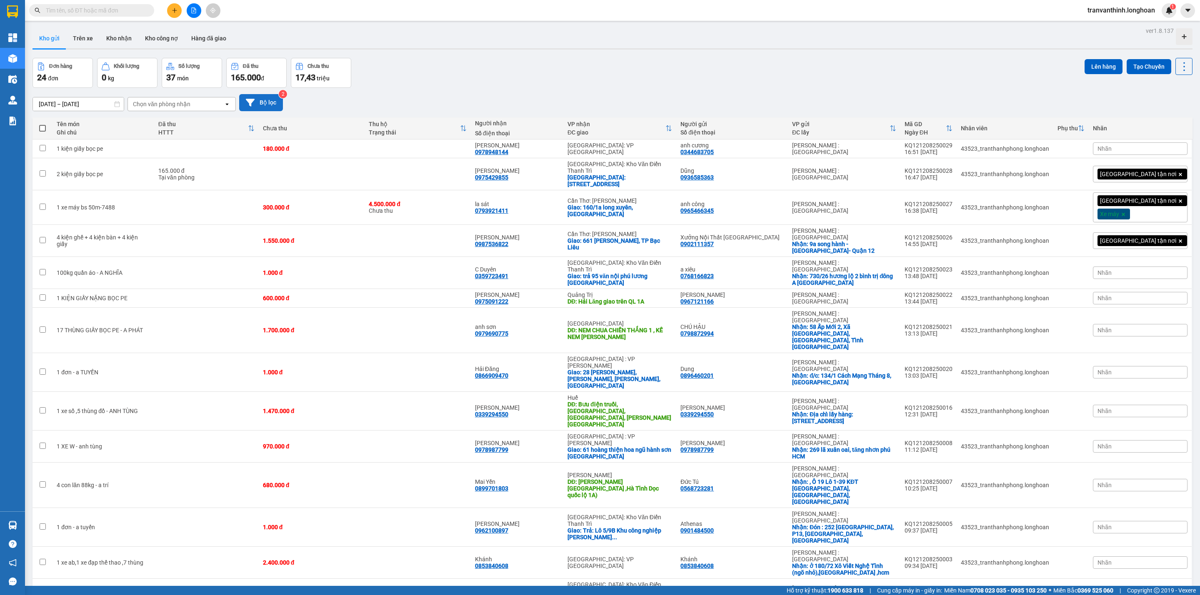
click at [260, 98] on button "Bộ lọc" at bounding box center [261, 102] width 44 height 17
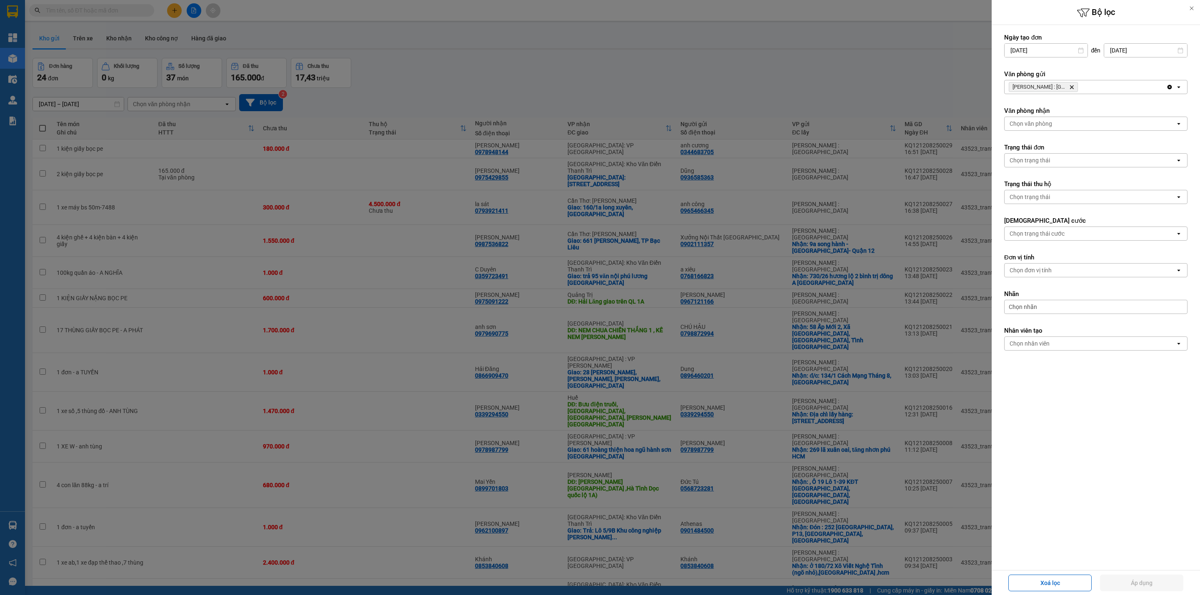
click at [1069, 87] on icon "Delete" at bounding box center [1071, 87] width 5 height 5
click at [1071, 86] on div "Chọn văn phòng" at bounding box center [1089, 86] width 171 height 13
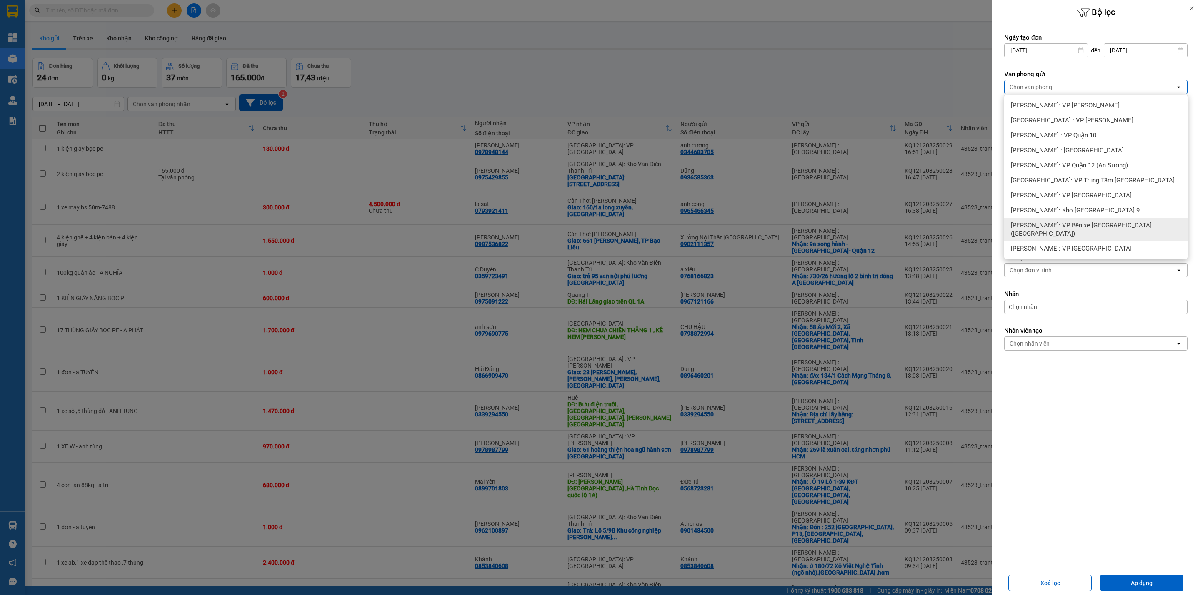
click at [1086, 229] on span "[PERSON_NAME]: VP Bến xe [GEOGRAPHIC_DATA] ([GEOGRAPHIC_DATA])" at bounding box center [1097, 229] width 173 height 17
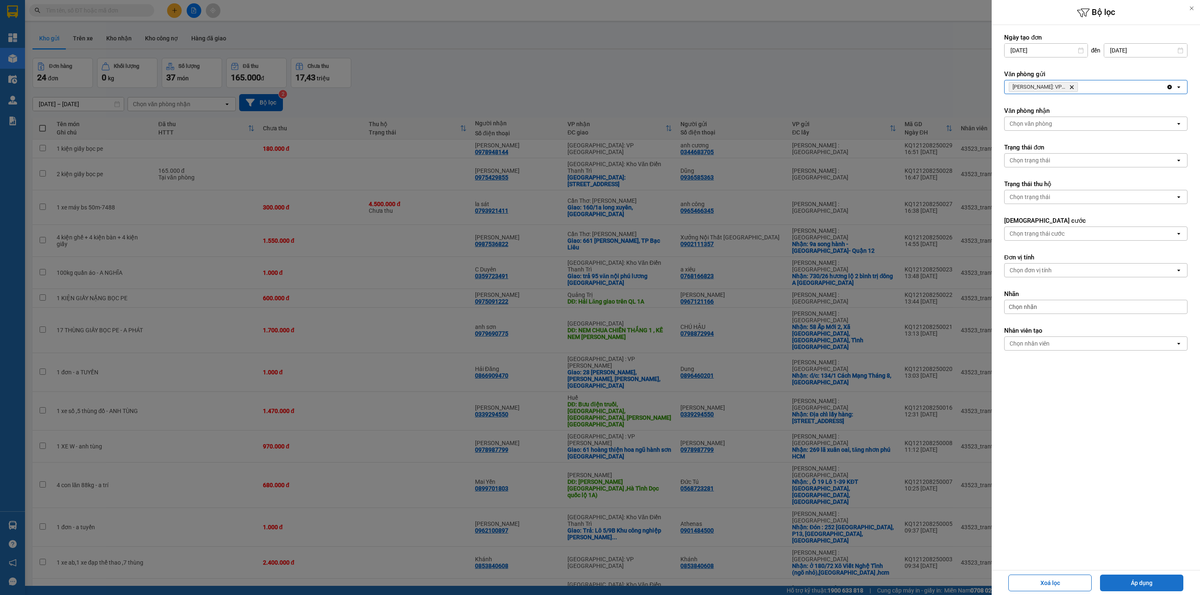
drag, startPoint x: 1138, startPoint y: 580, endPoint x: 1137, endPoint y: 574, distance: 6.3
click at [1139, 579] on button "Áp dụng" at bounding box center [1141, 583] width 83 height 17
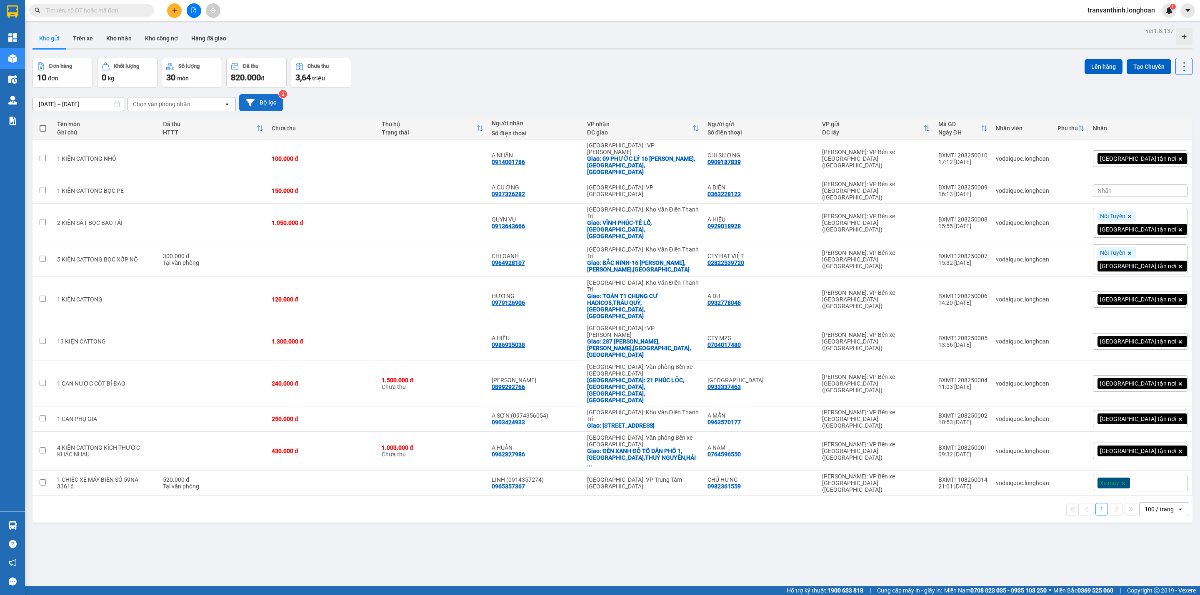
click at [266, 99] on button "Bộ lọc" at bounding box center [261, 102] width 44 height 17
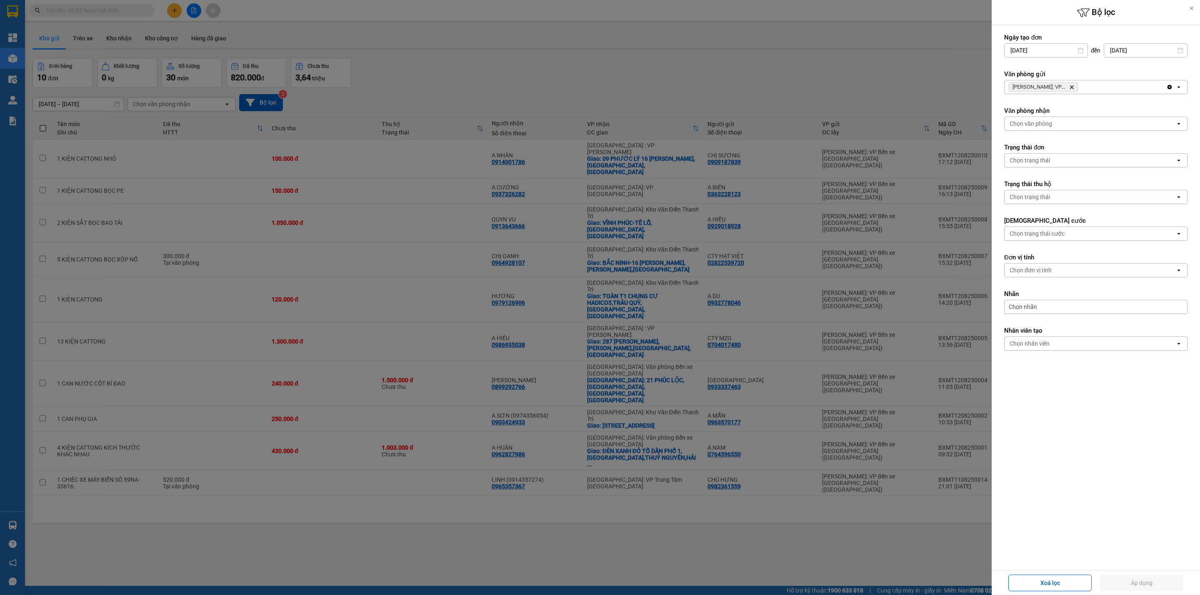
click at [1071, 87] on icon "Delete" at bounding box center [1071, 87] width 5 height 5
click at [1071, 85] on div "Chọn văn phòng" at bounding box center [1089, 86] width 171 height 13
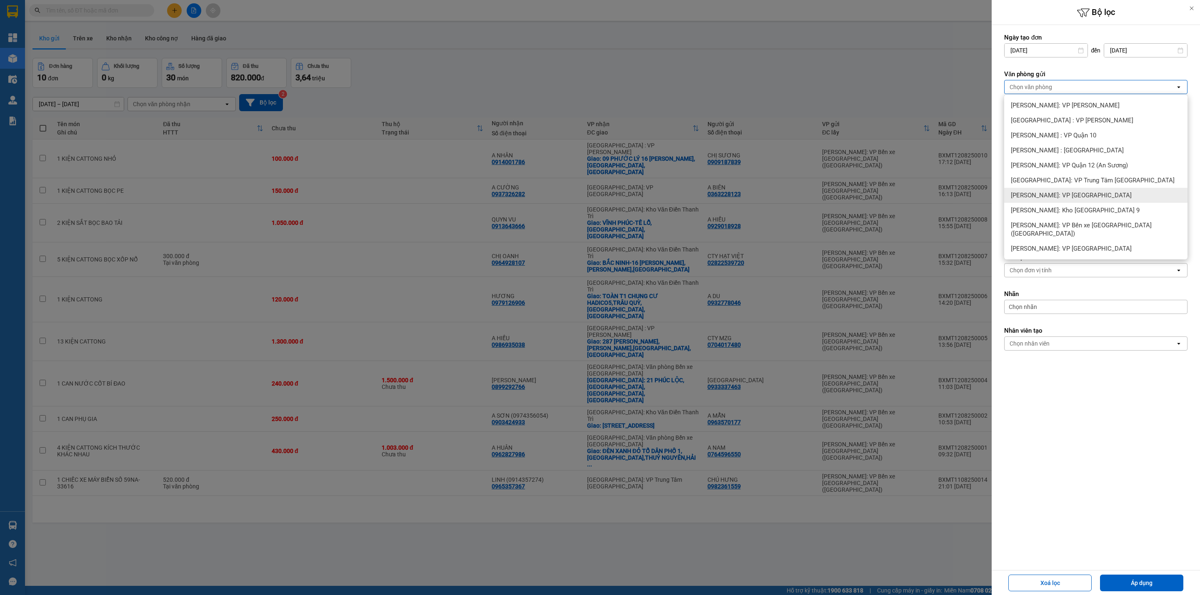
click at [1085, 193] on span "Hồ Chí Minh: VP Quận Tân Phú" at bounding box center [1071, 195] width 121 height 8
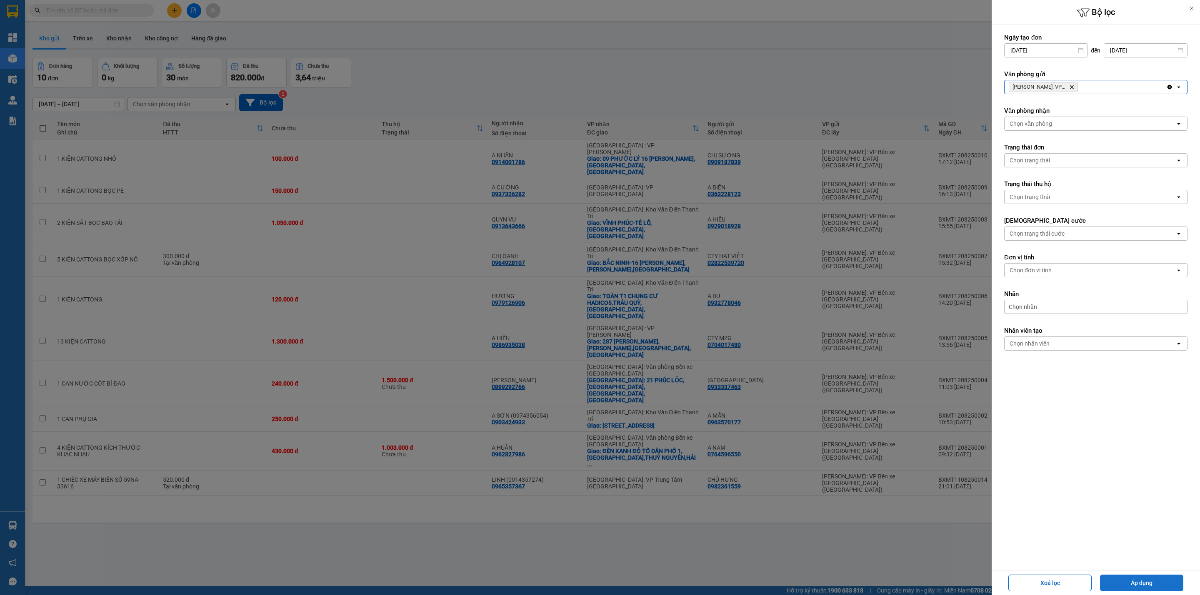
click at [1132, 584] on button "Áp dụng" at bounding box center [1141, 583] width 83 height 17
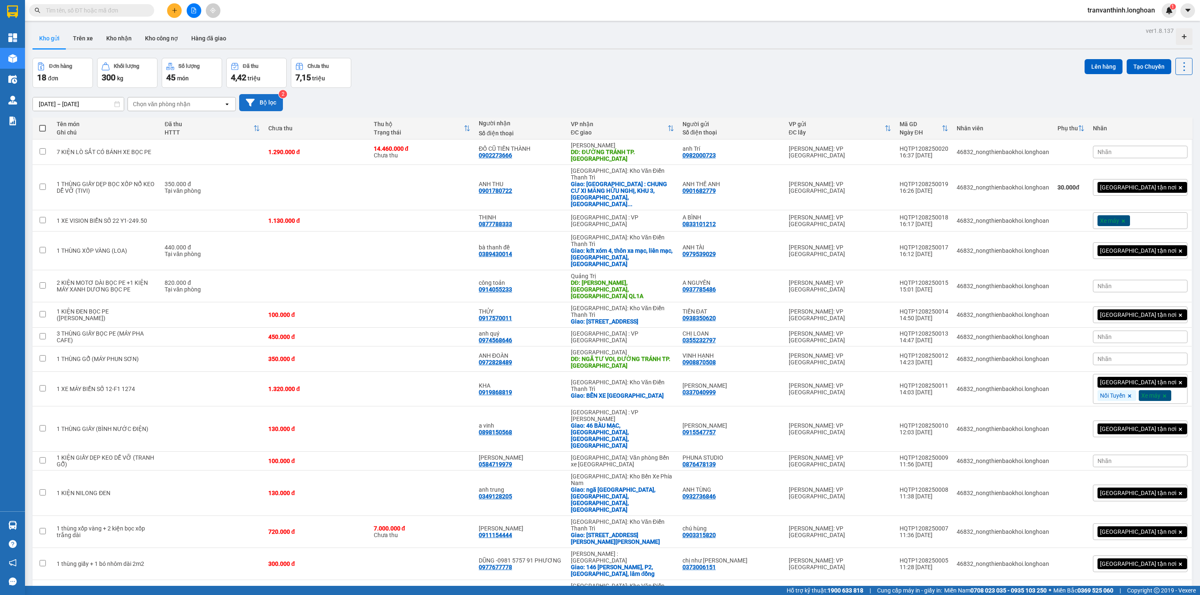
click at [263, 99] on button "Bộ lọc" at bounding box center [261, 102] width 44 height 17
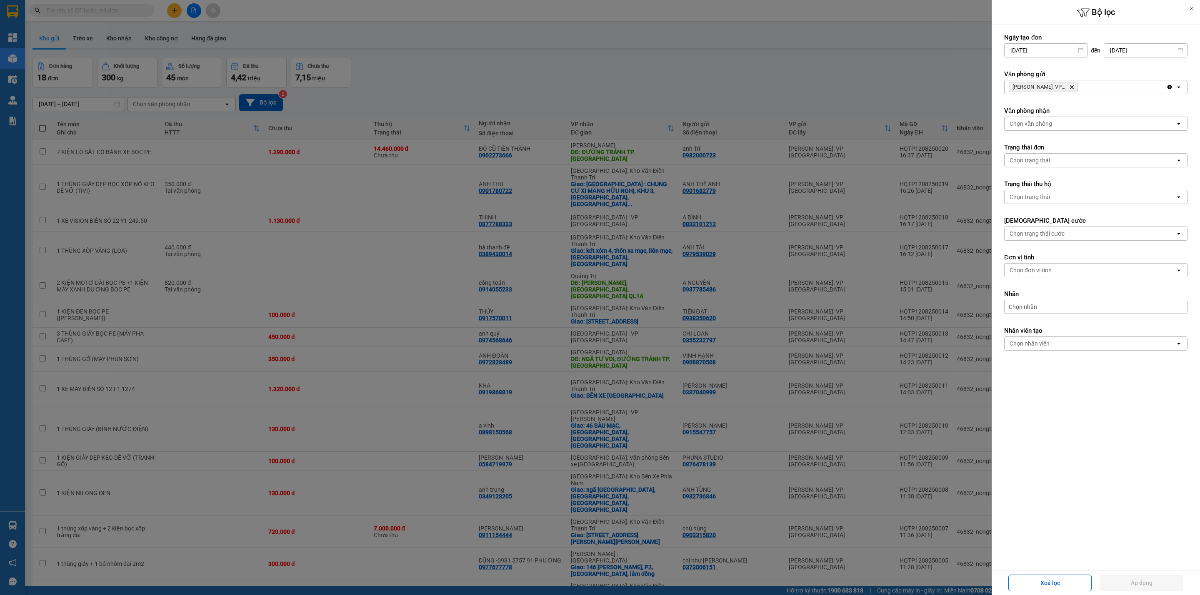
click at [1071, 88] on icon "Hồ Chí Minh: VP Quận Tân Phú, close by backspace" at bounding box center [1072, 87] width 4 height 4
click at [819, 60] on div at bounding box center [600, 297] width 1200 height 595
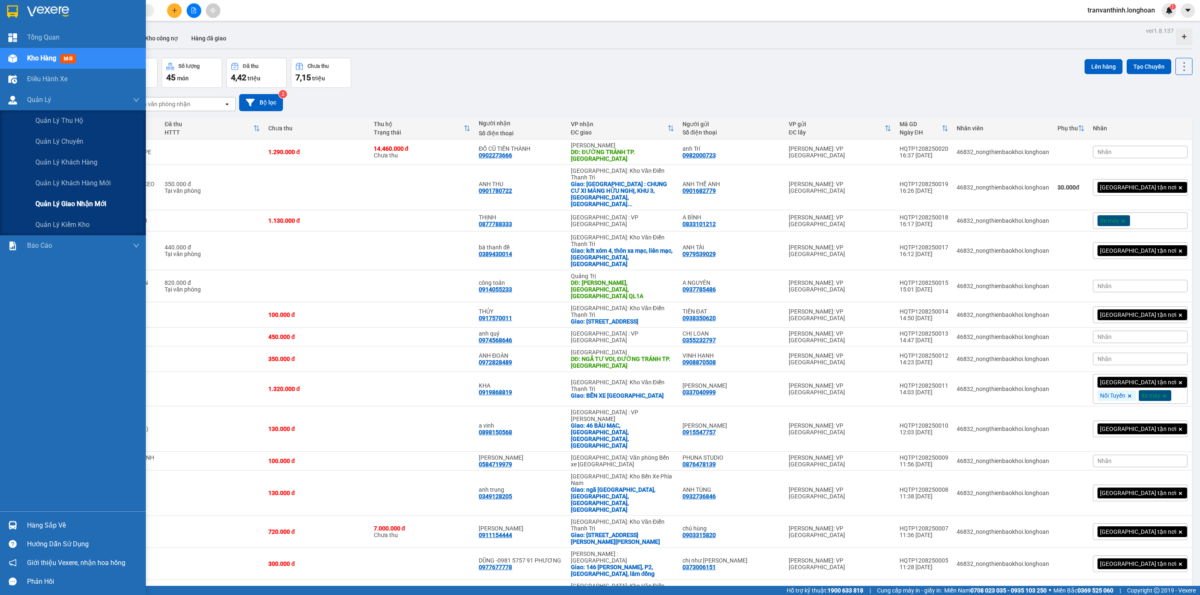
click at [76, 204] on span "Quản lý giao nhận mới" at bounding box center [70, 204] width 71 height 10
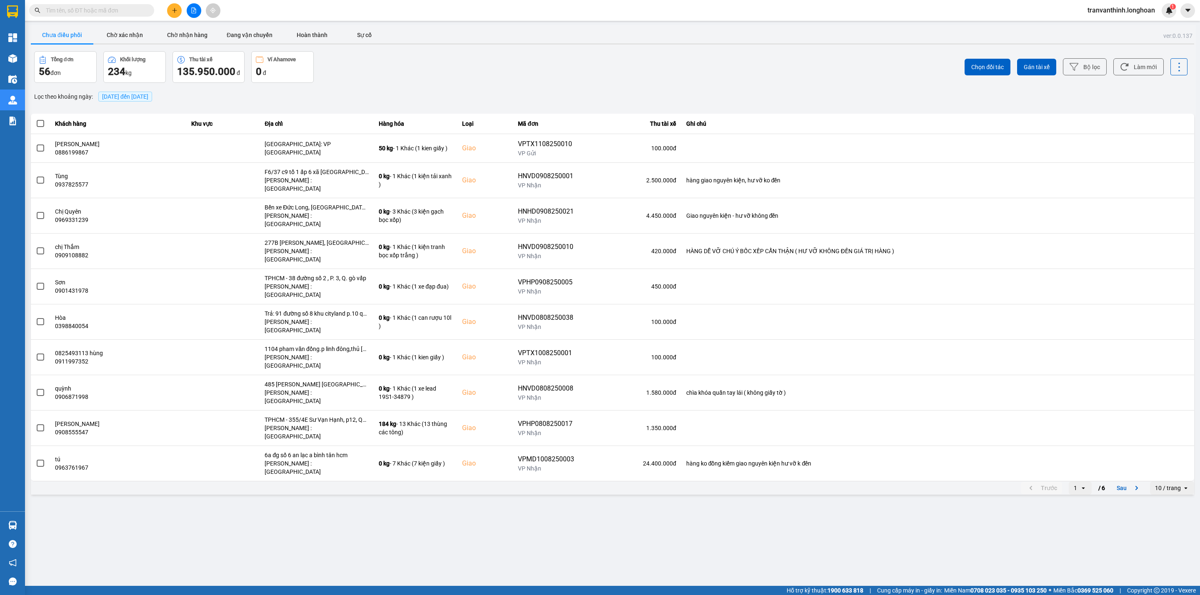
click at [114, 10] on input "text" at bounding box center [95, 10] width 98 height 9
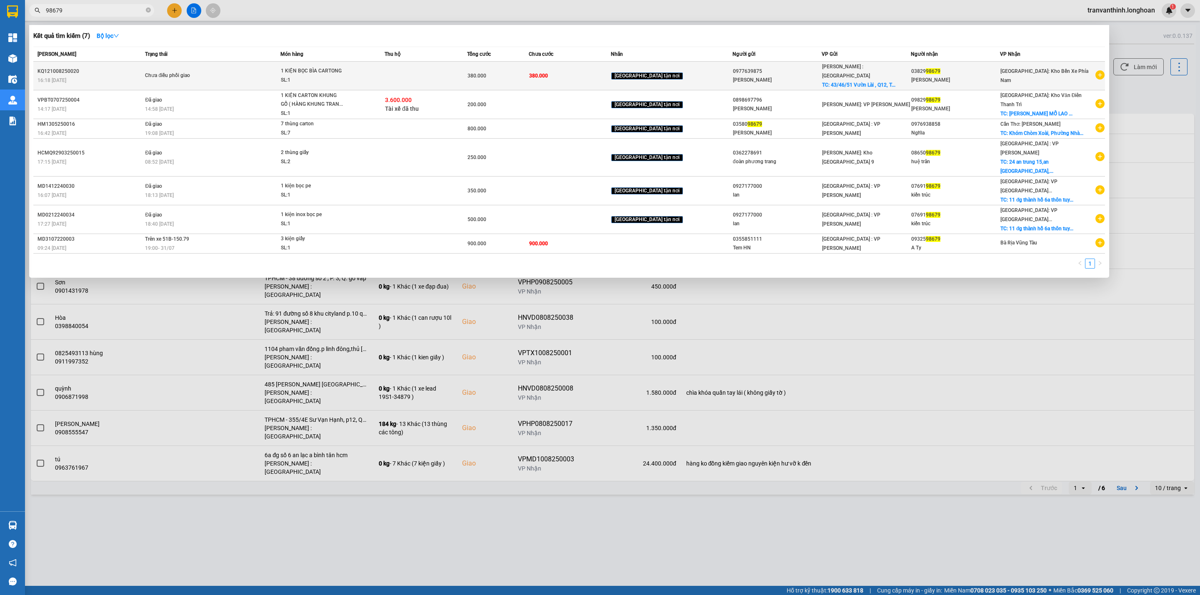
type input "98679"
click at [603, 68] on td "380.000" at bounding box center [570, 76] width 82 height 29
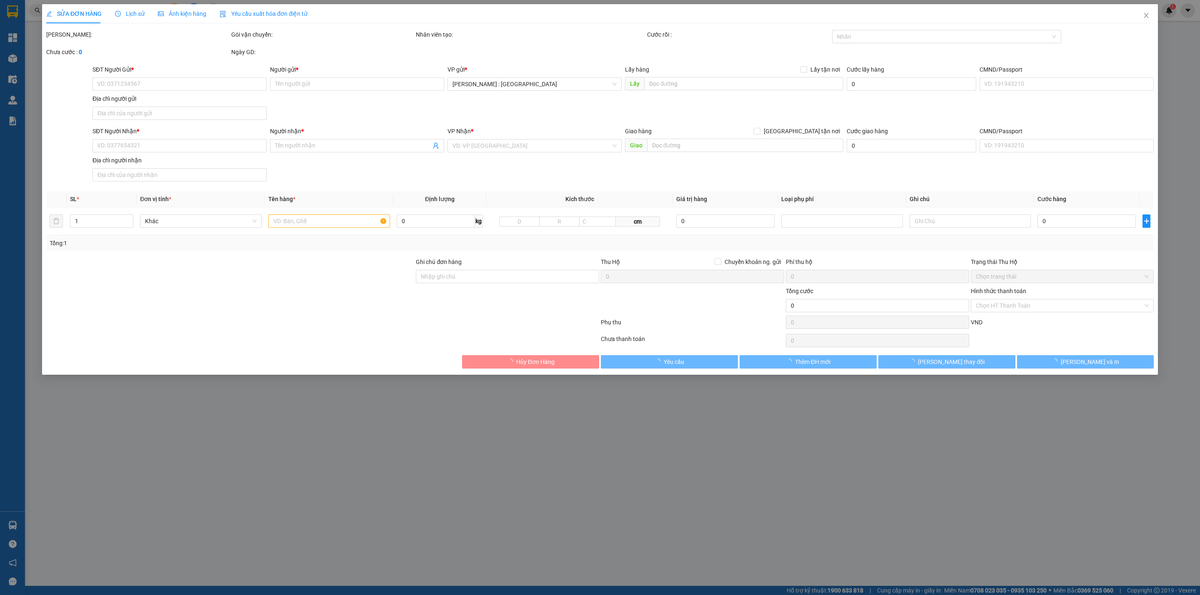
type input "0977639875"
type input "Anh Trung"
checkbox input "true"
type input "43/46/51 Vườn Lài , Q12, TpHCM"
type input "0382998679"
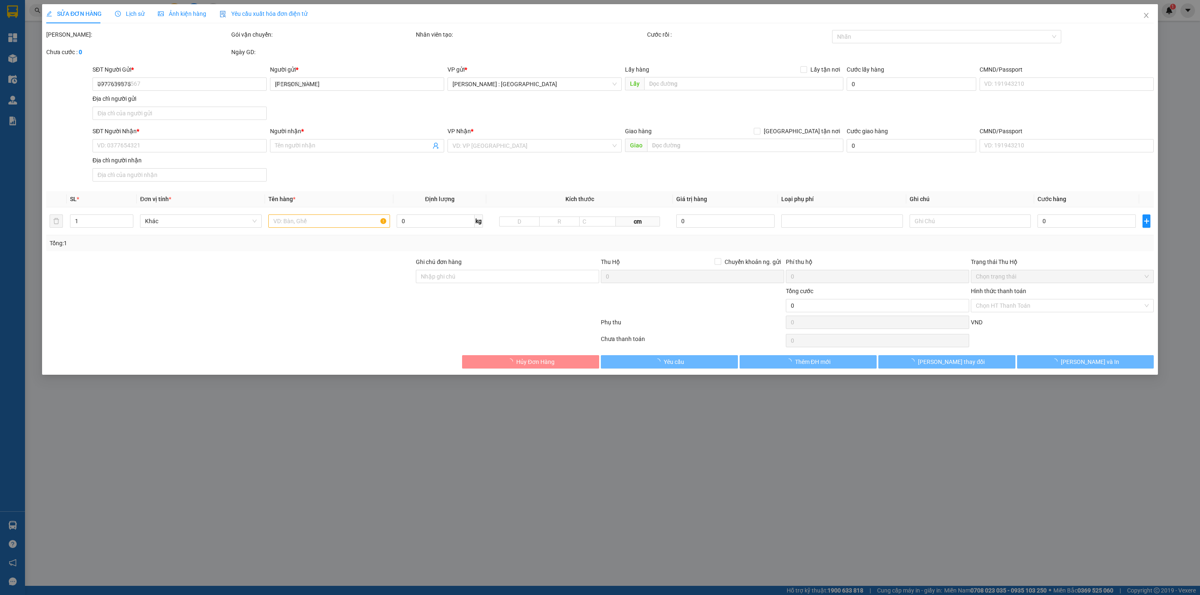
type input "Đặng Chỉnh"
type input "380.000"
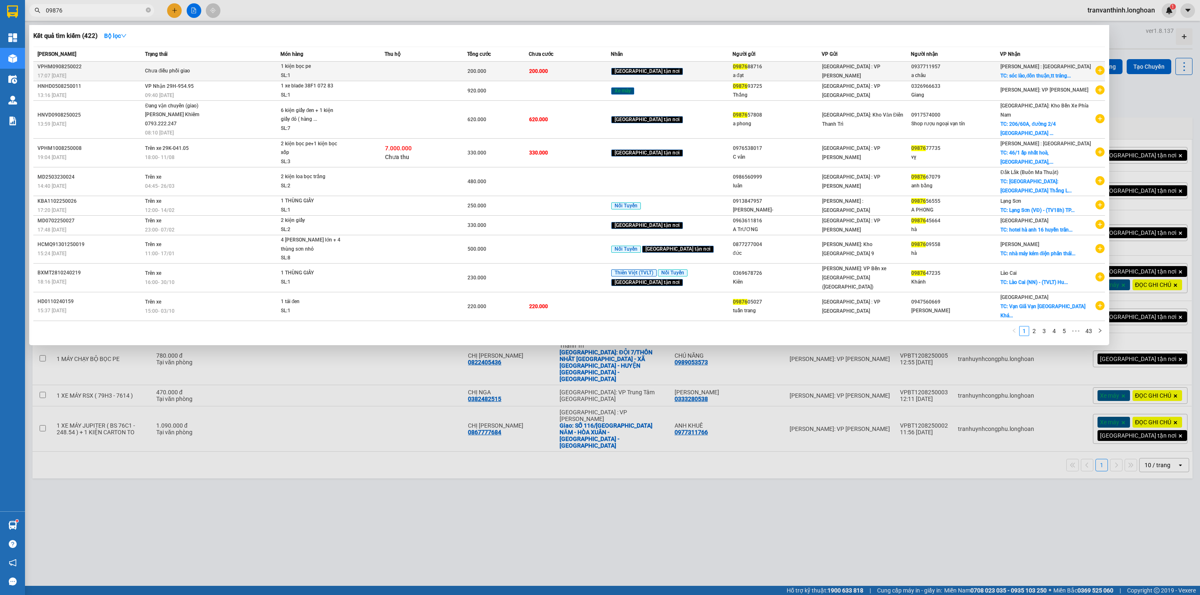
type input "09876"
click at [965, 65] on div "0937711957" at bounding box center [955, 66] width 88 height 9
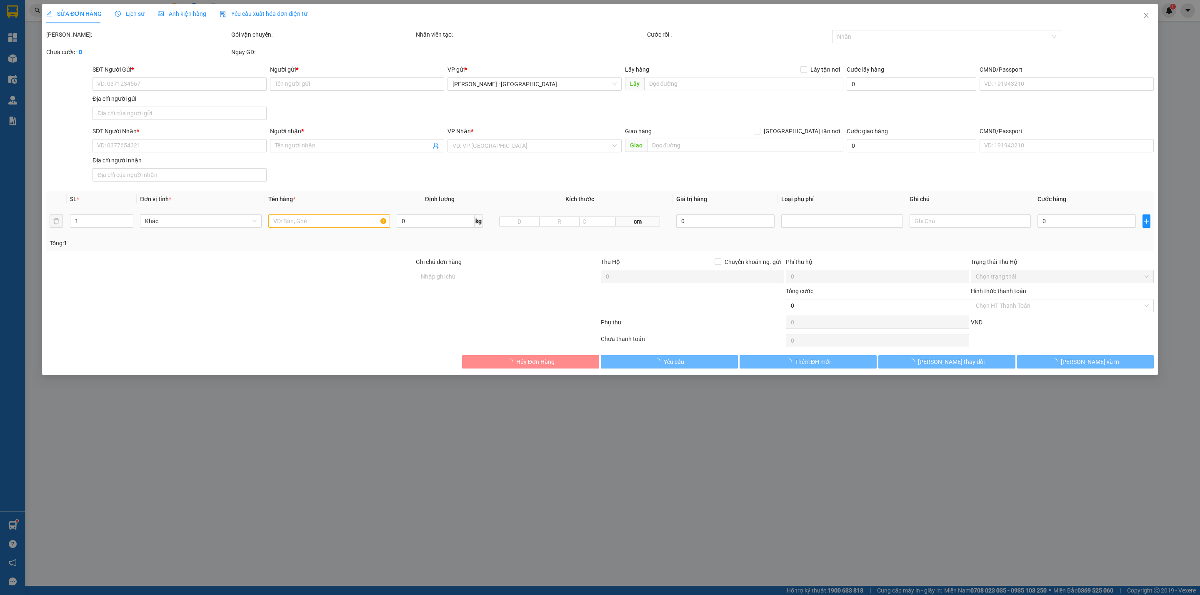
type input "0987688716"
type input "a đạt"
type input "0937711957"
type input "a châu"
checkbox input "true"
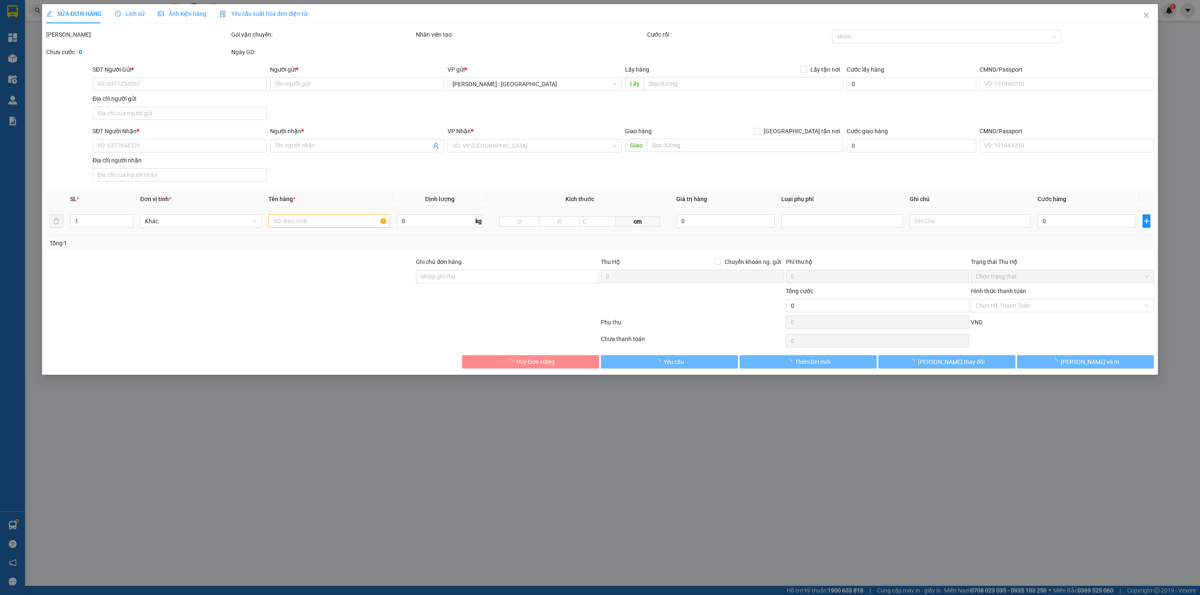
type input "sóc lào,đôn thuận,tt trảng bàng,tây ninh"
type input "200.000"
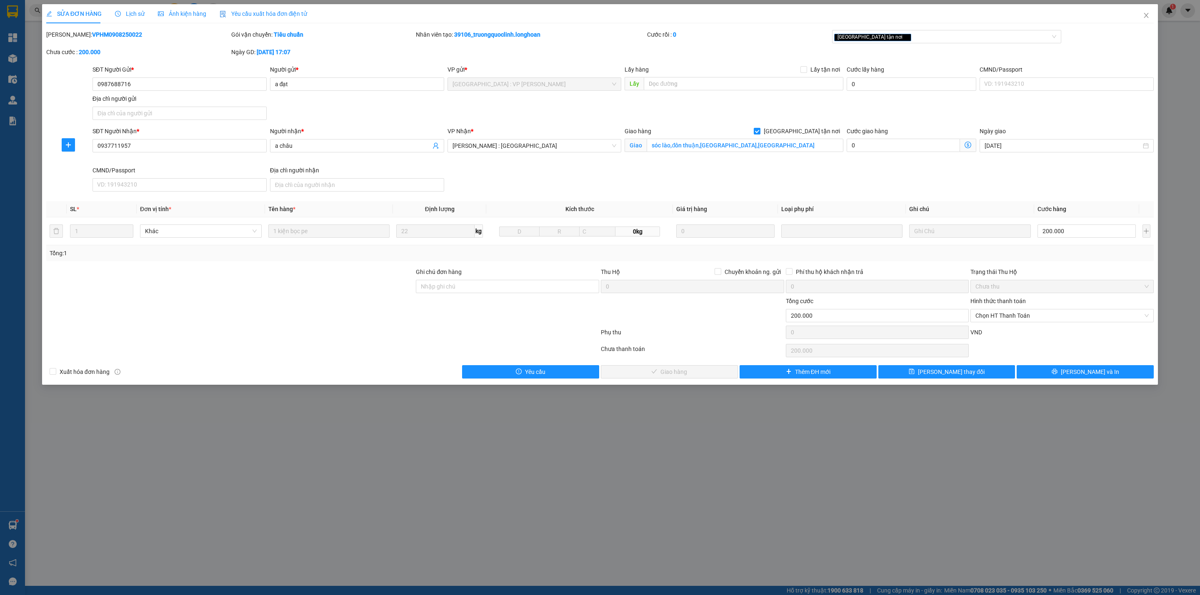
click at [139, 14] on span "Lịch sử" at bounding box center [130, 13] width 30 height 7
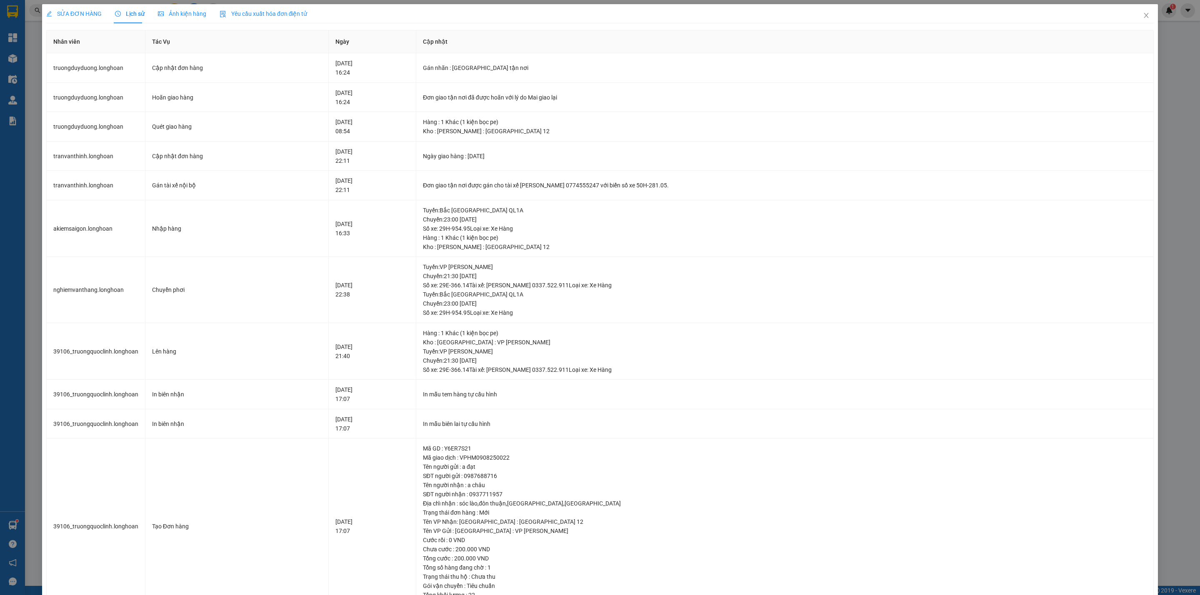
drag, startPoint x: 75, startPoint y: 12, endPoint x: 187, endPoint y: 52, distance: 118.9
click at [77, 13] on span "SỬA ĐƠN HÀNG" at bounding box center [73, 13] width 55 height 7
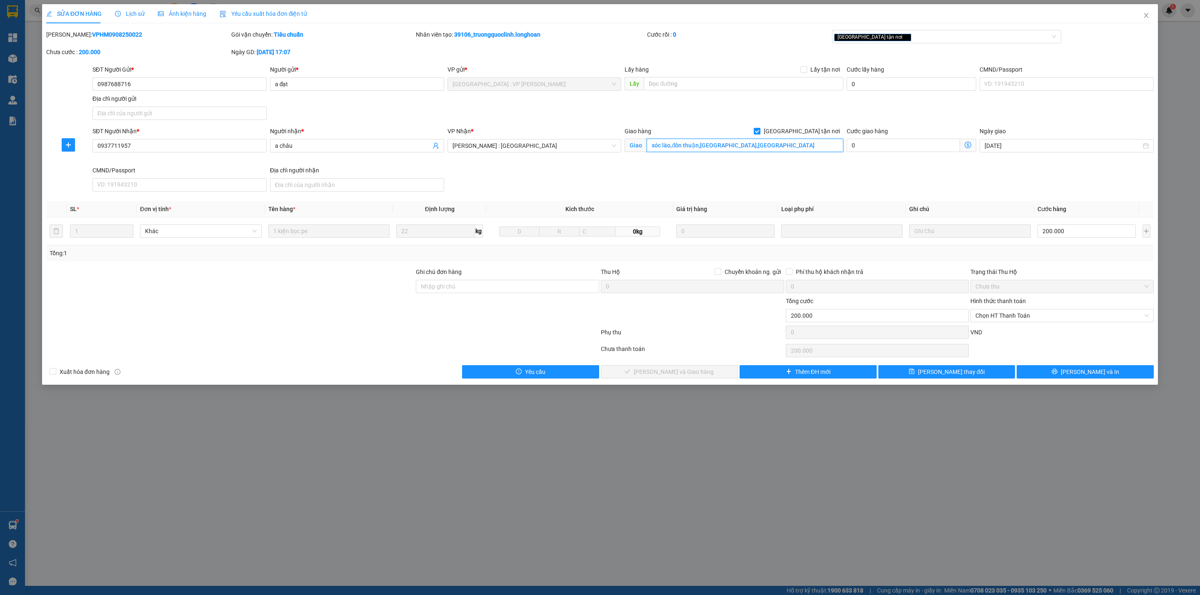
click at [785, 150] on input "sóc lào,đôn thuận,tt trảng bàng,tây ninh" at bounding box center [745, 145] width 196 height 13
click at [754, 194] on div "SĐT Người Nhận * 0937711957 Người nhận * a châu VP Nhận * Hồ Chí Minh : Kho Quậ…" at bounding box center [623, 161] width 1064 height 68
click at [129, 13] on span "Lịch sử" at bounding box center [130, 13] width 30 height 7
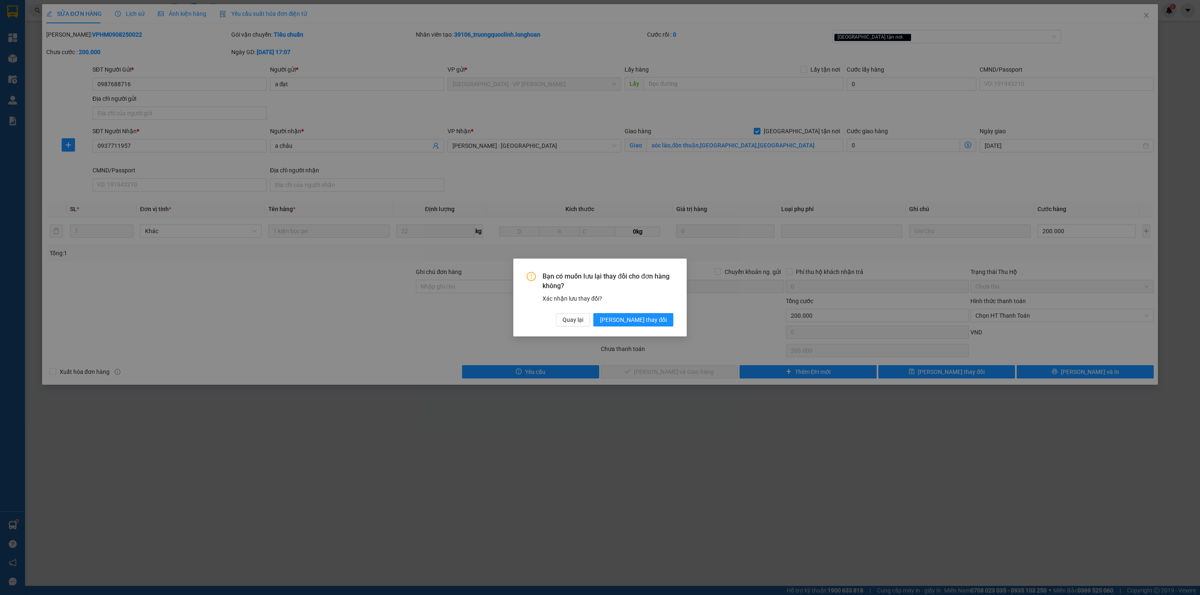
drag, startPoint x: 650, startPoint y: 320, endPoint x: 396, endPoint y: 215, distance: 274.8
click at [650, 320] on span "[PERSON_NAME] thay đổi" at bounding box center [633, 319] width 67 height 9
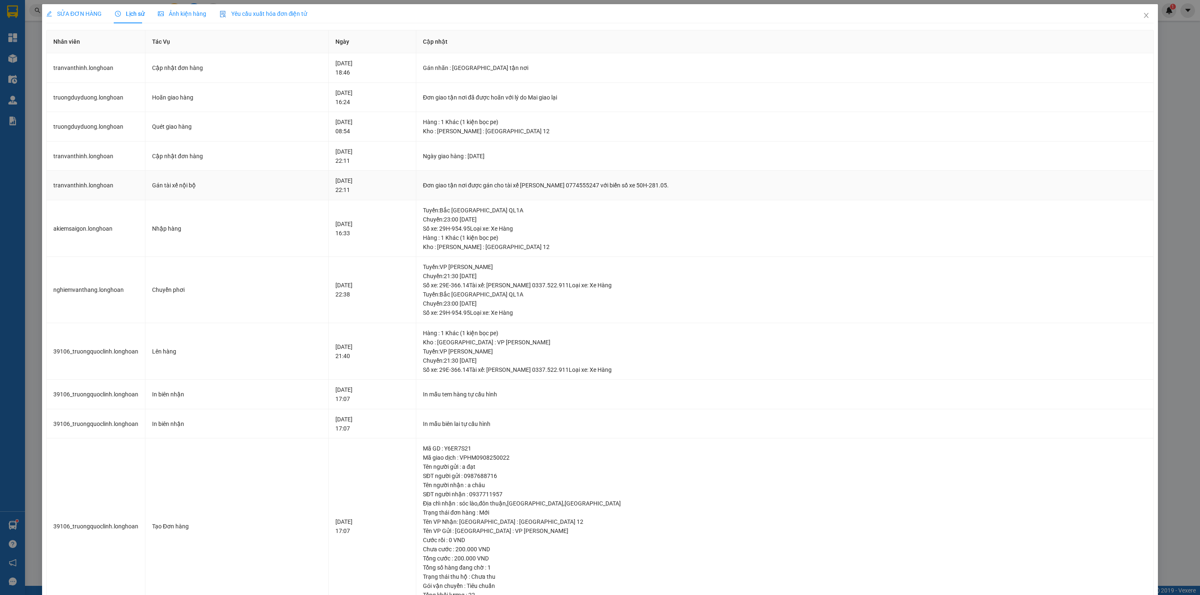
click at [599, 185] on div "Đơn giao tận nơi được gán cho tài xế TRƯƠNG DUY DƯƠNG 0774555247 với biển số xe…" at bounding box center [785, 185] width 724 height 9
click at [72, 12] on span "SỬA ĐƠN HÀNG" at bounding box center [73, 13] width 55 height 7
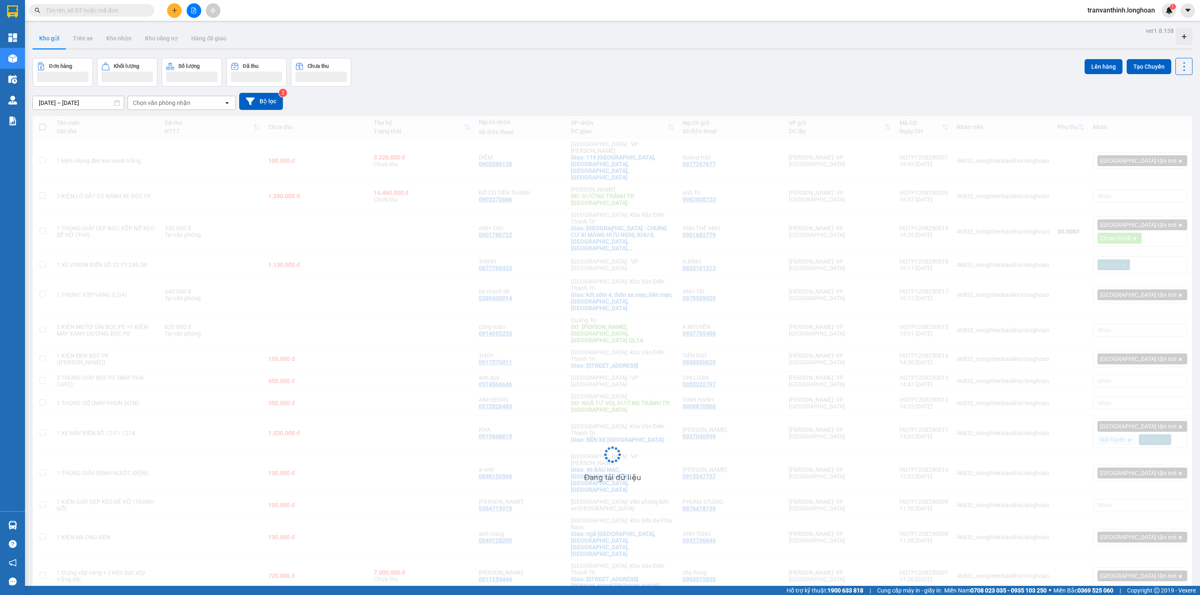
click at [84, 10] on input "text" at bounding box center [95, 10] width 98 height 9
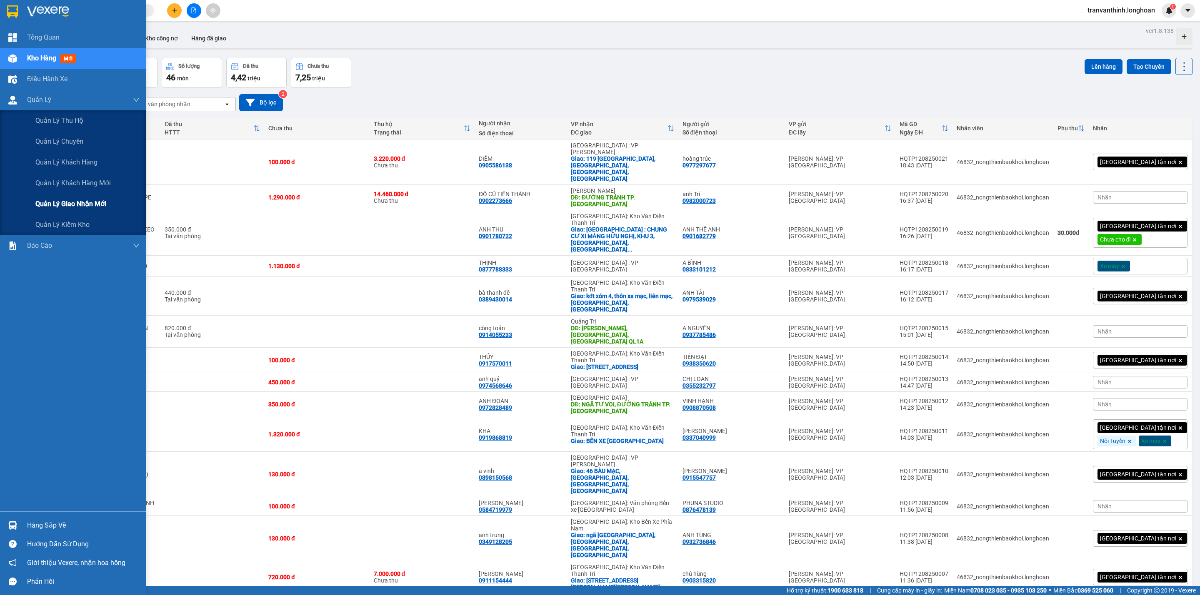
click at [76, 200] on span "Quản lý giao nhận mới" at bounding box center [70, 204] width 71 height 10
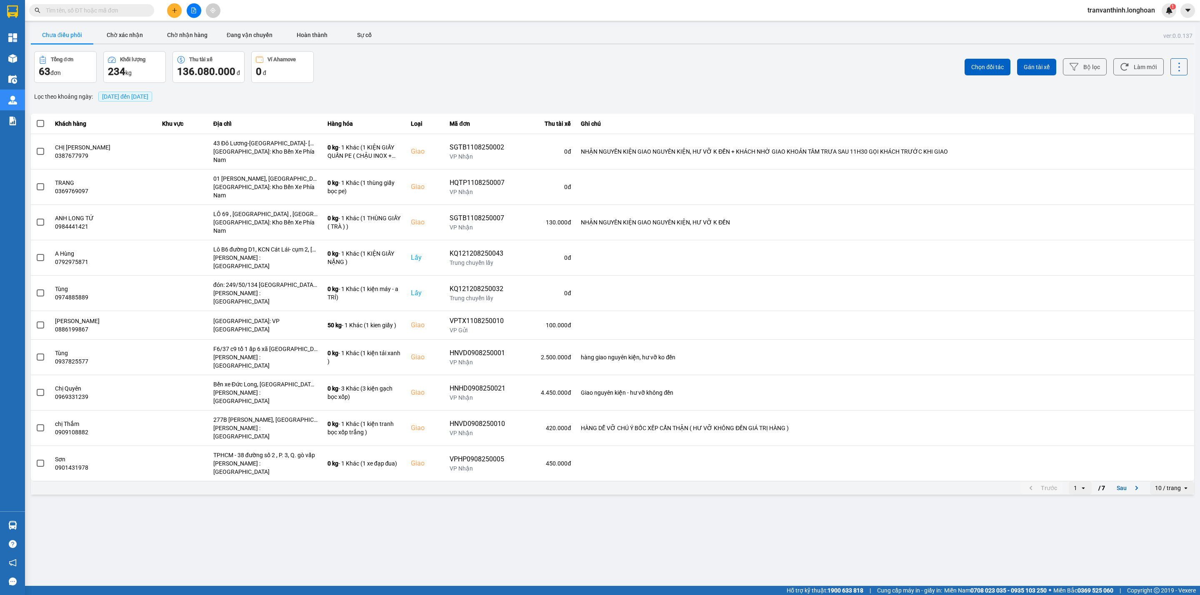
click at [135, 97] on span "[DATE] đến [DATE]" at bounding box center [125, 96] width 46 height 7
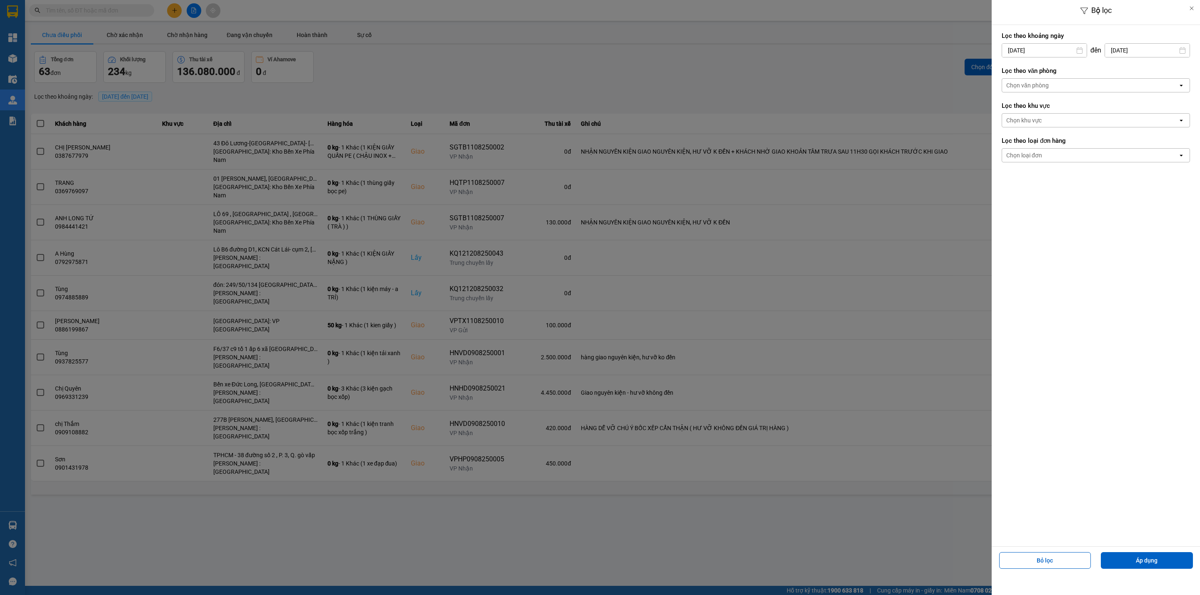
click at [1047, 51] on input "[DATE]" at bounding box center [1044, 50] width 85 height 13
click at [1066, 108] on div "1" at bounding box center [1073, 111] width 17 height 17
type input "[DATE]"
click at [1081, 87] on div "Chọn văn phòng" at bounding box center [1090, 85] width 176 height 13
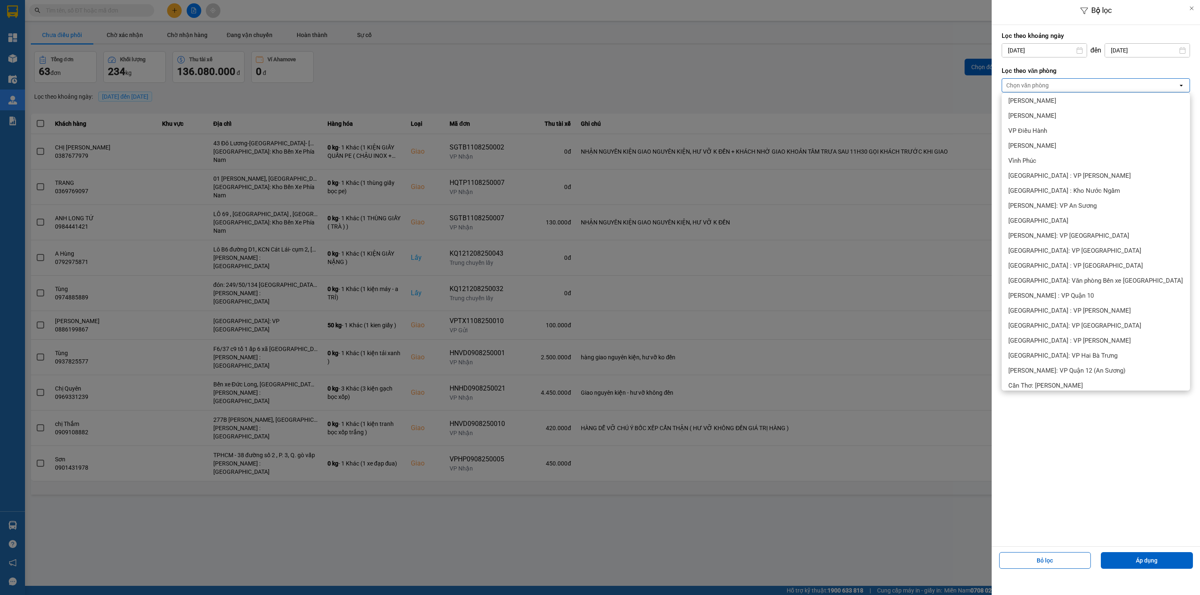
scroll to position [125, 0]
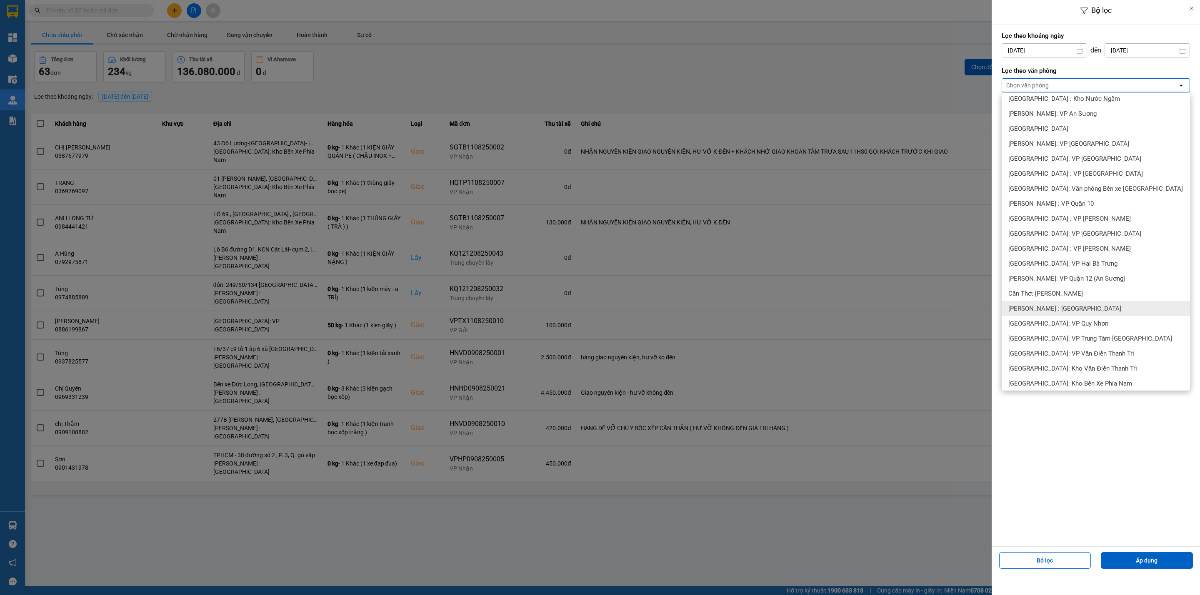
click at [1080, 313] on div "[PERSON_NAME] : [GEOGRAPHIC_DATA]" at bounding box center [1096, 308] width 188 height 15
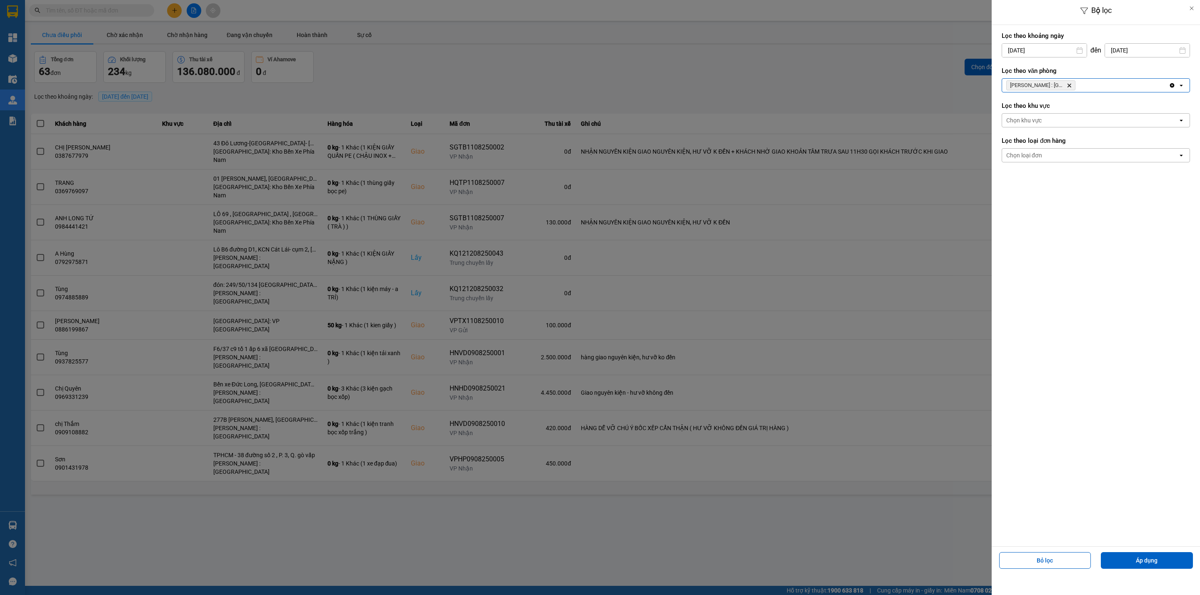
click at [1071, 154] on div "Chọn loại đơn" at bounding box center [1090, 155] width 176 height 13
click at [1022, 174] on div "Lấy" at bounding box center [1096, 174] width 188 height 15
click at [1026, 154] on icon "Delete" at bounding box center [1023, 155] width 5 height 5
click at [1031, 153] on div "Chọn loại đơn" at bounding box center [1024, 155] width 36 height 8
click at [1029, 189] on div "Giao" at bounding box center [1096, 189] width 188 height 15
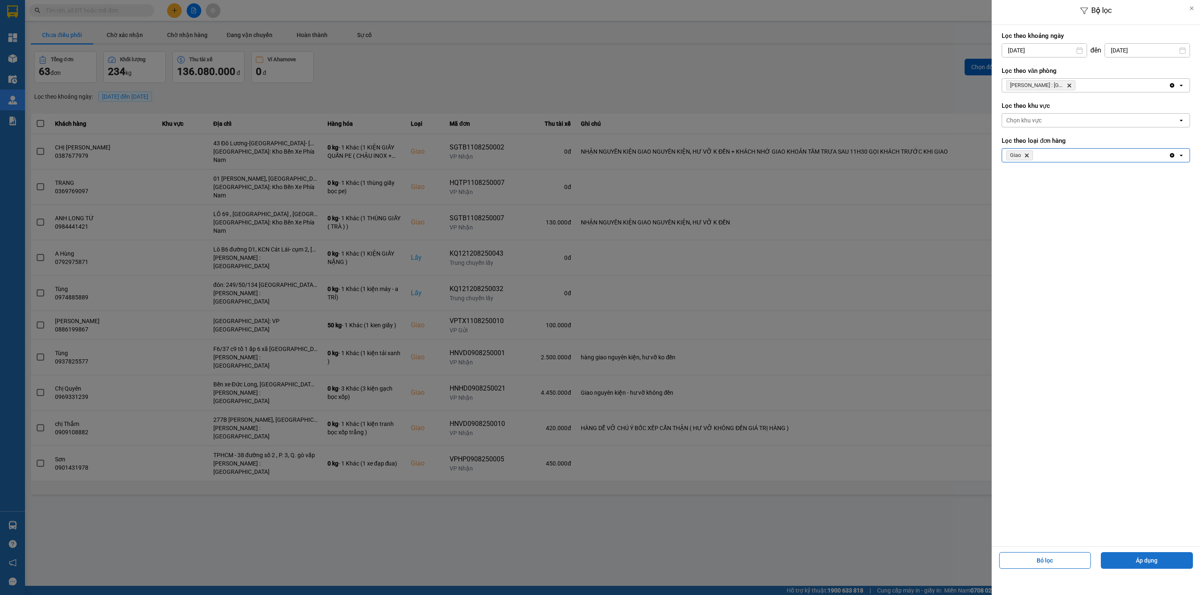
click at [1146, 560] on button "Áp dụng" at bounding box center [1147, 560] width 92 height 17
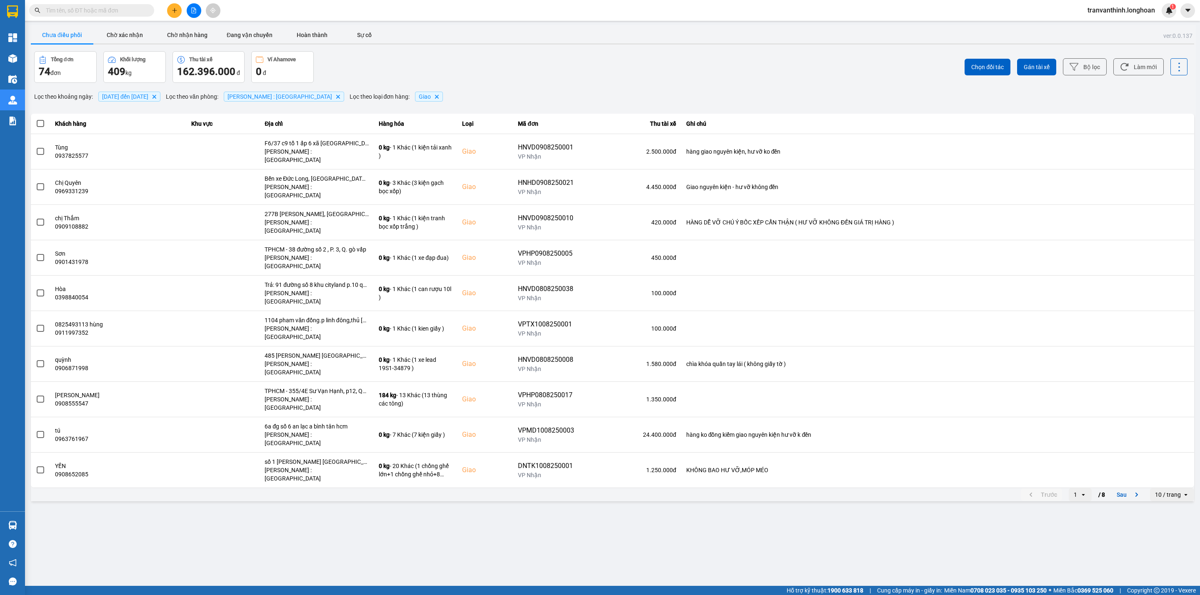
click at [1175, 488] on div "10 / trang" at bounding box center [1166, 494] width 32 height 13
click at [1169, 510] on div "100 / trang" at bounding box center [1172, 508] width 30 height 8
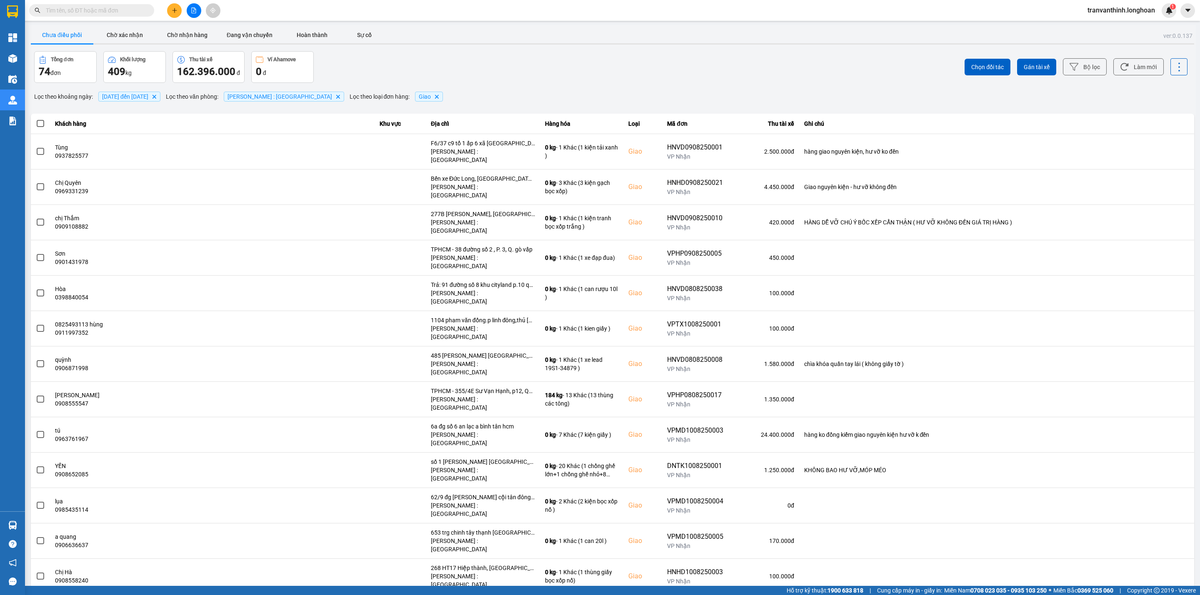
click at [64, 35] on button "Chưa điều phối" at bounding box center [62, 35] width 62 height 17
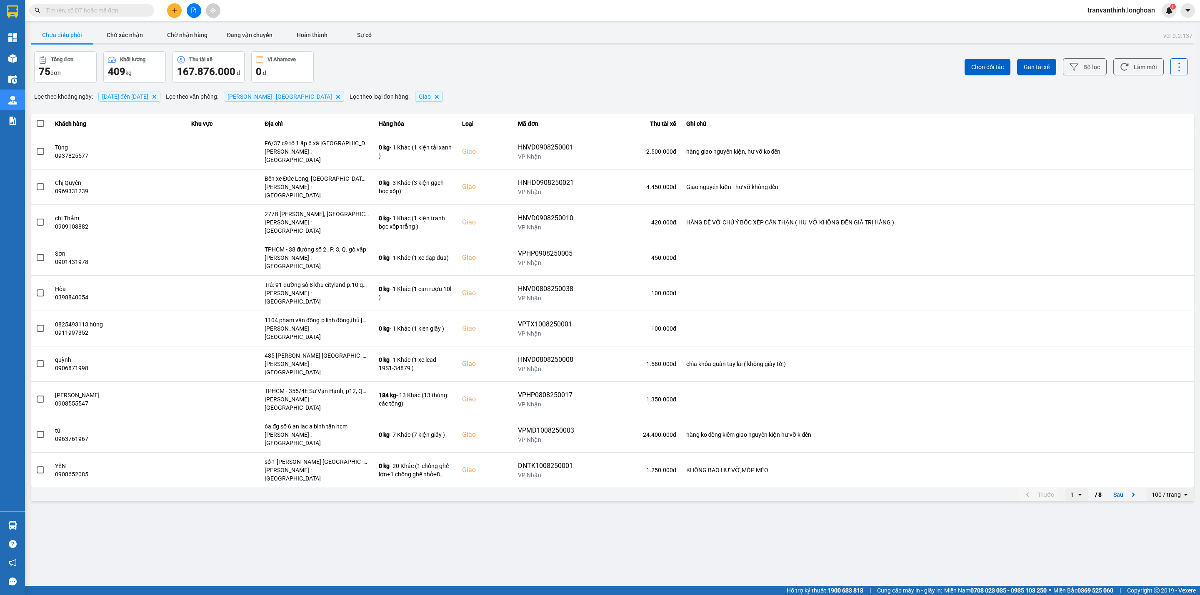
click at [1171, 491] on div "100 / trang" at bounding box center [1165, 495] width 29 height 8
click at [1171, 512] on div "100 / trang" at bounding box center [1171, 508] width 34 height 8
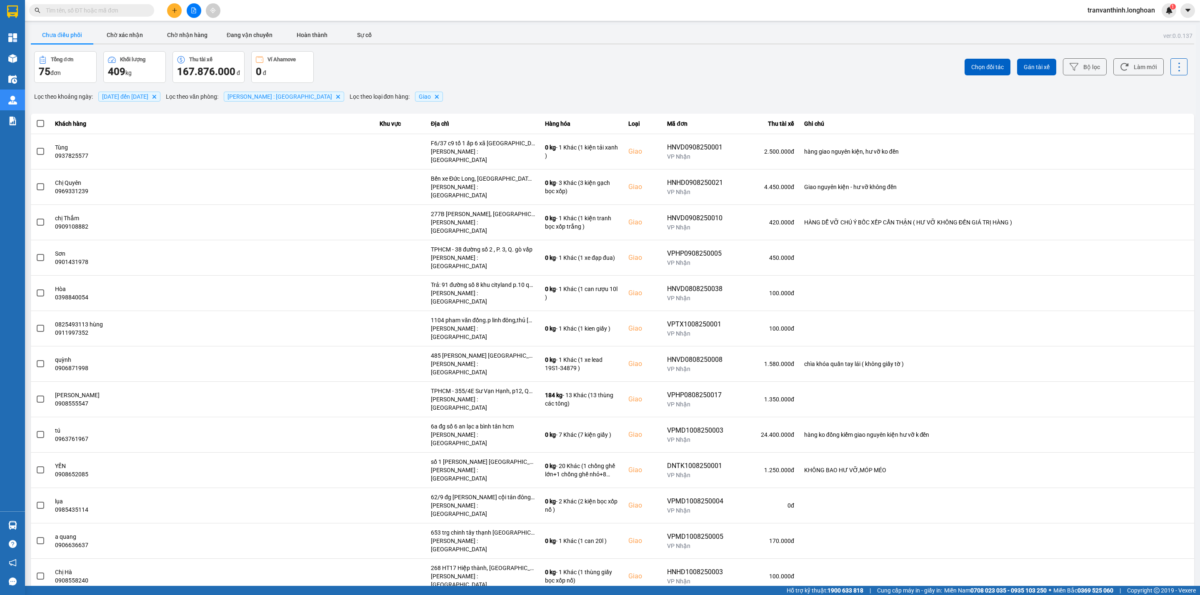
scroll to position [1424, 0]
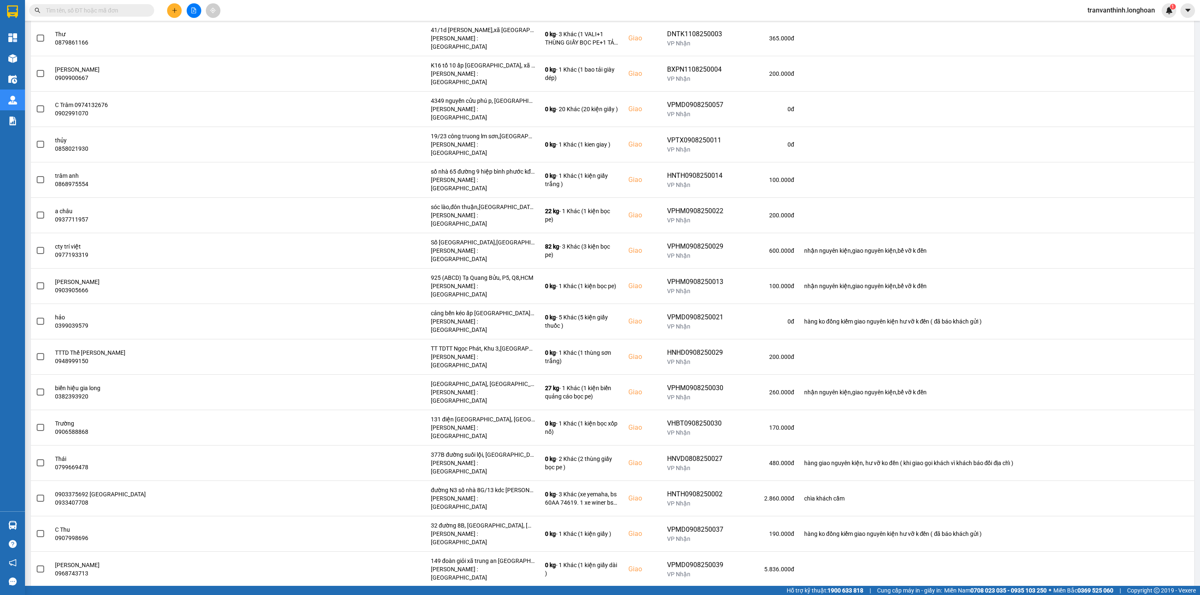
drag, startPoint x: 1153, startPoint y: 289, endPoint x: 1140, endPoint y: 293, distance: 13.2
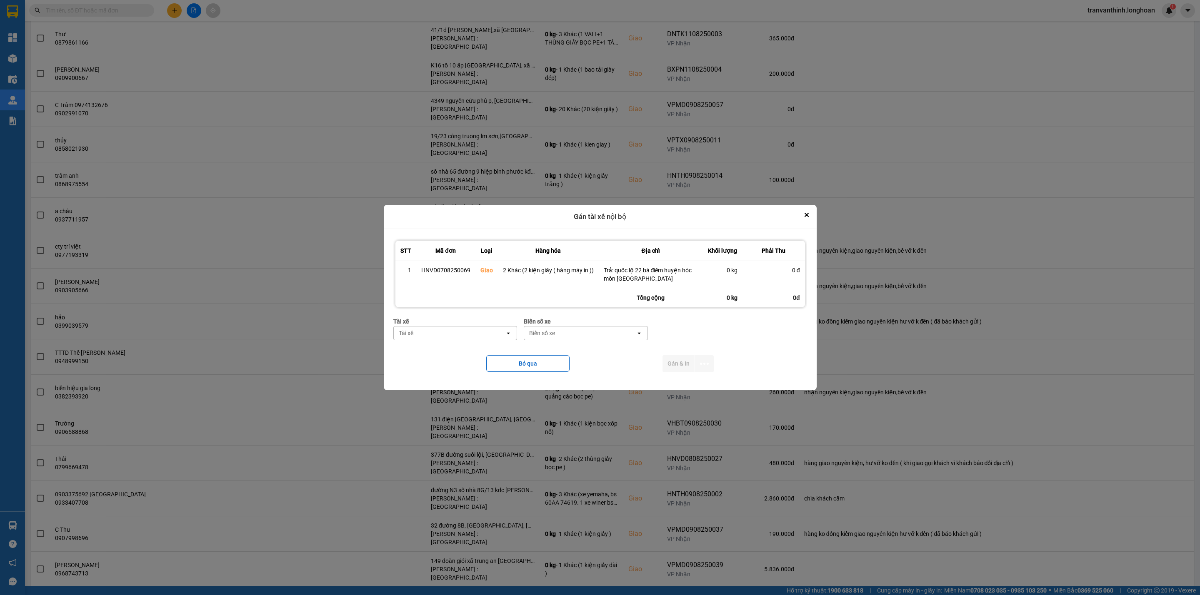
click at [418, 335] on div "Tài xế" at bounding box center [450, 333] width 112 height 13
type input "DƯƠNG"
drag, startPoint x: 474, startPoint y: 352, endPoint x: 497, endPoint y: 354, distance: 23.0
click at [474, 352] on span "0774555247 - [PERSON_NAME] 0774555247" at bounding box center [457, 355] width 114 height 17
click at [576, 334] on div "Biển số xe" at bounding box center [563, 333] width 26 height 8
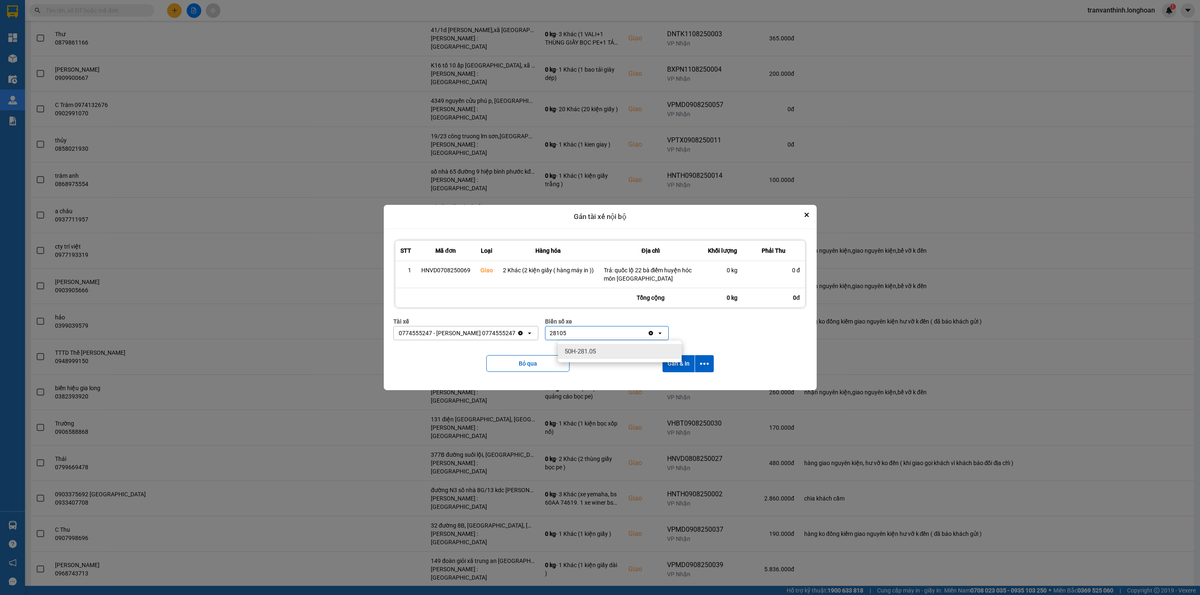
type input "28105"
drag, startPoint x: 579, startPoint y: 350, endPoint x: 594, endPoint y: 351, distance: 15.0
click at [579, 350] on span "50H-281.05" at bounding box center [579, 351] width 31 height 8
drag, startPoint x: 702, startPoint y: 363, endPoint x: 699, endPoint y: 370, distance: 8.2
click at [702, 363] on icon "dialog" at bounding box center [704, 364] width 9 height 9
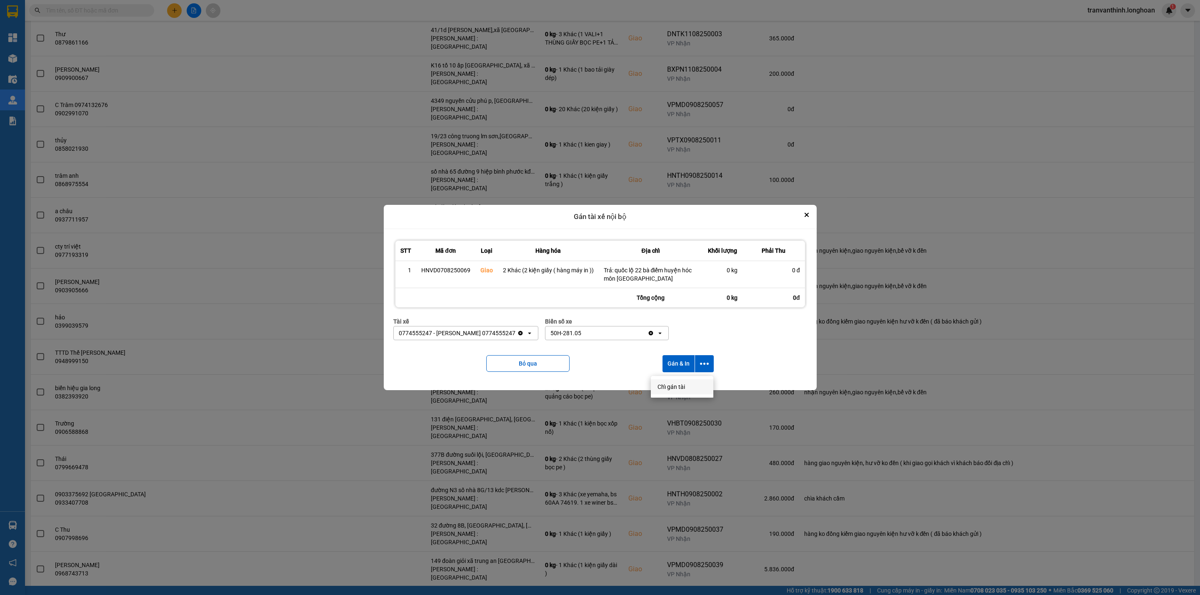
click at [674, 385] on span "Chỉ gán tài" at bounding box center [670, 387] width 27 height 8
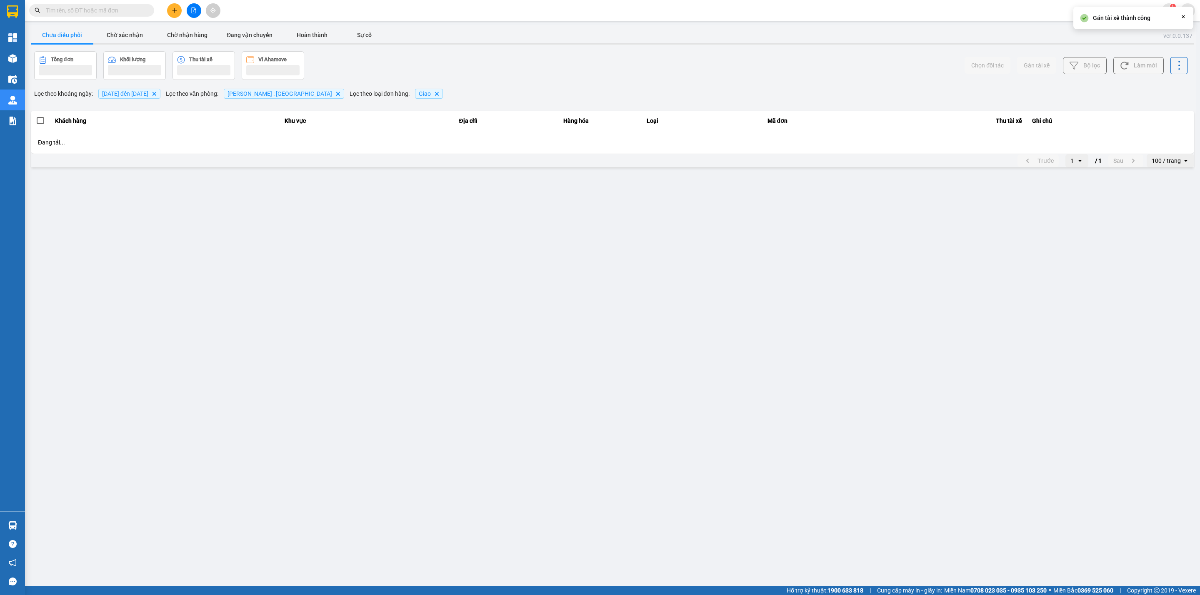
scroll to position [0, 0]
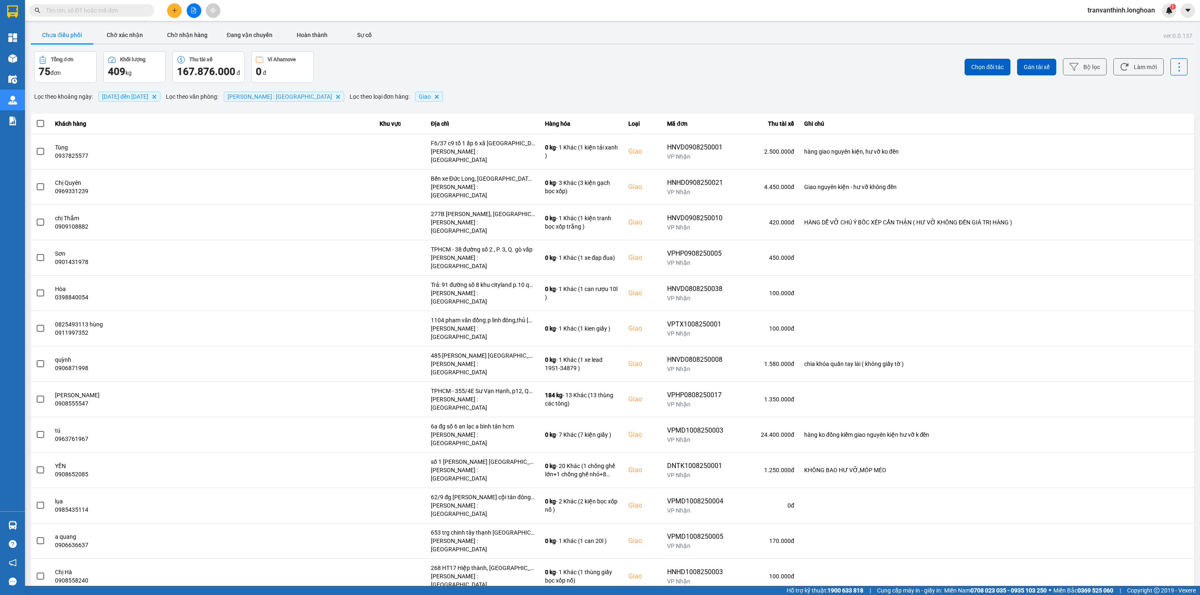
click at [654, 69] on div "Chọn đối tác Gán tài xế Bộ lọc Làm mới" at bounding box center [899, 67] width 577 height 32
